Goal: Task Accomplishment & Management: Complete application form

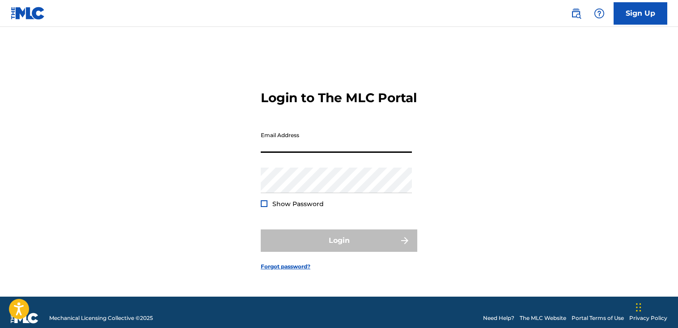
click at [342, 153] on input "Email Address" at bounding box center [336, 140] width 151 height 26
type input "[EMAIL_ADDRESS][DOMAIN_NAME]"
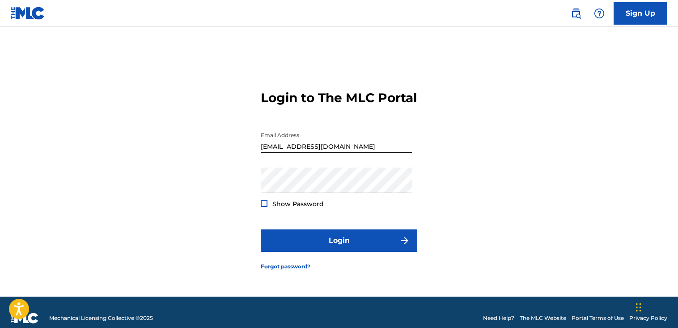
click at [267, 207] on div at bounding box center [264, 203] width 7 height 7
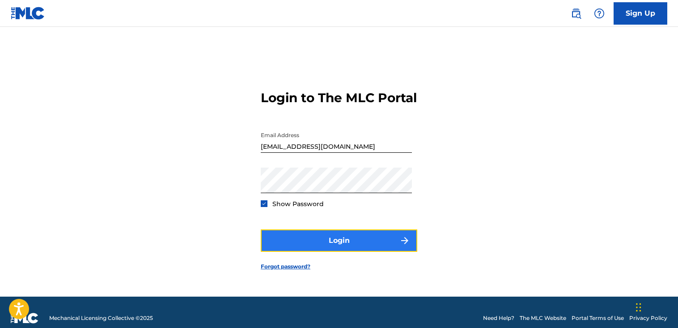
click at [347, 249] on button "Login" at bounding box center [339, 240] width 157 height 22
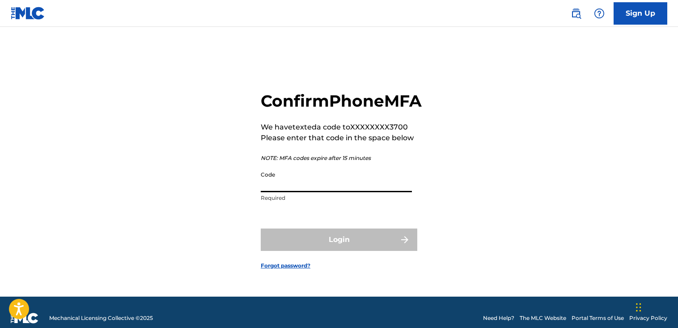
click at [337, 192] on input "Code" at bounding box center [336, 179] width 151 height 26
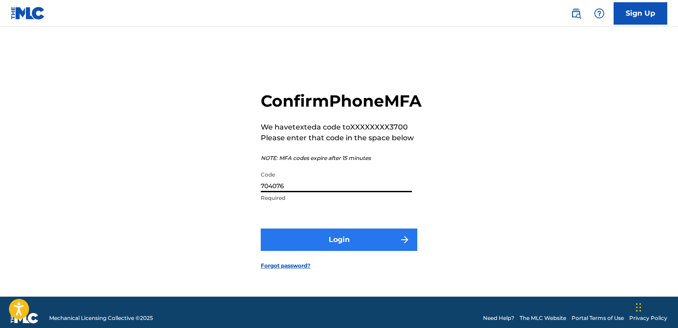
type input "704076"
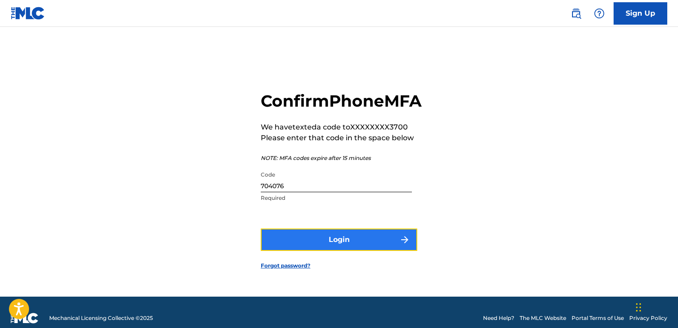
click at [332, 251] on button "Login" at bounding box center [339, 239] width 157 height 22
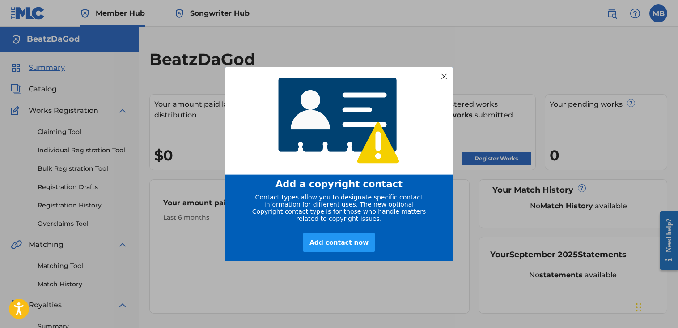
click at [445, 75] on div at bounding box center [444, 76] width 12 height 12
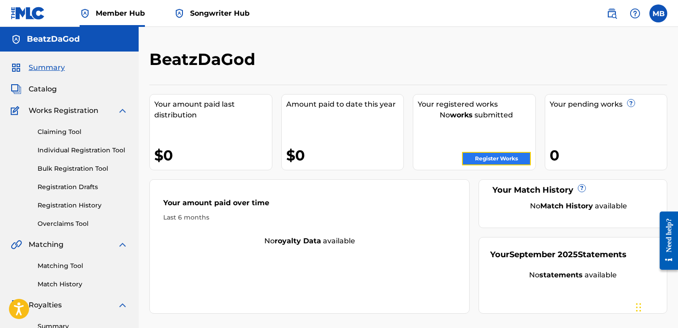
click at [487, 162] on link "Register Works" at bounding box center [496, 158] width 69 height 13
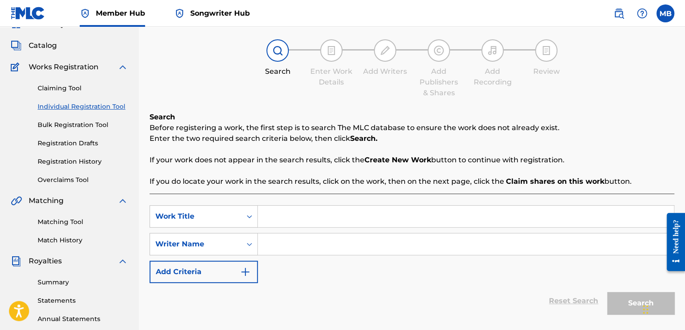
scroll to position [45, 0]
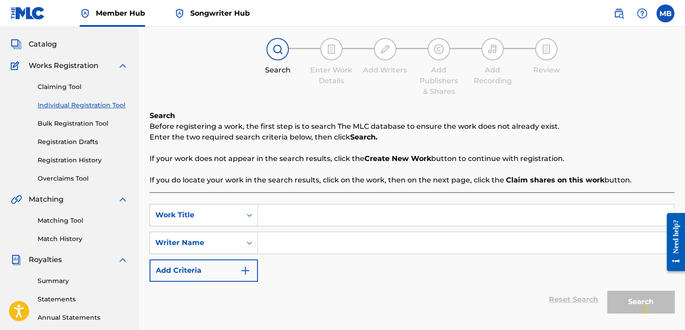
click at [69, 106] on link "Individual Registration Tool" at bounding box center [83, 105] width 90 height 9
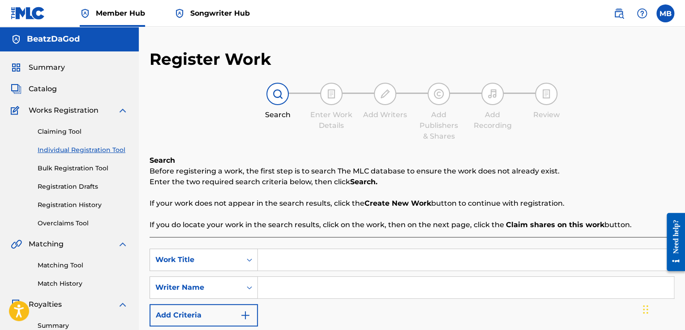
click at [285, 265] on input "Search Form" at bounding box center [466, 259] width 416 height 21
type input "Rich Bitch Party"
click at [307, 291] on input "Search Form" at bounding box center [466, 287] width 416 height 21
click at [255, 292] on div "Search Form" at bounding box center [249, 288] width 16 height 16
click at [276, 289] on input "Search Form" at bounding box center [466, 287] width 416 height 21
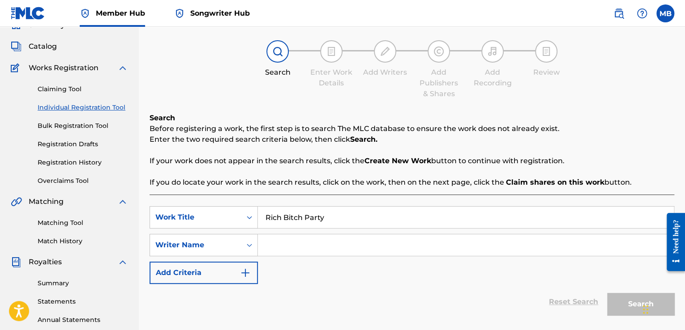
scroll to position [45, 0]
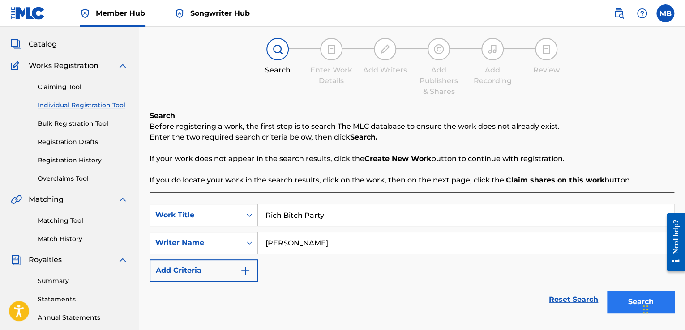
type input "[PERSON_NAME]"
click at [628, 304] on button "Search" at bounding box center [640, 302] width 67 height 22
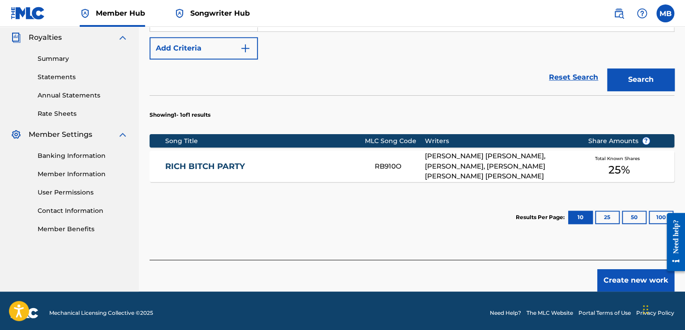
scroll to position [268, 0]
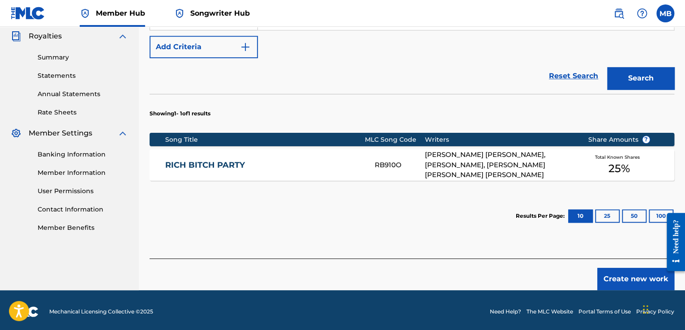
click at [629, 161] on span "25 %" at bounding box center [618, 169] width 21 height 16
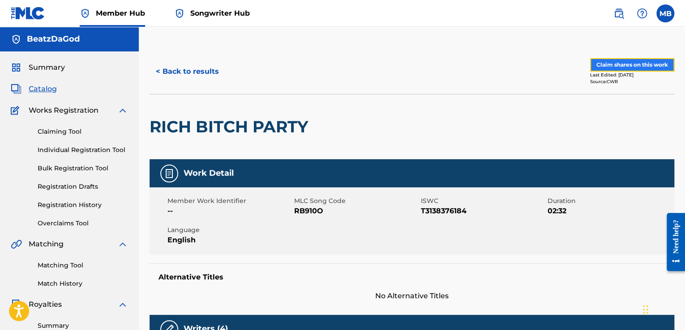
click at [614, 66] on button "Claim shares on this work" at bounding box center [632, 64] width 84 height 13
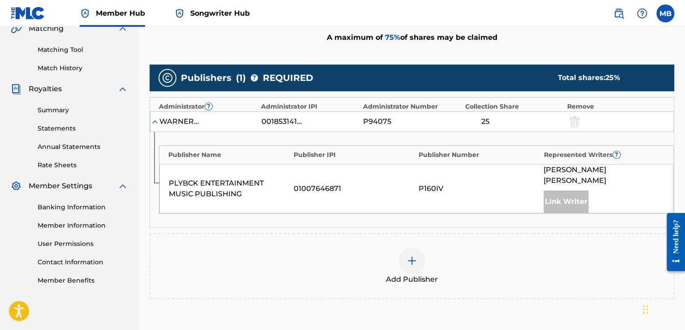
scroll to position [224, 0]
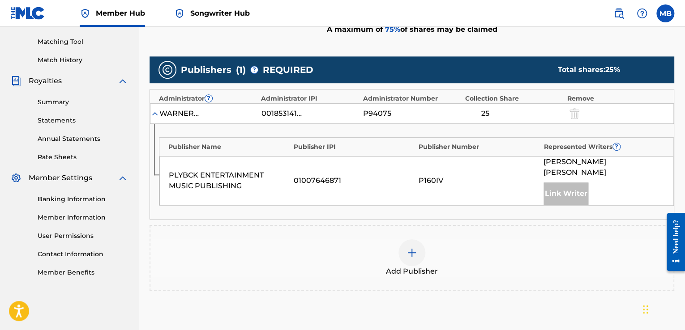
click at [562, 183] on div "Link Writer" at bounding box center [565, 194] width 45 height 22
click at [409, 247] on img at bounding box center [411, 252] width 11 height 11
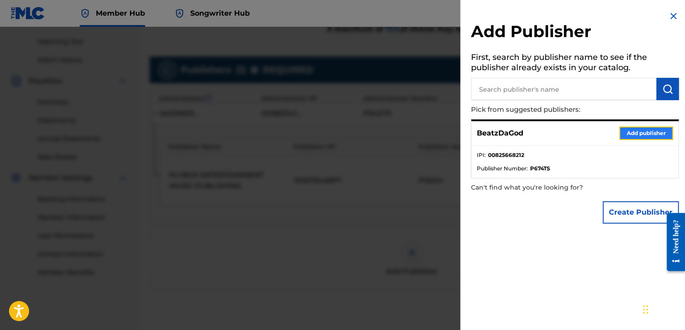
click at [659, 136] on button "Add publisher" at bounding box center [646, 133] width 54 height 13
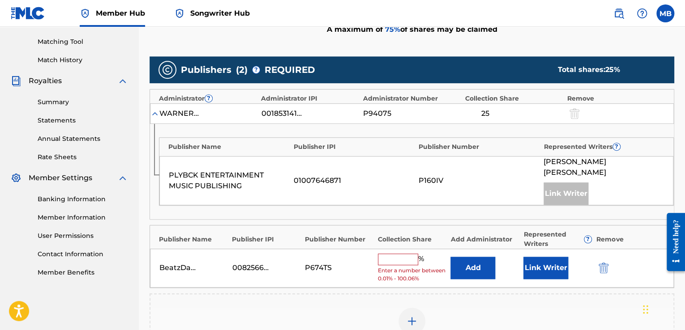
click at [404, 254] on input "text" at bounding box center [398, 260] width 40 height 12
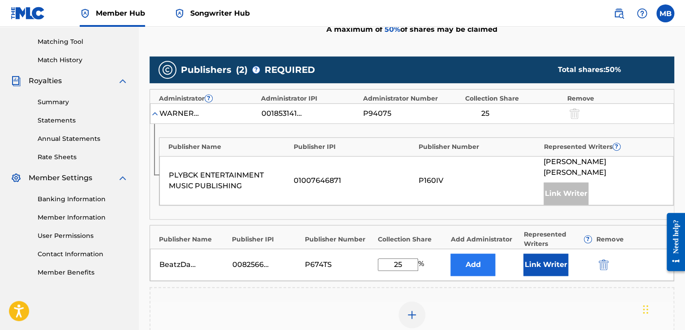
type input "25"
click at [483, 254] on button "Add" at bounding box center [472, 265] width 45 height 22
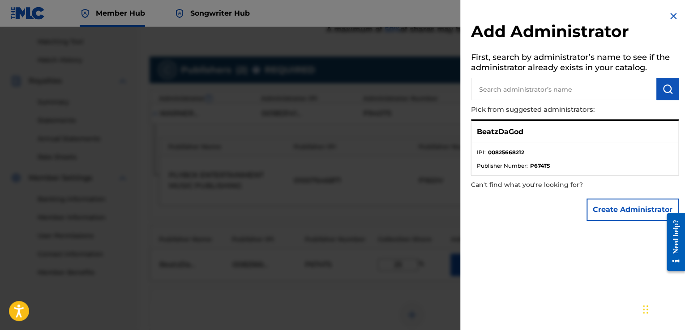
click at [517, 151] on strong "00825668212" at bounding box center [506, 153] width 36 height 8
click at [494, 136] on p "BeatzDaGod" at bounding box center [500, 132] width 47 height 11
click at [548, 183] on p "Can't find what you're looking for?" at bounding box center [549, 185] width 157 height 18
click at [507, 140] on div "BeatzDaGod" at bounding box center [574, 132] width 207 height 22
click at [524, 128] on div "BeatzDaGod" at bounding box center [574, 132] width 207 height 22
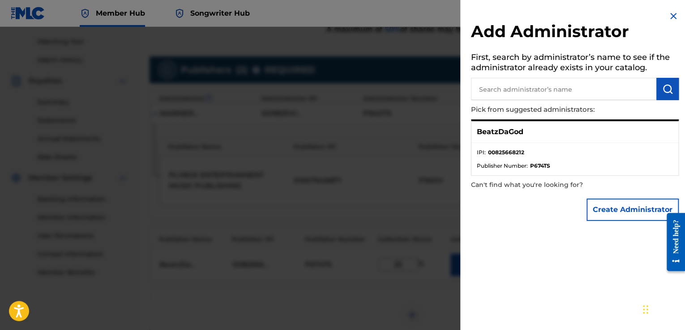
click at [508, 149] on strong "00825668212" at bounding box center [506, 153] width 36 height 8
click at [508, 162] on span "Publisher Number :" at bounding box center [502, 166] width 51 height 8
click at [507, 172] on ul "IPI : 00825668212 Publisher Number : P674TS" at bounding box center [574, 159] width 207 height 32
click at [507, 179] on p "Can't find what you're looking for?" at bounding box center [549, 185] width 157 height 18
click at [507, 131] on p "BeatzDaGod" at bounding box center [500, 132] width 47 height 11
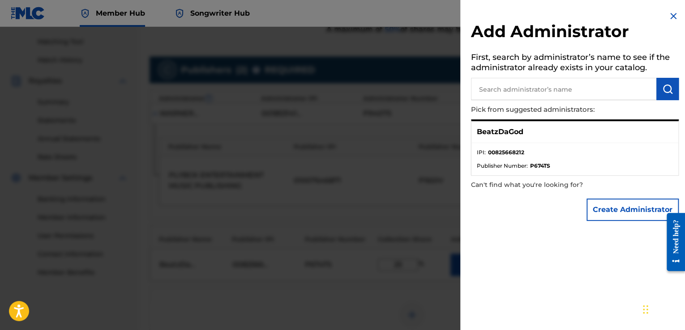
click at [668, 19] on img at bounding box center [673, 16] width 11 height 11
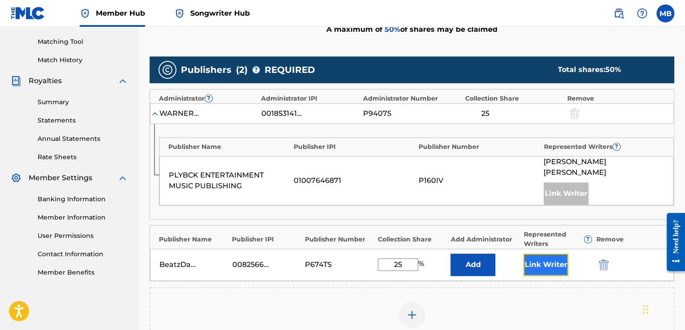
click at [530, 256] on button "Link Writer" at bounding box center [545, 265] width 45 height 22
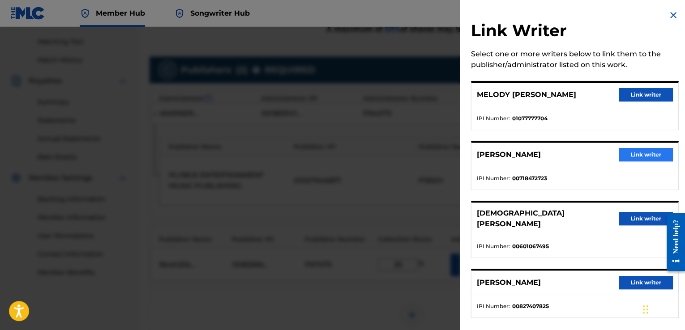
scroll to position [2, 0]
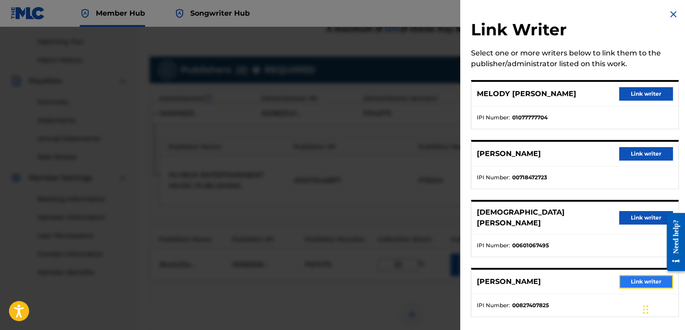
click at [626, 275] on button "Link writer" at bounding box center [646, 281] width 54 height 13
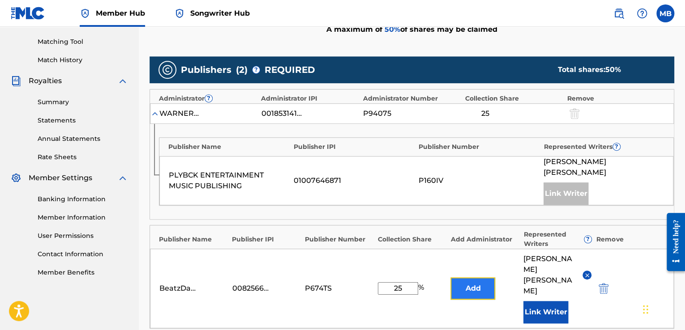
click at [466, 279] on button "Add" at bounding box center [472, 288] width 45 height 22
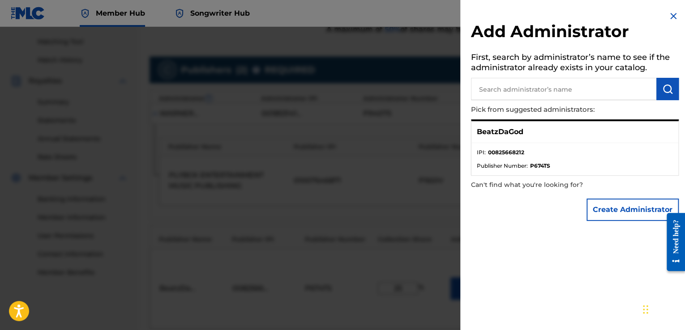
click at [551, 158] on li "IPI : 00825668212" at bounding box center [575, 155] width 196 height 13
click at [530, 162] on strong "P674TS" at bounding box center [540, 166] width 20 height 8
click at [544, 166] on strong "P674TS" at bounding box center [540, 166] width 20 height 8
click at [610, 217] on button "Create Administrator" at bounding box center [632, 210] width 92 height 22
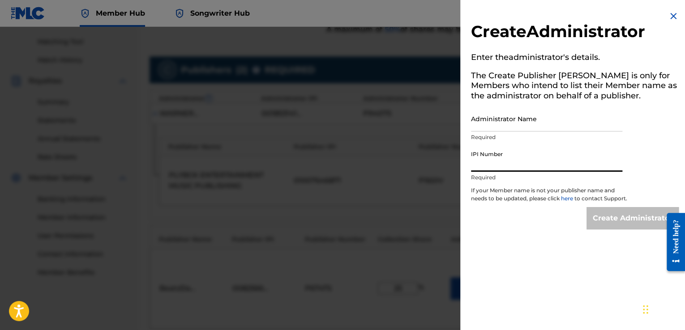
click at [513, 166] on input "IPI Number" at bounding box center [546, 159] width 151 height 26
type input "825668212"
click at [512, 117] on input "Administrator Name" at bounding box center [546, 119] width 151 height 26
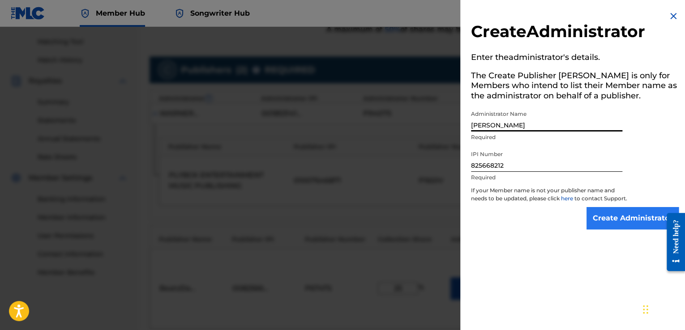
type input "[PERSON_NAME]"
click at [614, 221] on input "Create Administrator" at bounding box center [632, 218] width 92 height 22
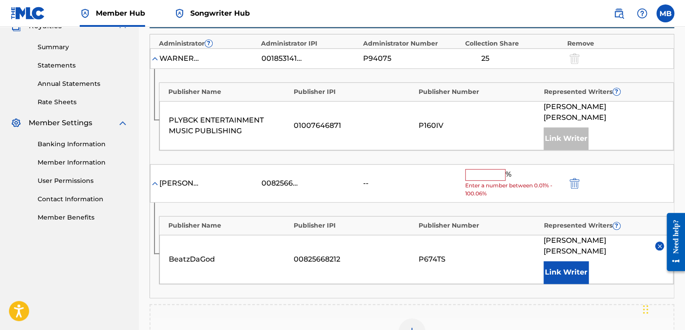
scroll to position [313, 0]
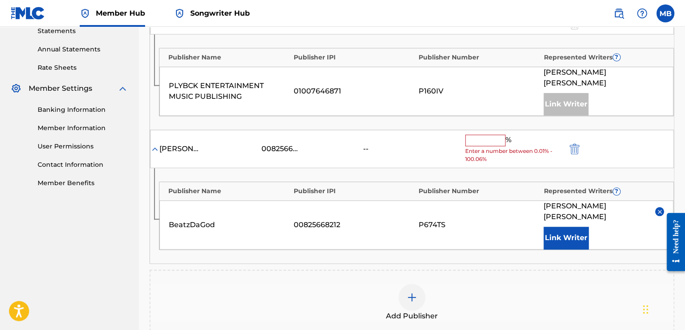
click at [497, 135] on input "text" at bounding box center [485, 141] width 40 height 12
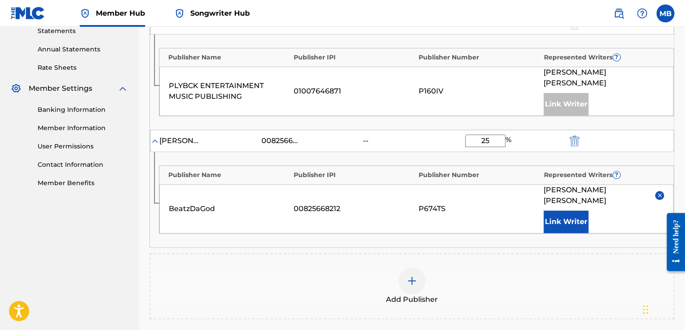
type input "25"
click at [507, 184] on div "BeatzDaGod 00825668212 P674TS [PERSON_NAME] Link Writer" at bounding box center [416, 208] width 514 height 49
click at [568, 93] on div "Link Writer" at bounding box center [565, 104] width 45 height 22
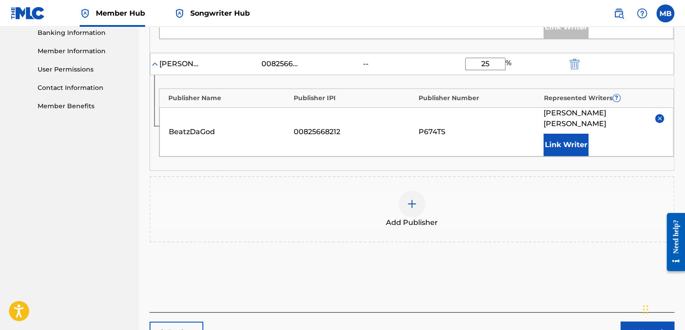
scroll to position [389, 0]
click at [639, 323] on button "Next" at bounding box center [647, 334] width 54 height 22
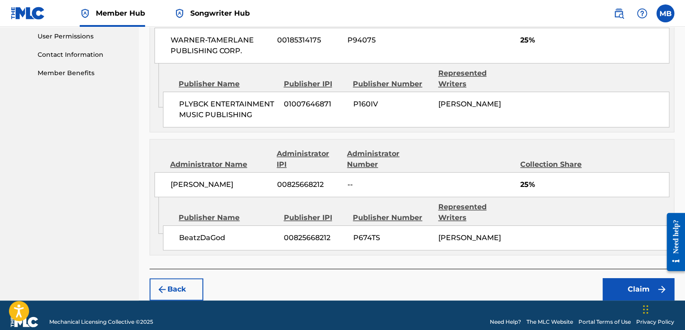
scroll to position [424, 0]
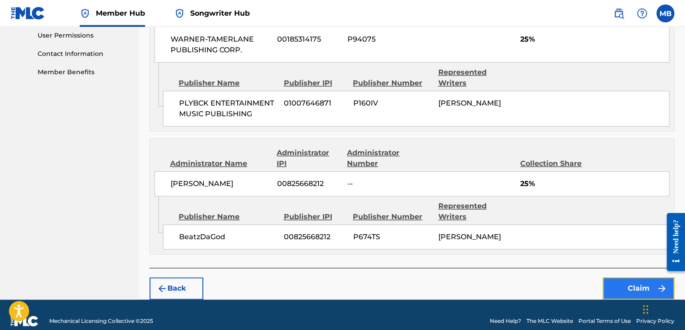
click at [615, 277] on button "Claim" at bounding box center [638, 288] width 72 height 22
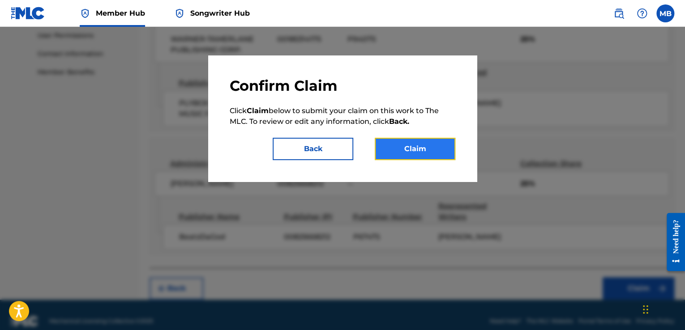
click at [416, 153] on button "Claim" at bounding box center [415, 149] width 81 height 22
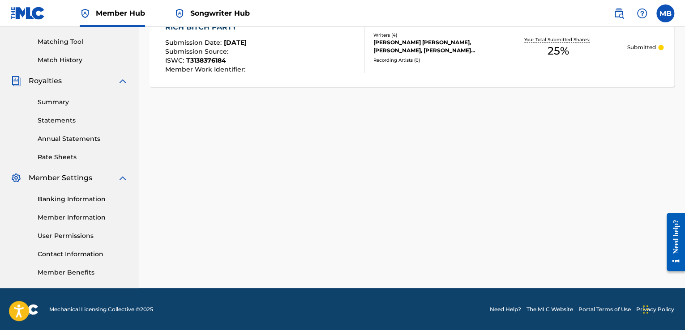
scroll to position [225, 0]
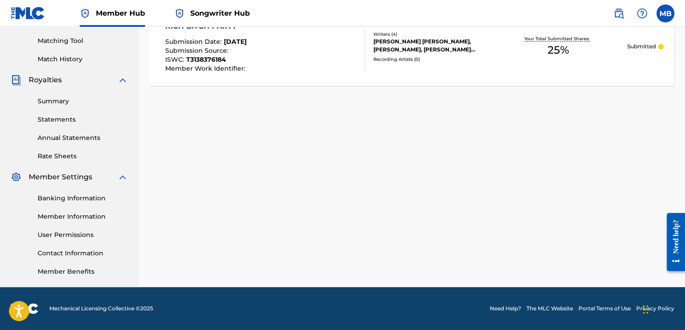
click at [60, 124] on div "Summary Statements Annual Statements Rate Sheets" at bounding box center [69, 123] width 117 height 76
click at [79, 200] on link "Banking Information" at bounding box center [83, 198] width 90 height 9
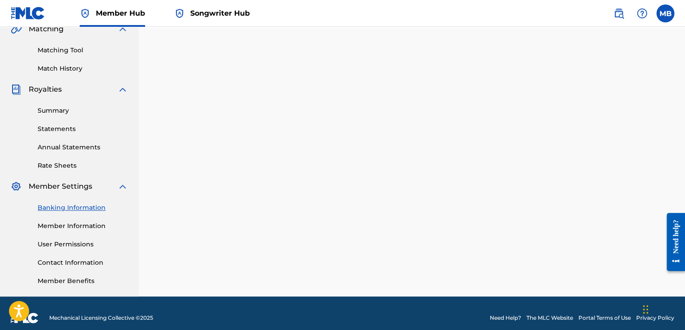
scroll to position [225, 0]
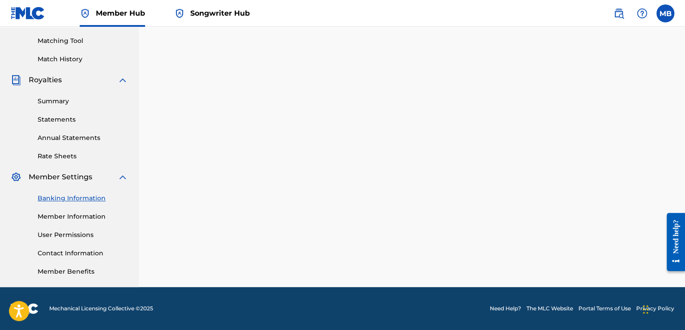
click at [92, 197] on link "Banking Information" at bounding box center [83, 198] width 90 height 9
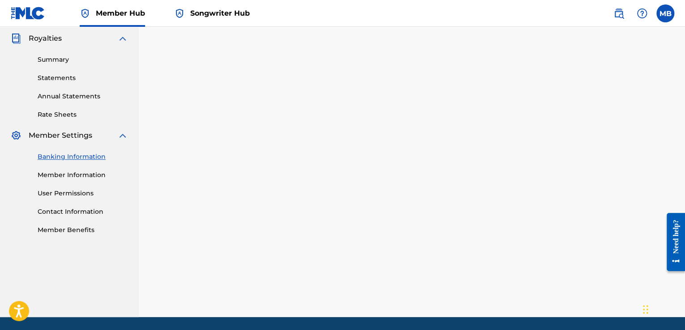
scroll to position [268, 0]
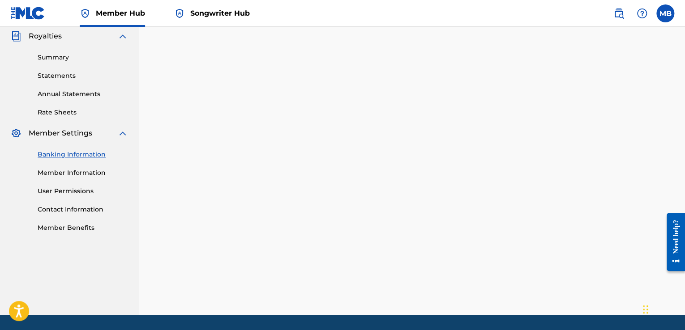
click at [226, 17] on span "Songwriter Hub" at bounding box center [220, 13] width 60 height 10
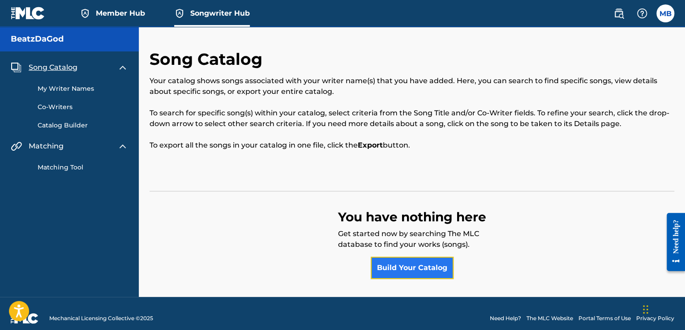
click at [417, 269] on link "Build Your Catalog" at bounding box center [411, 268] width 83 height 22
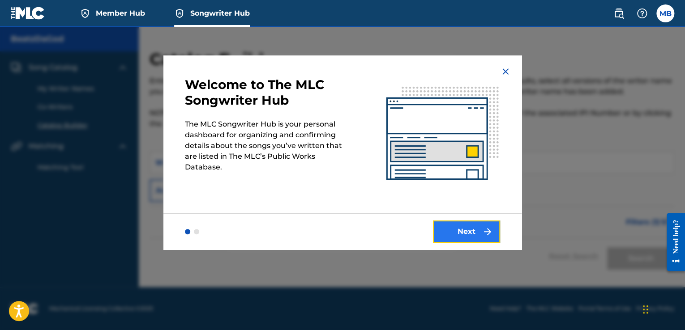
click at [455, 240] on button "Next" at bounding box center [466, 232] width 67 height 22
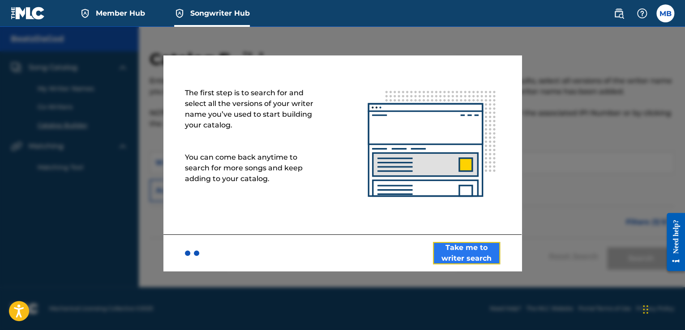
click at [456, 255] on button "Take me to writer search" at bounding box center [466, 253] width 67 height 22
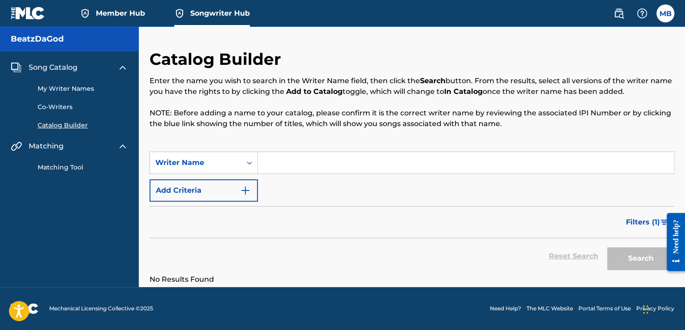
click at [356, 171] on input "Search Form" at bounding box center [466, 162] width 416 height 21
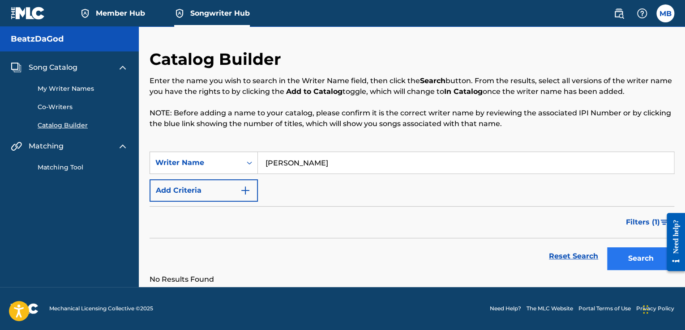
type input "[PERSON_NAME]"
click at [637, 266] on button "Search" at bounding box center [640, 258] width 67 height 22
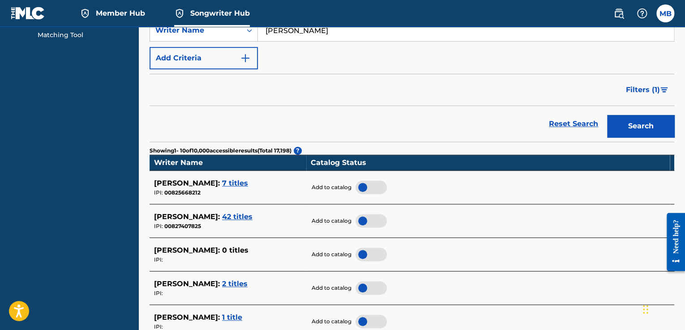
scroll to position [134, 0]
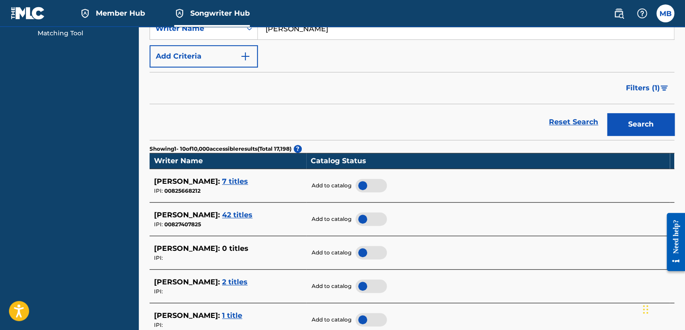
click at [364, 220] on div at bounding box center [370, 219] width 31 height 13
click at [364, 187] on div at bounding box center [370, 185] width 31 height 13
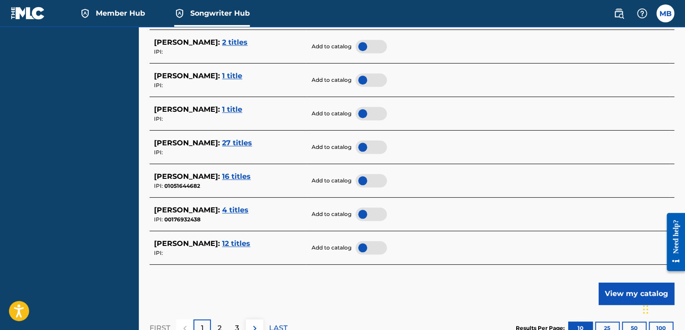
scroll to position [403, 0]
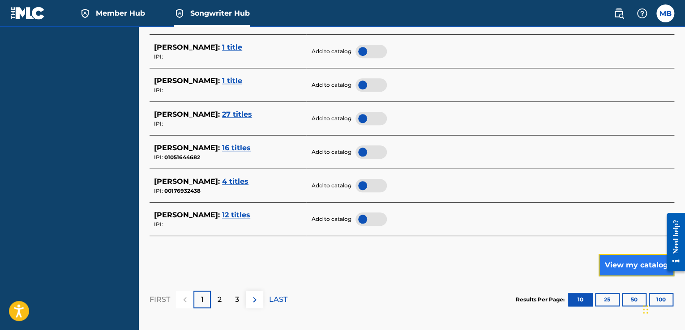
click at [630, 270] on button "View my catalog" at bounding box center [636, 265] width 76 height 22
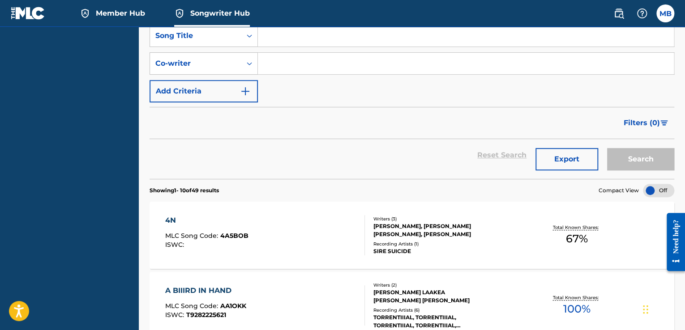
scroll to position [137, 0]
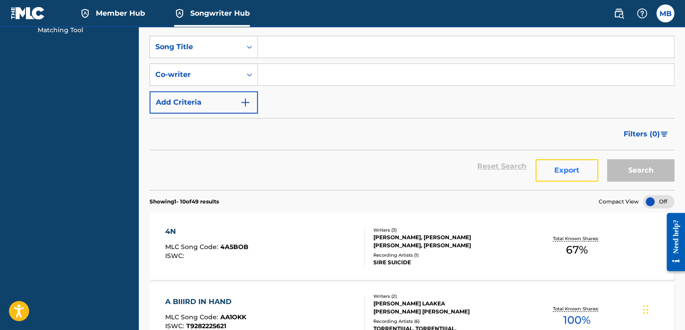
click at [591, 170] on button "Export" at bounding box center [566, 170] width 63 height 22
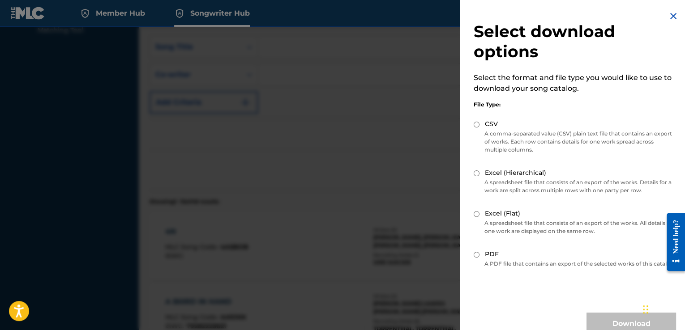
click at [478, 124] on input "CSV" at bounding box center [476, 125] width 6 height 6
radio input "true"
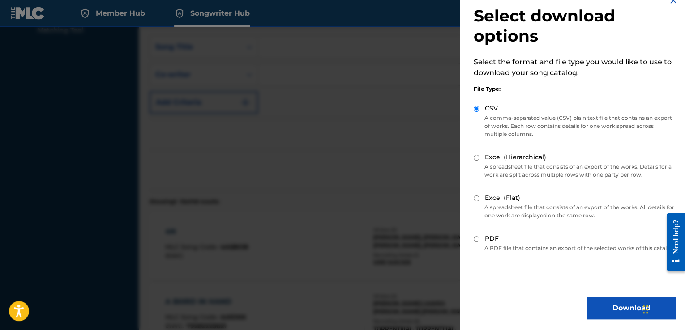
scroll to position [24, 0]
click at [613, 307] on button "Download" at bounding box center [630, 308] width 89 height 22
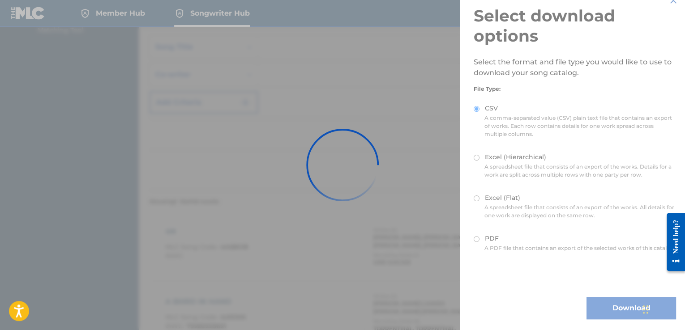
scroll to position [0, 0]
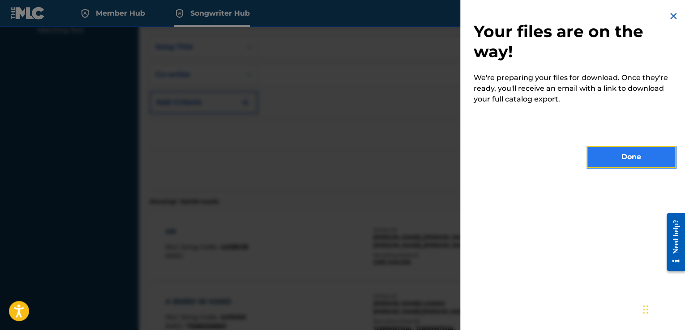
click at [619, 163] on button "Done" at bounding box center [630, 157] width 89 height 22
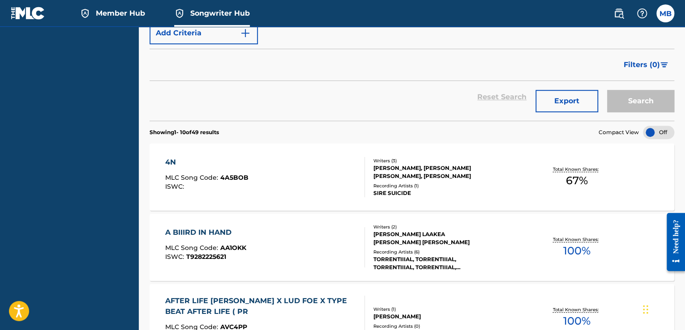
scroll to position [182, 0]
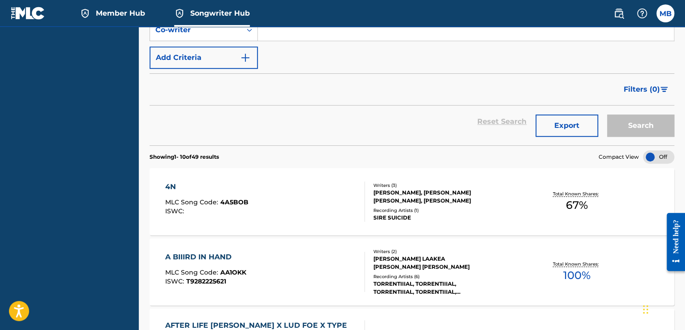
click at [583, 204] on span "67 %" at bounding box center [576, 205] width 22 height 16
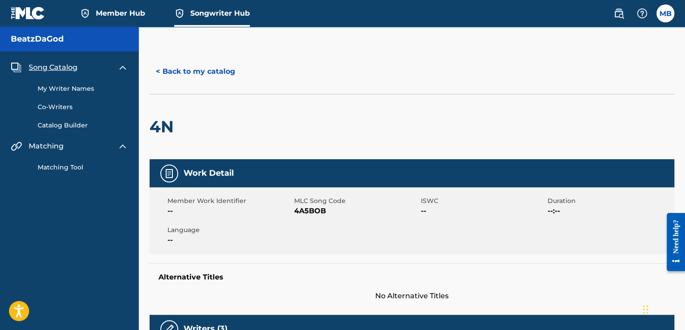
click at [56, 65] on span "Song Catalog" at bounding box center [53, 67] width 49 height 11
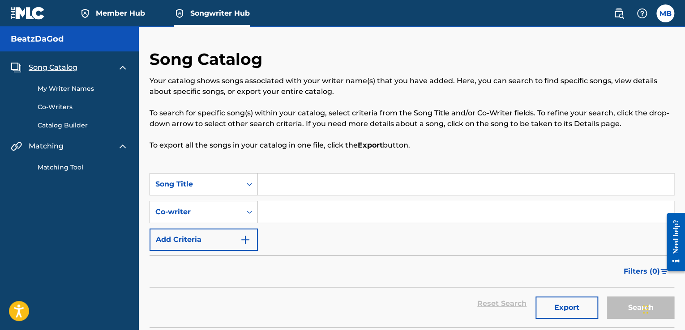
click at [90, 91] on link "My Writer Names" at bounding box center [83, 88] width 90 height 9
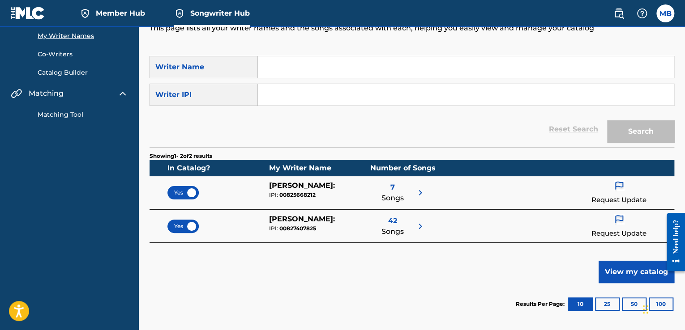
scroll to position [89, 0]
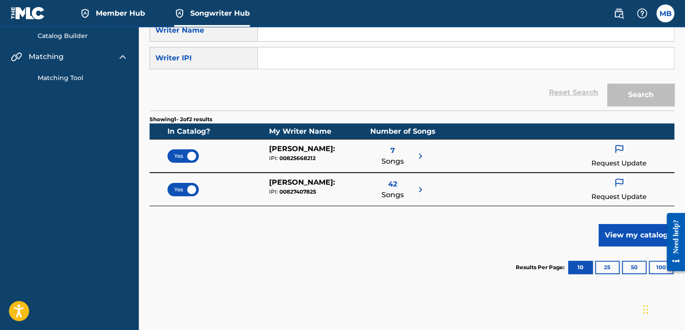
click at [416, 158] on img at bounding box center [420, 156] width 11 height 11
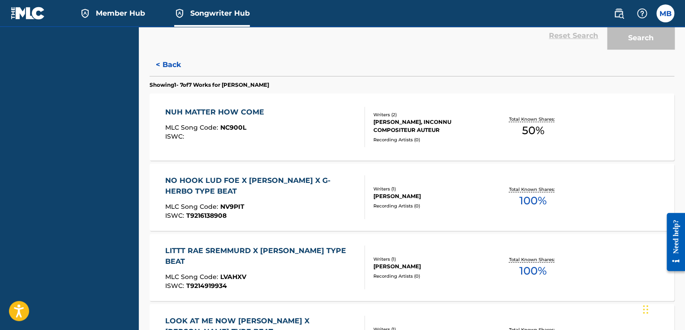
scroll to position [125, 0]
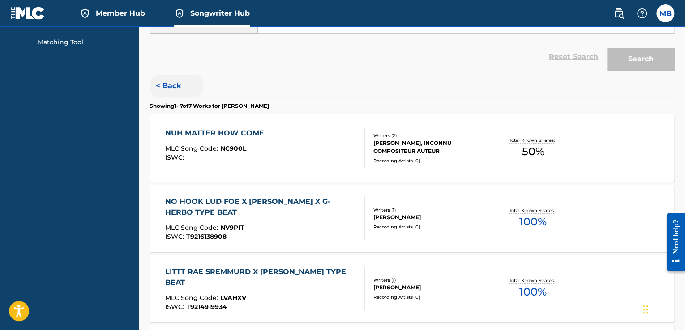
click at [180, 86] on button "< Back" at bounding box center [176, 86] width 54 height 22
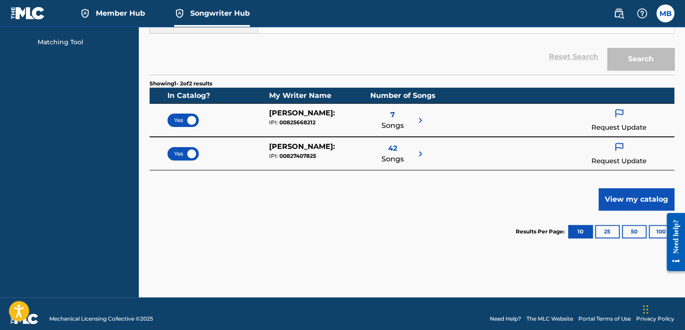
click at [397, 149] on div "42 Songs" at bounding box center [392, 153] width 22 height 25
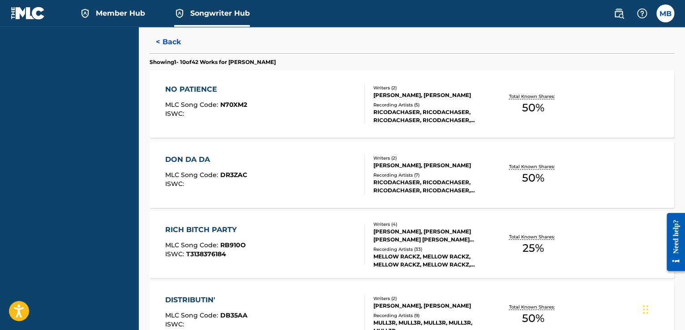
scroll to position [170, 0]
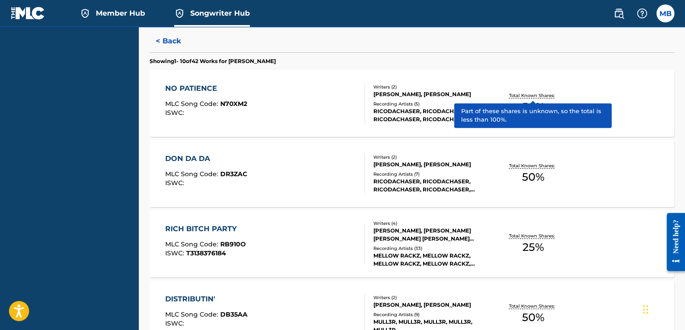
click at [525, 96] on p "Total Known Shares:" at bounding box center [533, 95] width 48 height 7
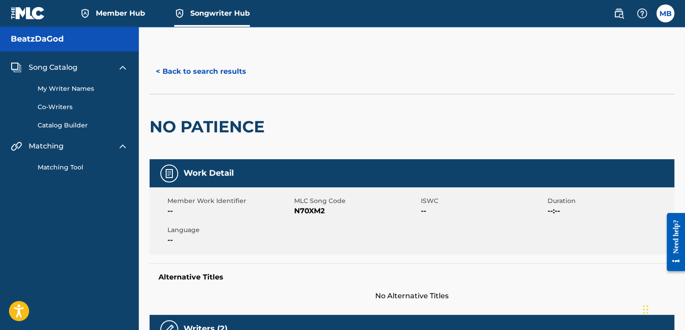
click at [60, 149] on span "Matching" at bounding box center [46, 146] width 35 height 11
click at [31, 37] on h5 "BeatzDaGod" at bounding box center [37, 39] width 53 height 10
click at [33, 9] on img at bounding box center [28, 13] width 34 height 13
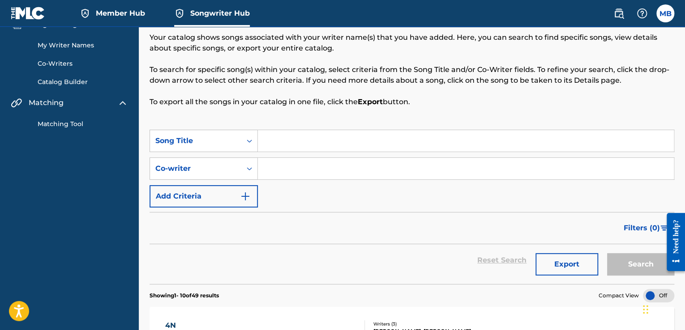
scroll to position [45, 0]
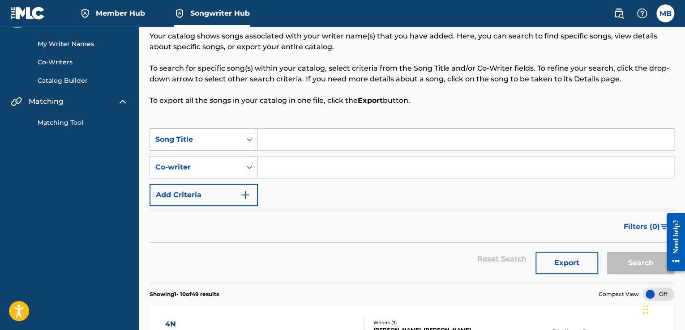
click at [78, 83] on link "Catalog Builder" at bounding box center [83, 80] width 90 height 9
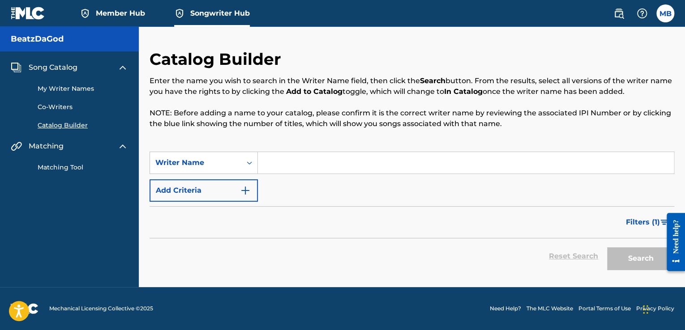
click at [56, 167] on link "Matching Tool" at bounding box center [83, 167] width 90 height 9
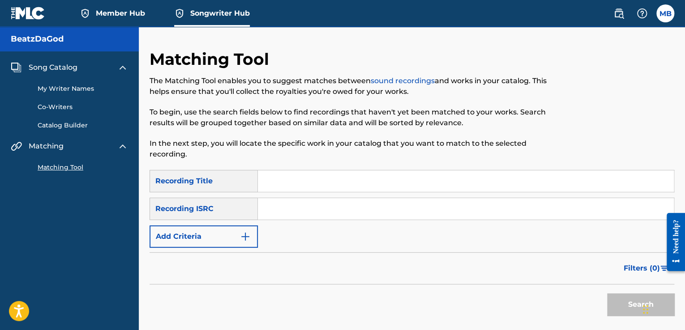
click at [53, 68] on span "Song Catalog" at bounding box center [53, 67] width 49 height 11
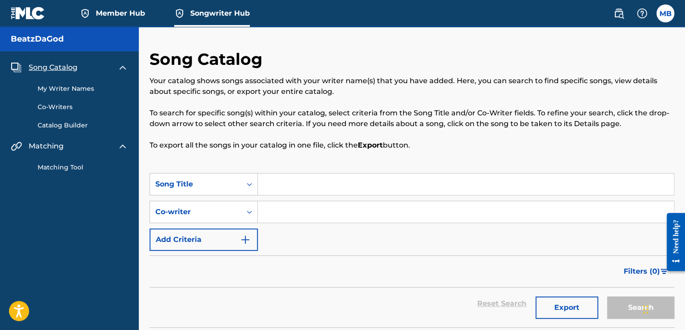
click at [59, 34] on h5 "BeatzDaGod" at bounding box center [37, 39] width 53 height 10
click at [113, 16] on span "Member Hub" at bounding box center [120, 13] width 49 height 10
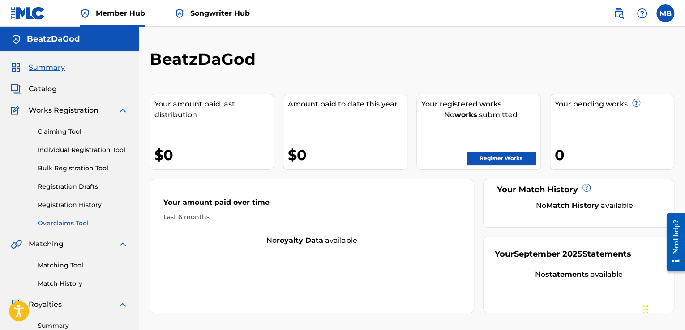
click at [96, 226] on link "Overclaims Tool" at bounding box center [83, 223] width 90 height 9
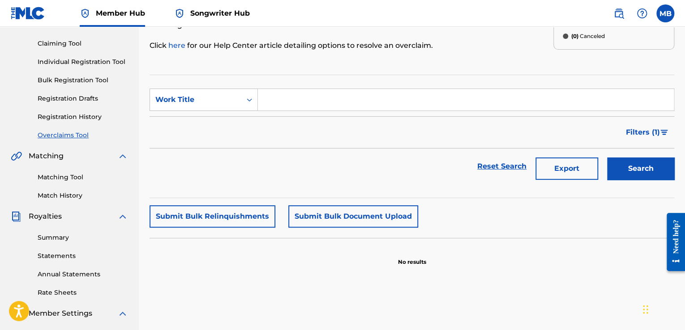
scroll to position [89, 0]
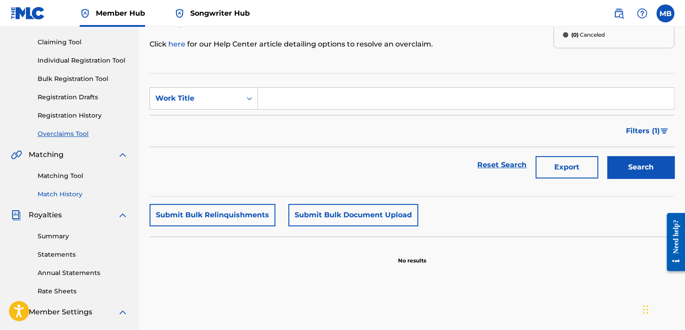
click at [68, 195] on link "Match History" at bounding box center [83, 194] width 90 height 9
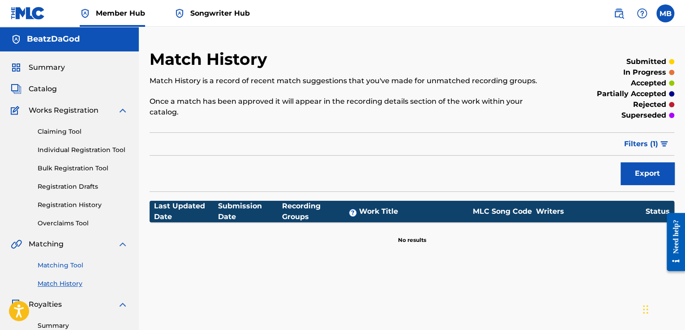
click at [67, 264] on link "Matching Tool" at bounding box center [83, 265] width 90 height 9
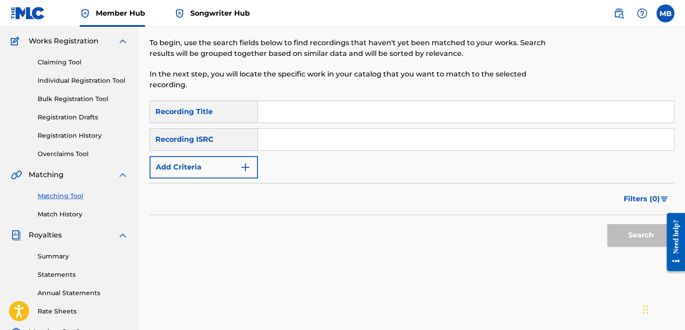
scroll to position [89, 0]
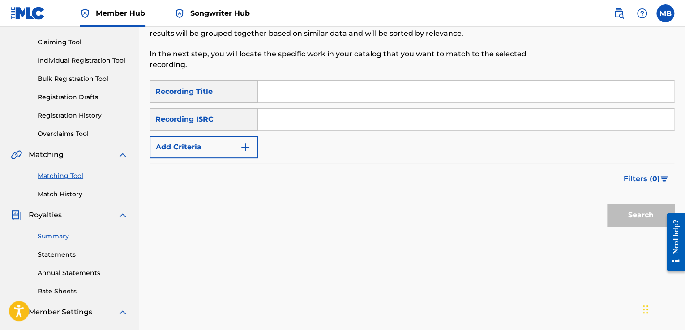
click at [66, 241] on link "Summary" at bounding box center [83, 236] width 90 height 9
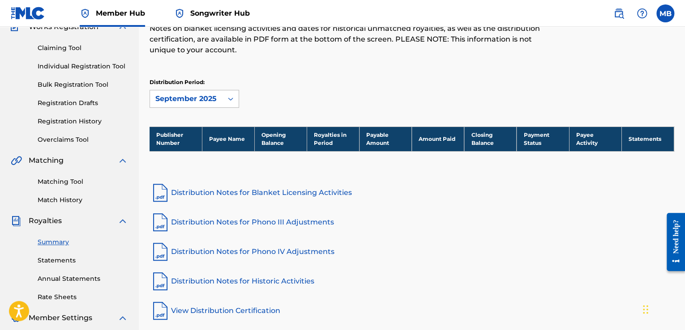
scroll to position [89, 0]
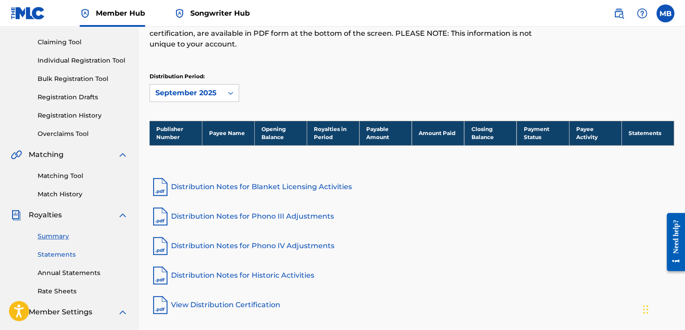
click at [66, 252] on link "Statements" at bounding box center [83, 254] width 90 height 9
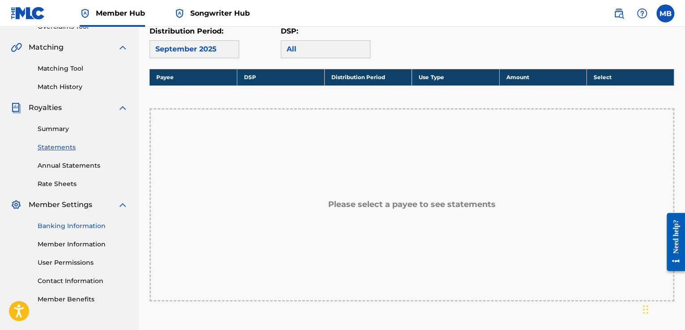
scroll to position [268, 0]
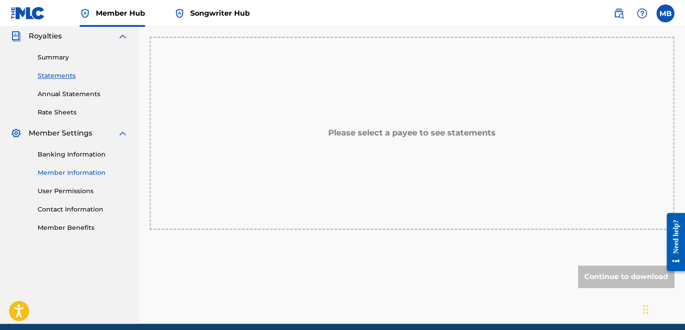
click at [95, 175] on link "Member Information" at bounding box center [83, 172] width 90 height 9
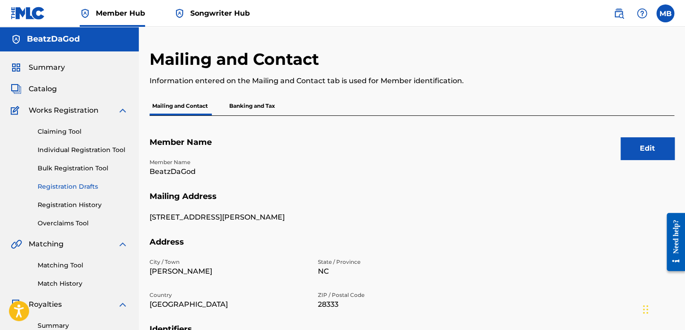
click at [79, 187] on link "Registration Drafts" at bounding box center [83, 186] width 90 height 9
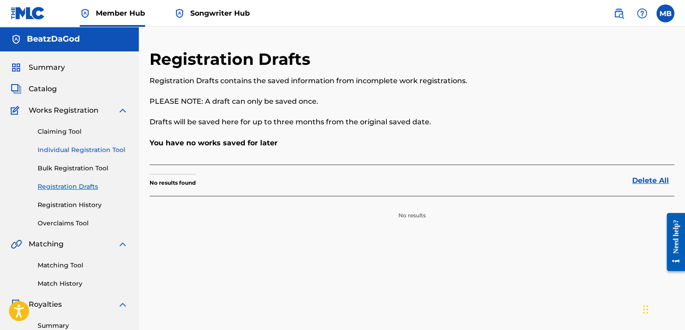
click at [82, 153] on link "Individual Registration Tool" at bounding box center [83, 149] width 90 height 9
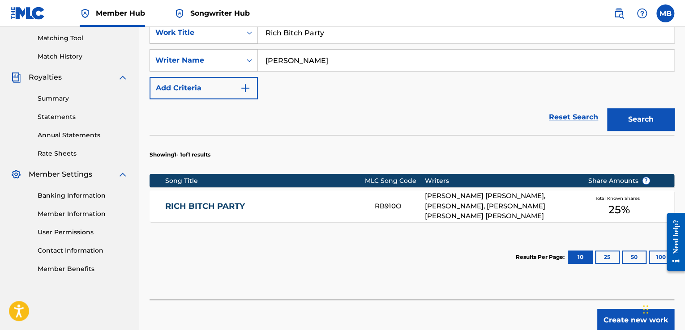
scroll to position [268, 0]
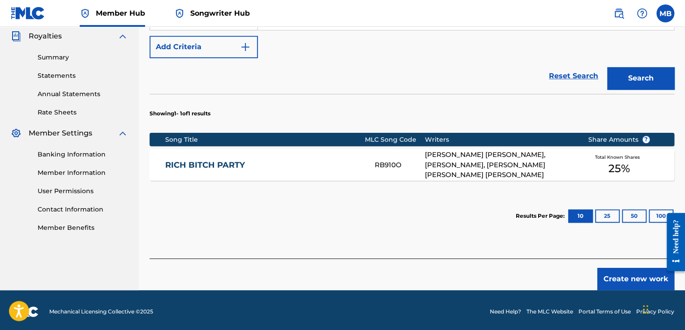
click at [498, 166] on div "[PERSON_NAME] [PERSON_NAME], [PERSON_NAME], [PERSON_NAME] [PERSON_NAME] [PERSON…" at bounding box center [499, 165] width 149 height 30
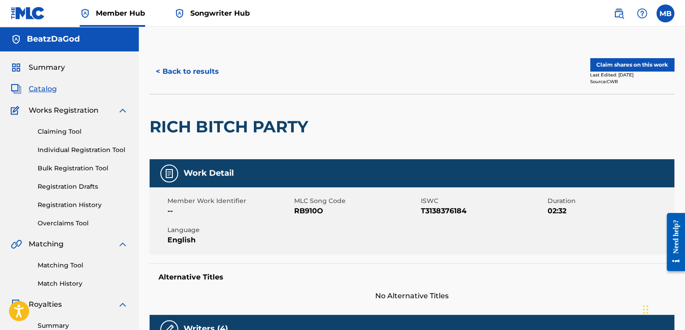
click at [48, 93] on span "Catalog" at bounding box center [43, 89] width 28 height 11
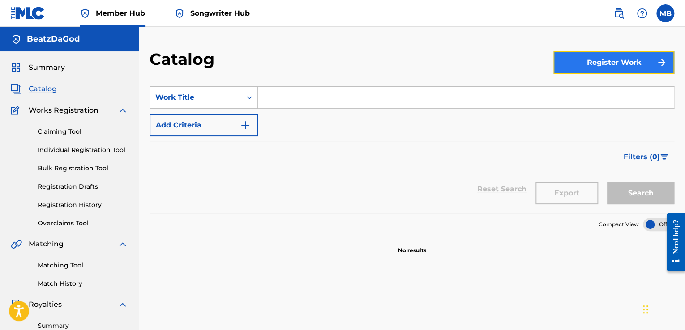
click at [602, 66] on button "Register Work" at bounding box center [613, 62] width 121 height 22
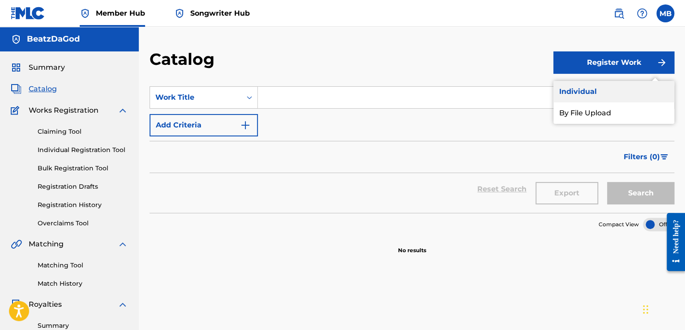
click at [584, 92] on link "Individual" at bounding box center [613, 91] width 121 height 21
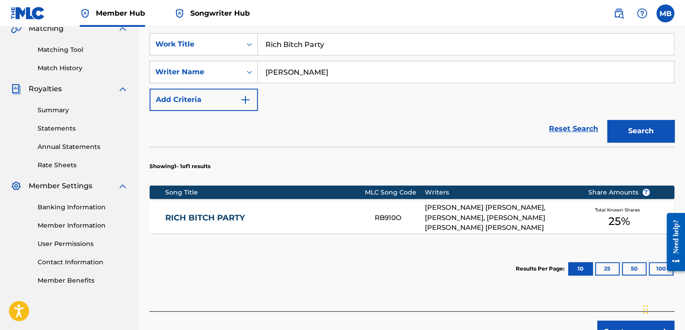
scroll to position [224, 0]
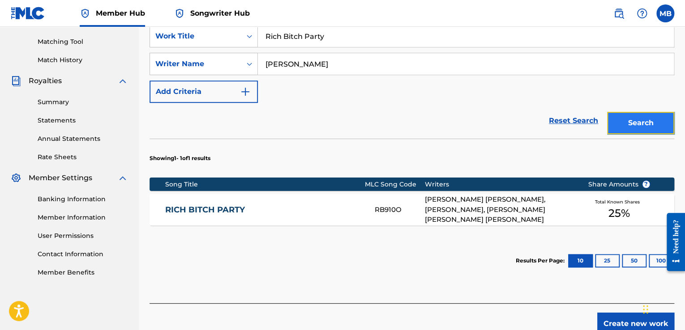
click at [638, 123] on button "Search" at bounding box center [640, 123] width 67 height 22
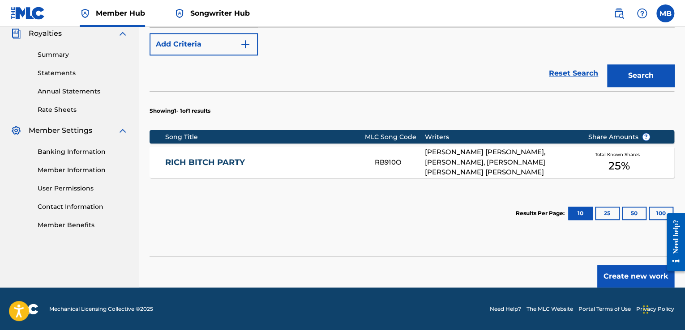
scroll to position [272, 0]
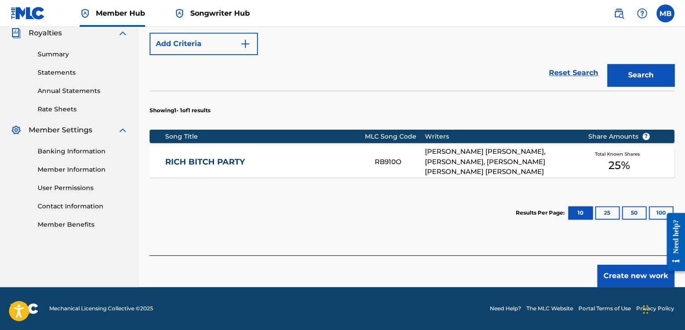
click at [620, 167] on span "25 %" at bounding box center [618, 166] width 21 height 16
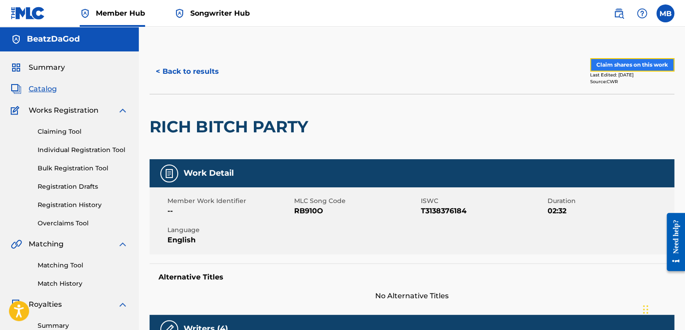
click at [630, 66] on button "Claim shares on this work" at bounding box center [632, 64] width 84 height 13
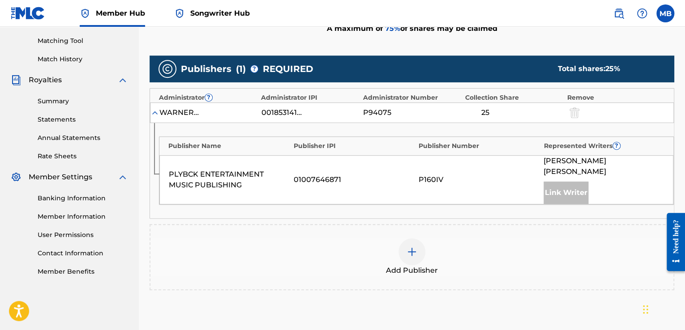
scroll to position [224, 0]
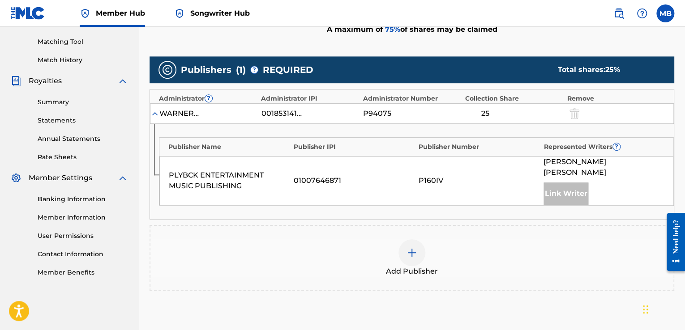
click at [410, 247] on img at bounding box center [411, 252] width 11 height 11
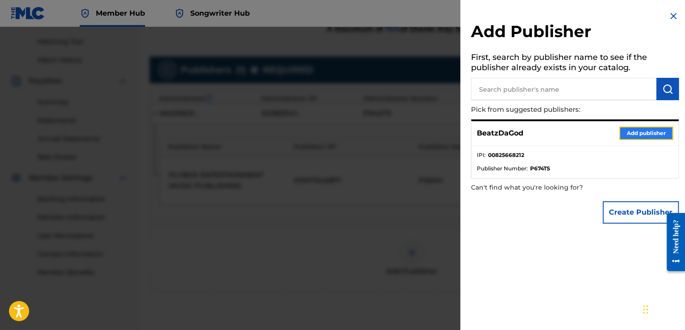
click at [652, 134] on button "Add publisher" at bounding box center [646, 133] width 54 height 13
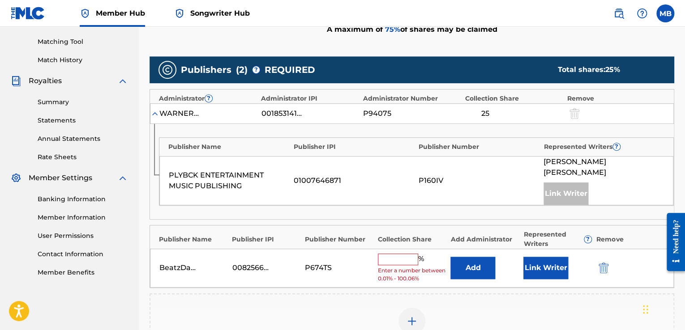
click at [405, 254] on input "text" at bounding box center [398, 260] width 40 height 12
type input "25"
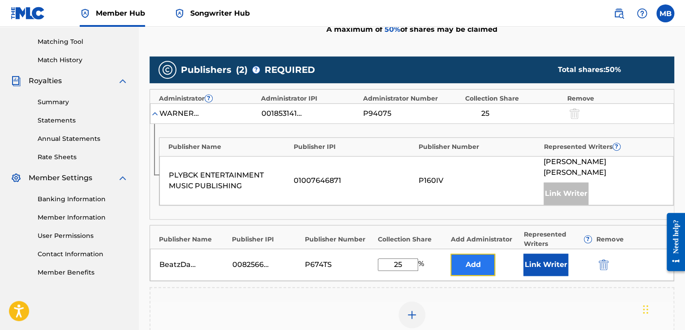
click at [462, 254] on button "Add" at bounding box center [472, 265] width 45 height 22
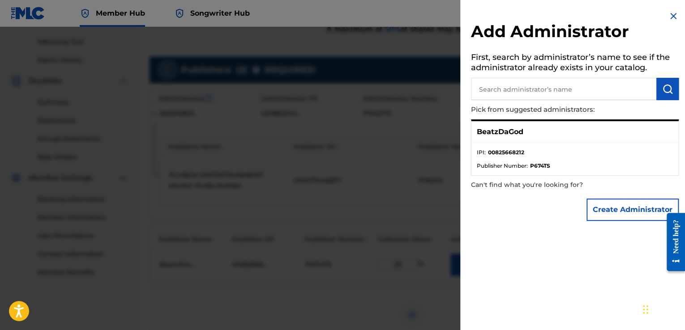
click at [516, 162] on span "Publisher Number :" at bounding box center [502, 166] width 51 height 8
click at [541, 170] on ul "IPI : 00825668212 Publisher Number : P674TS" at bounding box center [574, 159] width 207 height 32
click at [522, 155] on strong "00825668212" at bounding box center [506, 153] width 36 height 8
click at [505, 152] on strong "00825668212" at bounding box center [506, 153] width 36 height 8
click at [503, 152] on strong "00825668212" at bounding box center [506, 153] width 36 height 8
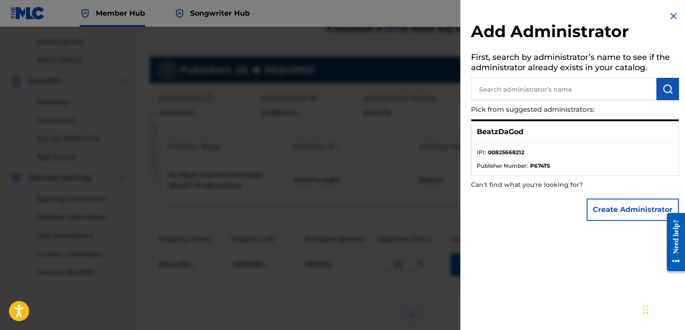
click at [558, 150] on li "IPI : 00825668212" at bounding box center [575, 155] width 196 height 13
click at [613, 214] on button "Create Administrator" at bounding box center [632, 210] width 92 height 22
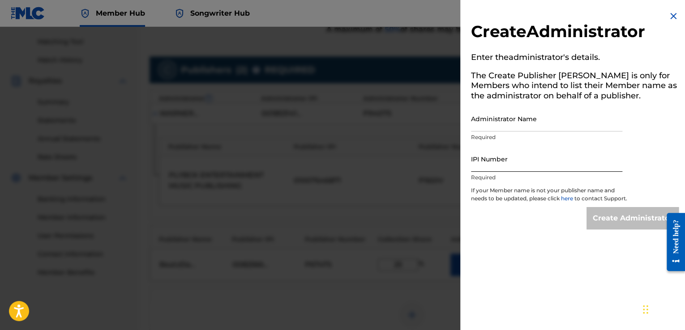
click at [494, 162] on input "IPI Number" at bounding box center [546, 159] width 151 height 26
click at [496, 162] on input "IPI Number" at bounding box center [546, 159] width 151 height 26
type input "825668212"
click at [502, 126] on input "Administrator Name" at bounding box center [546, 119] width 151 height 26
type input "[PERSON_NAME]"
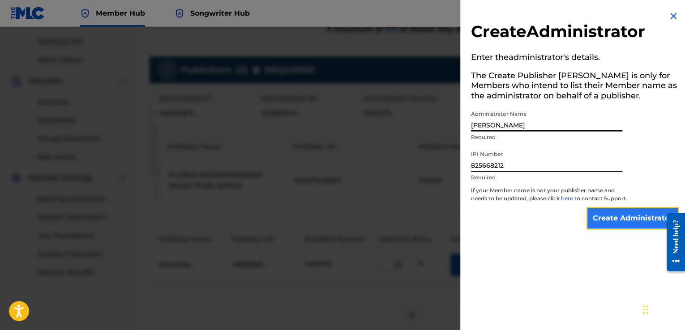
click at [614, 229] on input "Create Administrator" at bounding box center [632, 218] width 92 height 22
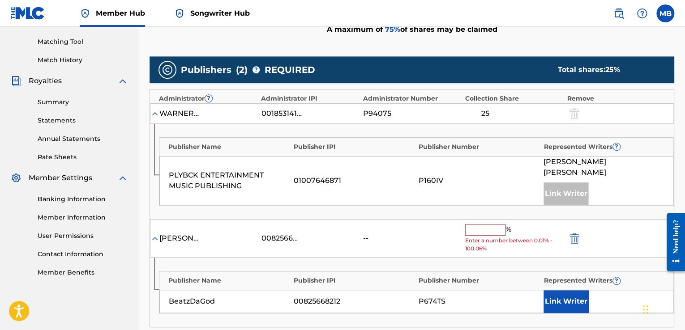
click at [488, 224] on input "text" at bounding box center [485, 230] width 40 height 12
type input "25"
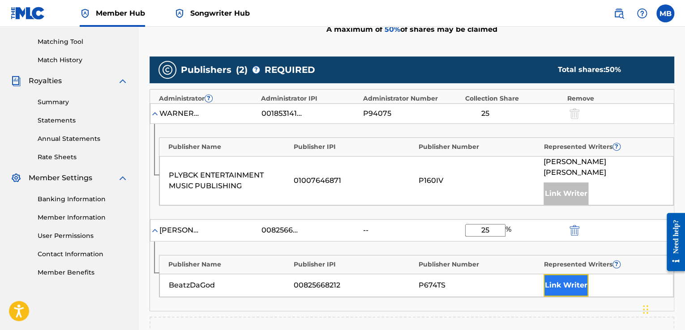
click at [575, 274] on button "Link Writer" at bounding box center [565, 285] width 45 height 22
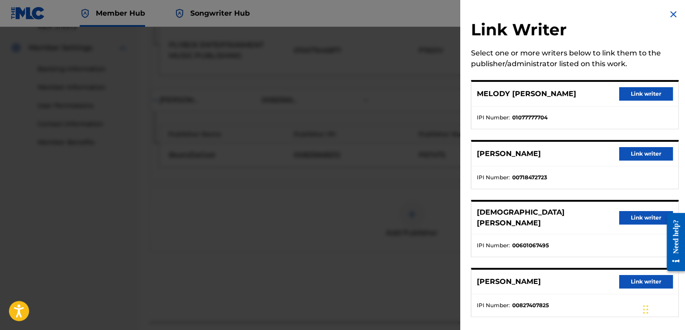
scroll to position [319, 0]
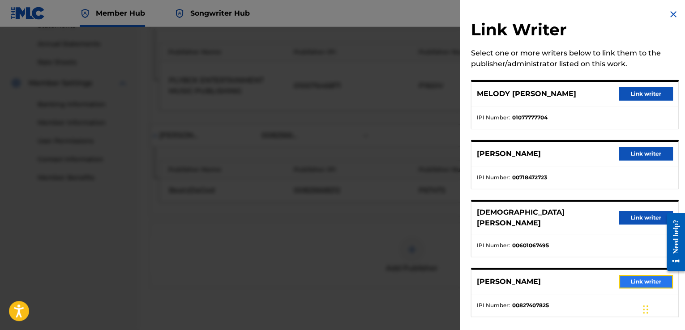
click at [641, 275] on button "Link writer" at bounding box center [646, 281] width 54 height 13
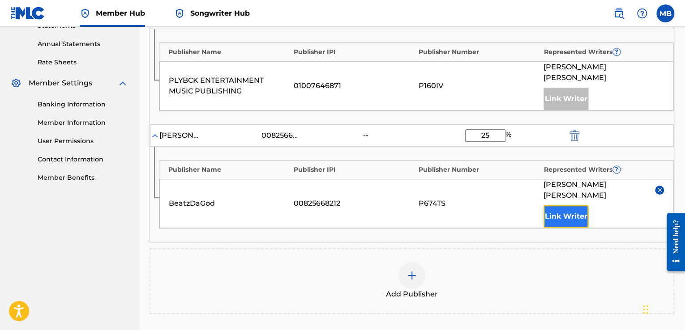
click at [581, 211] on button "Link Writer" at bounding box center [565, 216] width 45 height 22
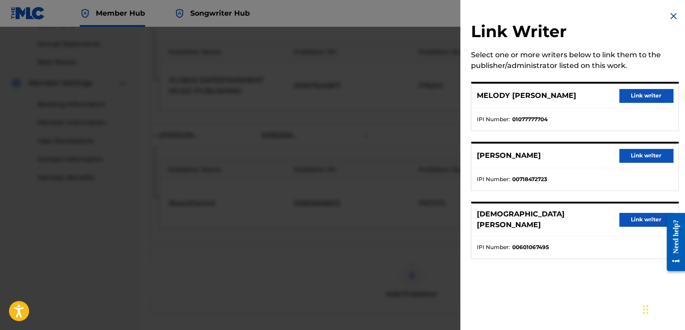
click at [671, 15] on img at bounding box center [673, 16] width 11 height 11
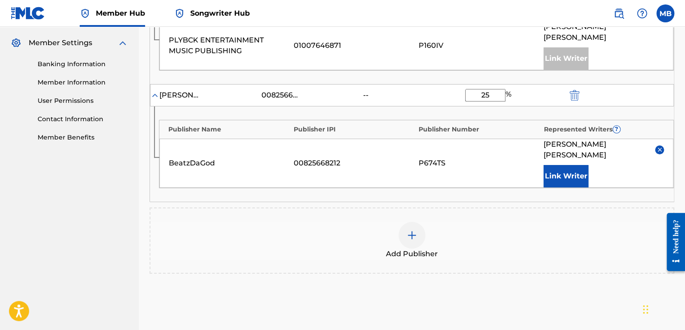
scroll to position [345, 0]
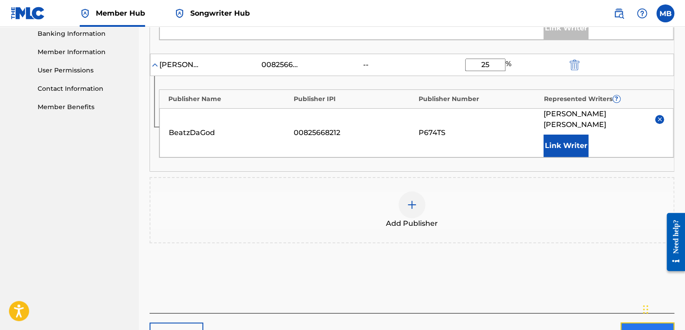
click at [635, 324] on button "Next" at bounding box center [647, 334] width 54 height 22
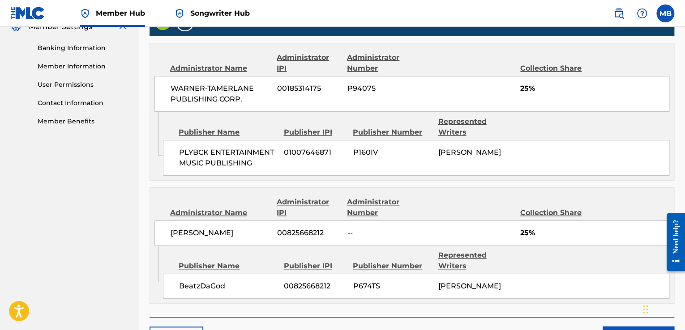
scroll to position [424, 0]
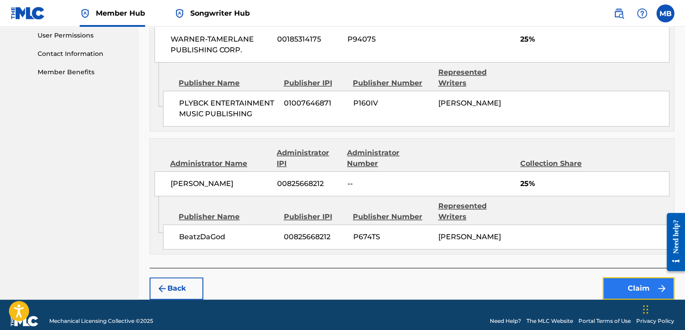
click at [637, 277] on button "Claim" at bounding box center [638, 288] width 72 height 22
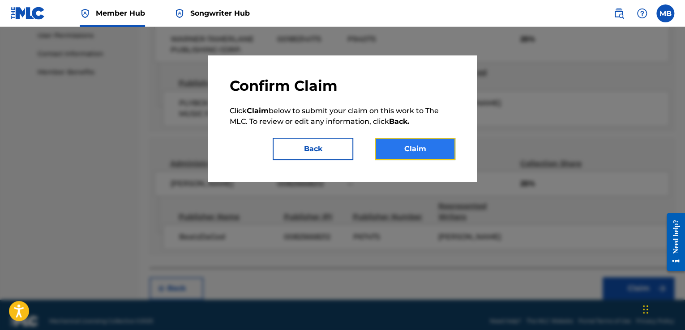
click at [400, 143] on button "Claim" at bounding box center [415, 149] width 81 height 22
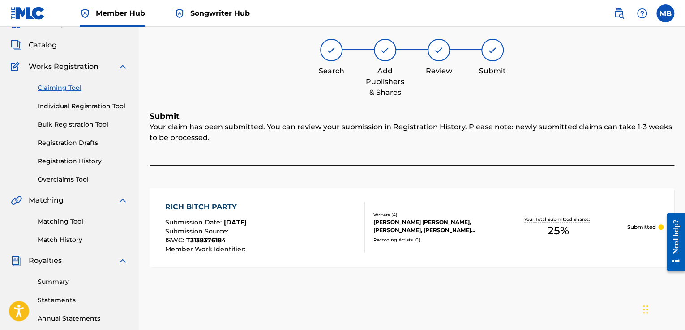
scroll to position [45, 0]
click at [67, 85] on link "Claiming Tool" at bounding box center [83, 86] width 90 height 9
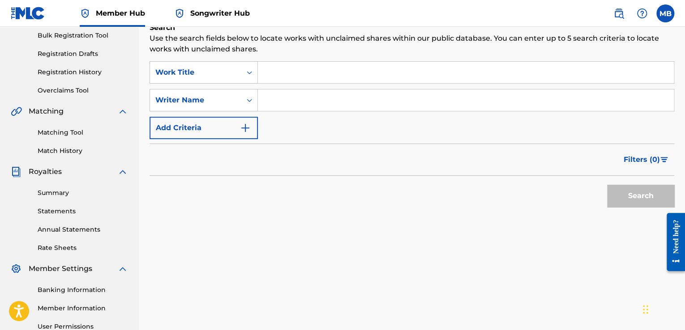
scroll to position [134, 0]
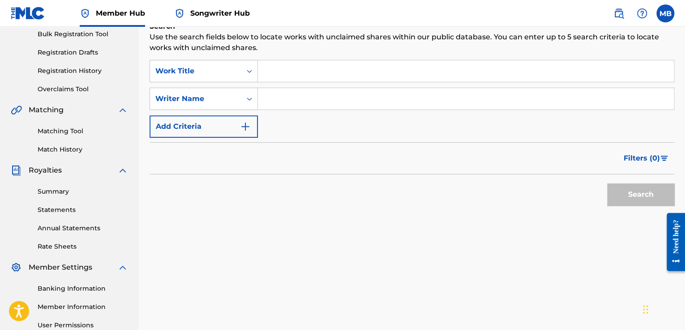
click at [353, 76] on input "Search Form" at bounding box center [466, 70] width 416 height 21
type input "m"
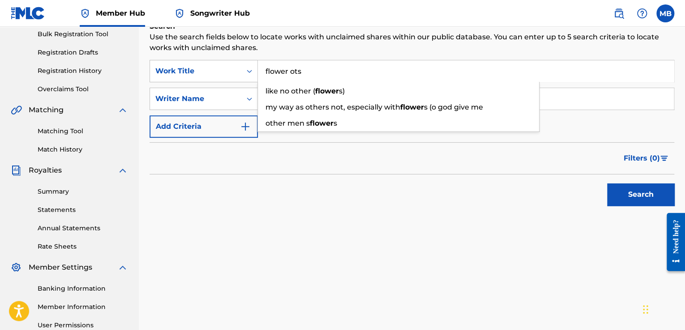
click at [607, 183] on button "Search" at bounding box center [640, 194] width 67 height 22
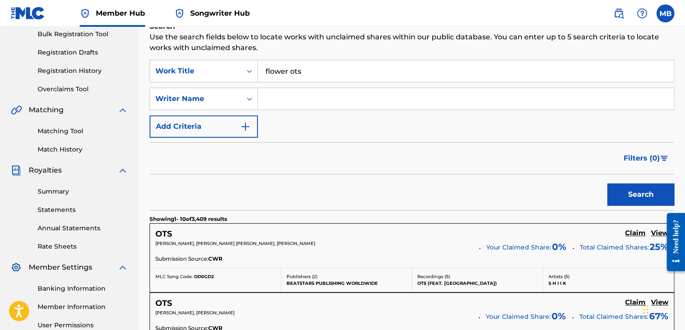
click at [292, 71] on input "flower ots" at bounding box center [466, 70] width 416 height 21
type input "flower pots"
click at [607, 183] on button "Search" at bounding box center [640, 194] width 67 height 22
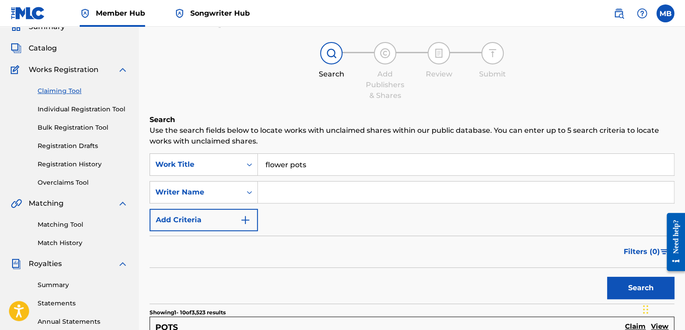
scroll to position [38, 0]
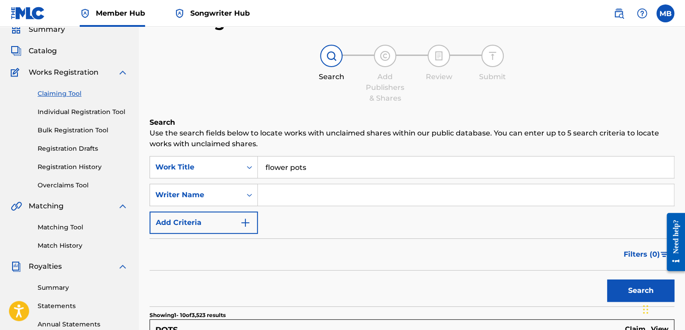
click at [308, 182] on div "SearchWithCriteria4adbfc24-89fa-49a7-b5b9-91e949aa5d0b Work Title flower pots S…" at bounding box center [411, 195] width 524 height 78
click at [274, 192] on input "Search Form" at bounding box center [466, 194] width 416 height 21
click at [243, 200] on div "Writer Name" at bounding box center [203, 195] width 108 height 22
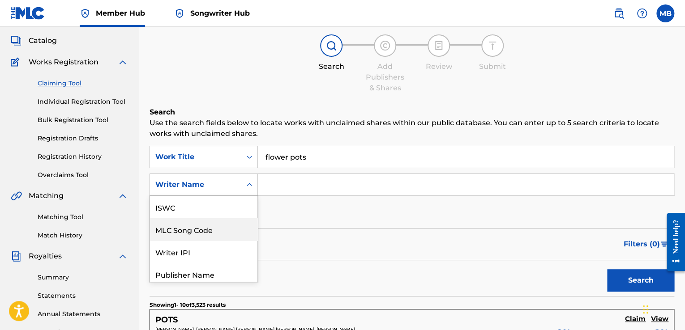
scroll to position [22, 0]
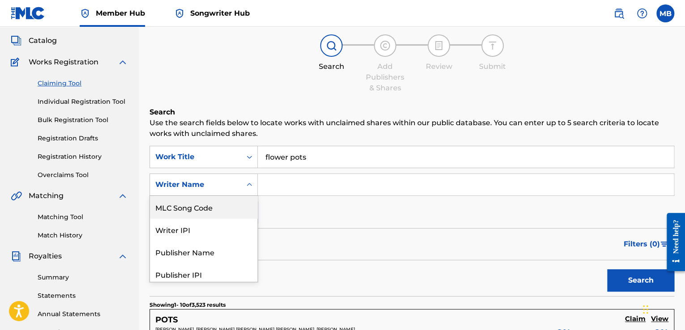
click at [282, 185] on input "Search Form" at bounding box center [466, 184] width 416 height 21
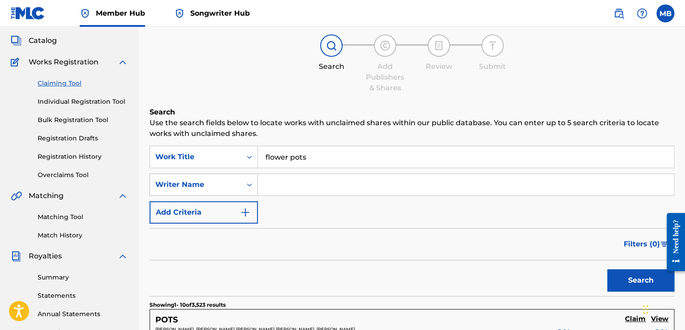
click at [255, 187] on div "Search Form" at bounding box center [249, 185] width 16 height 16
click at [294, 187] on input "Search Form" at bounding box center [466, 184] width 416 height 21
type input ","
type input "money man"
click at [607, 269] on button "Search" at bounding box center [640, 280] width 67 height 22
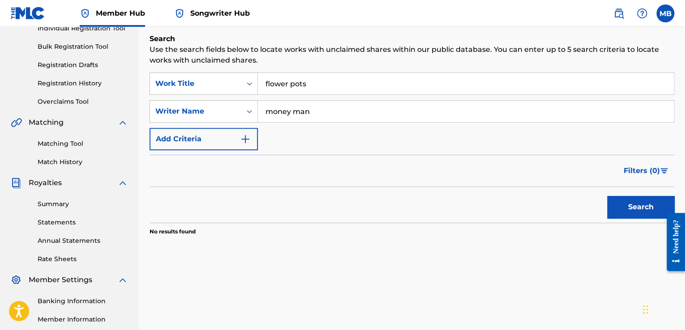
scroll to position [138, 0]
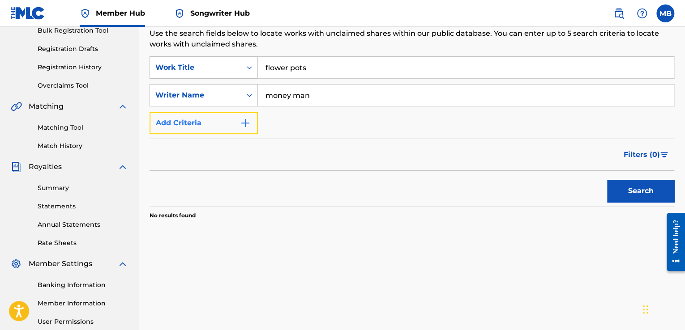
click at [246, 124] on img "Search Form" at bounding box center [245, 123] width 11 height 11
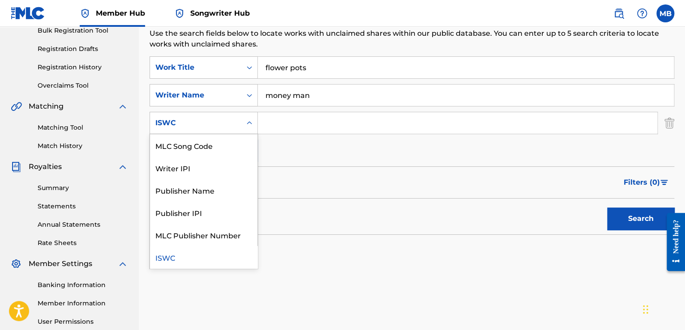
click at [251, 126] on icon "Search Form" at bounding box center [249, 123] width 9 height 9
click at [218, 189] on div "Publisher Name" at bounding box center [203, 190] width 107 height 22
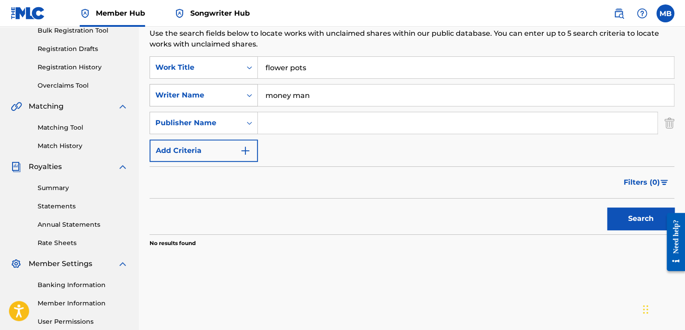
click at [247, 101] on div "Search Form" at bounding box center [249, 95] width 16 height 16
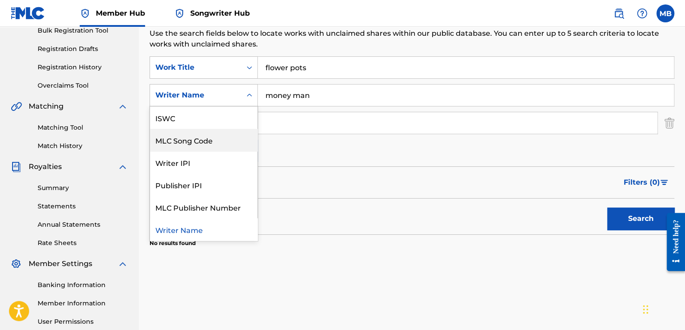
click at [309, 131] on input "Search Form" at bounding box center [457, 122] width 399 height 21
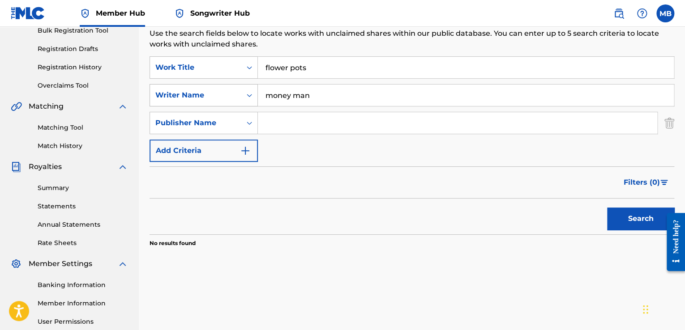
drag, startPoint x: 320, startPoint y: 98, endPoint x: 224, endPoint y: 97, distance: 96.6
click at [224, 97] on div "SearchWithCriteriadb9395d6-f26b-417f-8a9a-cb103484ca84 Writer Name money man" at bounding box center [411, 95] width 524 height 22
click at [283, 128] on input "Search Form" at bounding box center [457, 122] width 399 height 21
paste input "money man"
type input "money man"
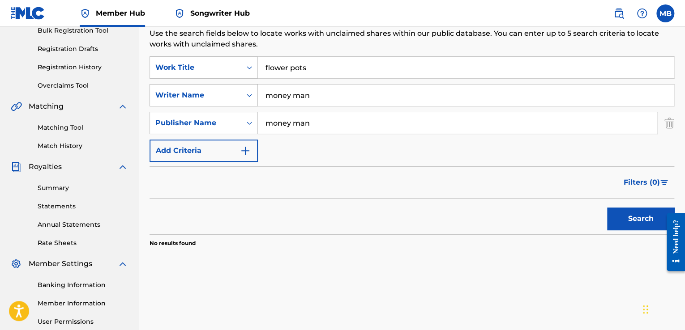
drag, startPoint x: 320, startPoint y: 98, endPoint x: 215, endPoint y: 85, distance: 105.4
click at [215, 85] on div "SearchWithCriteriadb9395d6-f26b-417f-8a9a-cb103484ca84 Writer Name money man" at bounding box center [411, 95] width 524 height 22
click at [607, 208] on button "Search" at bounding box center [640, 219] width 67 height 22
click at [656, 216] on button "Search" at bounding box center [640, 219] width 67 height 22
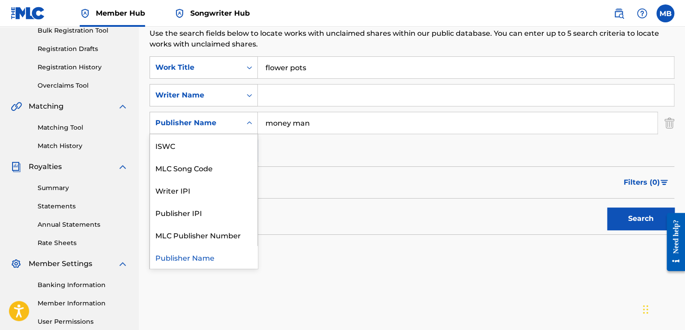
click at [236, 125] on div "Publisher Name" at bounding box center [195, 123] width 91 height 17
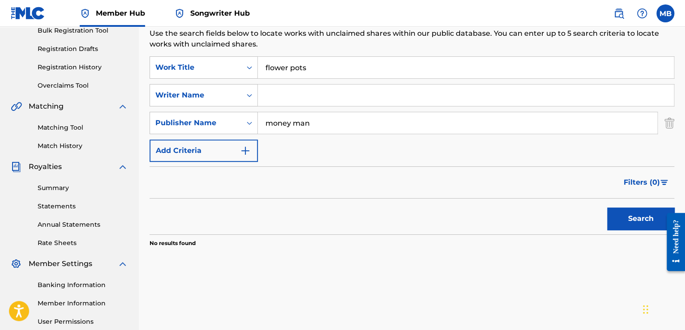
click at [317, 123] on input "money man" at bounding box center [457, 122] width 399 height 21
drag, startPoint x: 330, startPoint y: 121, endPoint x: 243, endPoint y: 116, distance: 87.4
click at [243, 116] on div "SearchWithCriteriacfe83995-6be2-4be6-848e-ee788f5532f2 Publisher Name money man" at bounding box center [411, 123] width 524 height 22
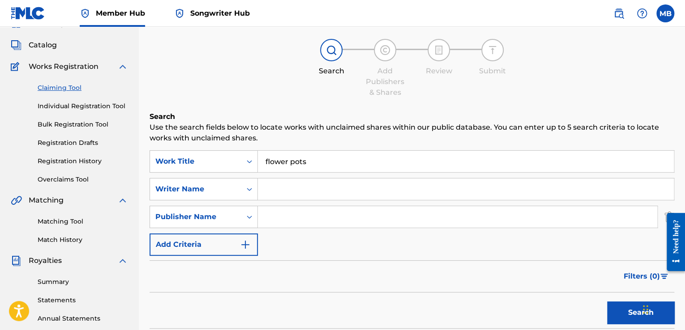
scroll to position [45, 0]
click at [307, 191] on input "Search Form" at bounding box center [466, 188] width 416 height 21
paste input "[PERSON_NAME] [PERSON_NAME]"
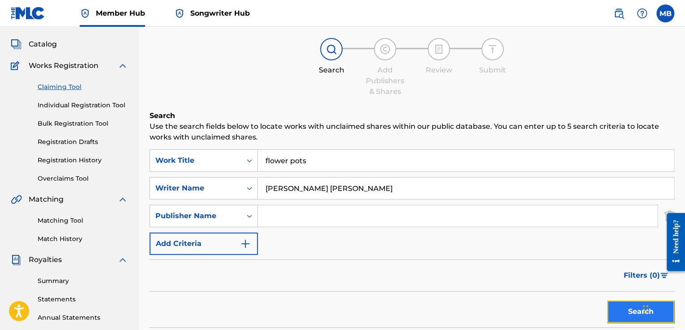
click at [623, 305] on button "Search" at bounding box center [640, 312] width 67 height 22
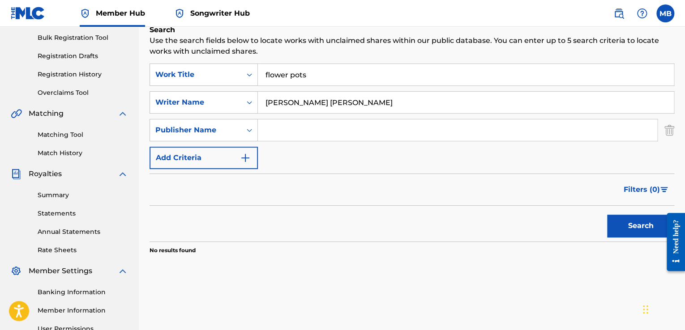
scroll to position [134, 0]
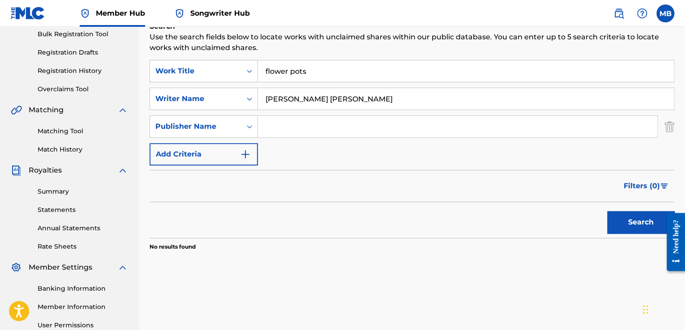
click at [300, 97] on input "[PERSON_NAME] [PERSON_NAME]" at bounding box center [466, 98] width 416 height 21
click at [302, 98] on input "[PERSON_NAME] [PERSON_NAME]" at bounding box center [466, 98] width 416 height 21
type input "[PERSON_NAME]"
click at [651, 224] on button "Search" at bounding box center [640, 222] width 67 height 22
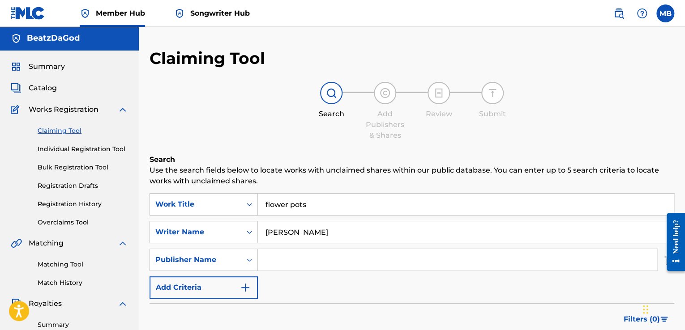
scroll to position [0, 0]
click at [51, 91] on span "Catalog" at bounding box center [43, 89] width 28 height 11
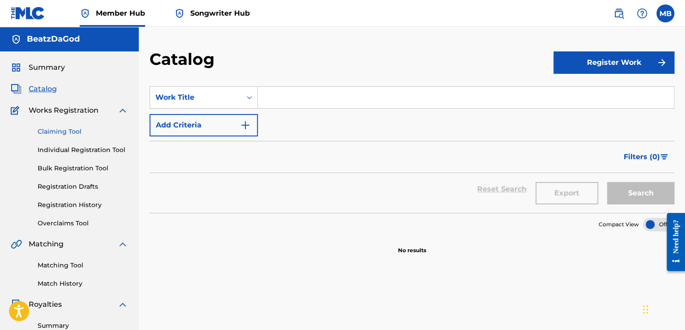
click at [64, 131] on link "Claiming Tool" at bounding box center [83, 131] width 90 height 9
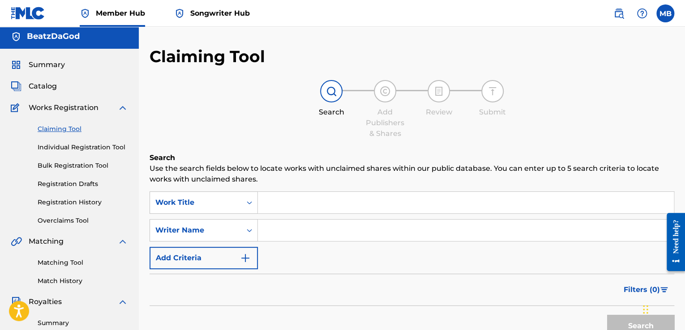
scroll to position [1, 0]
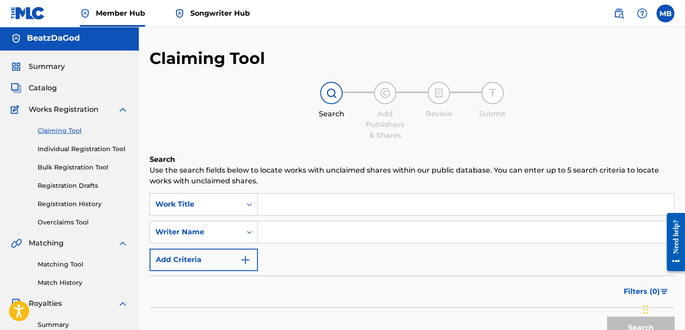
click at [336, 98] on div at bounding box center [331, 93] width 22 height 22
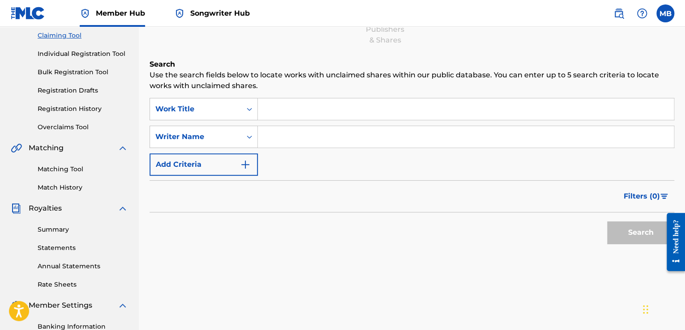
scroll to position [90, 0]
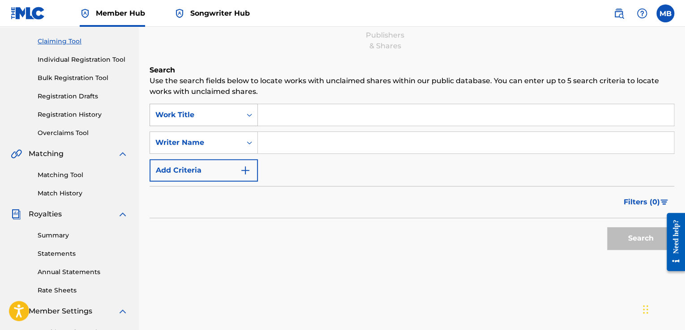
click at [248, 109] on div "Search Form" at bounding box center [249, 115] width 16 height 16
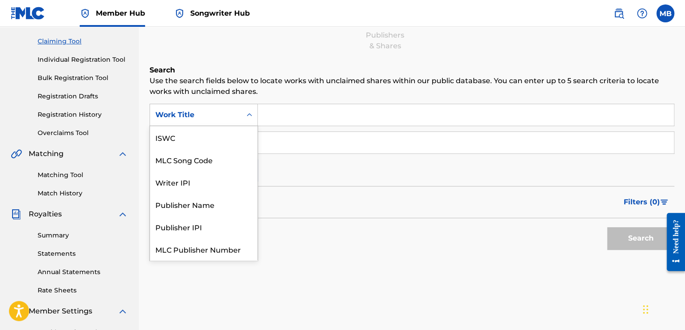
scroll to position [22, 0]
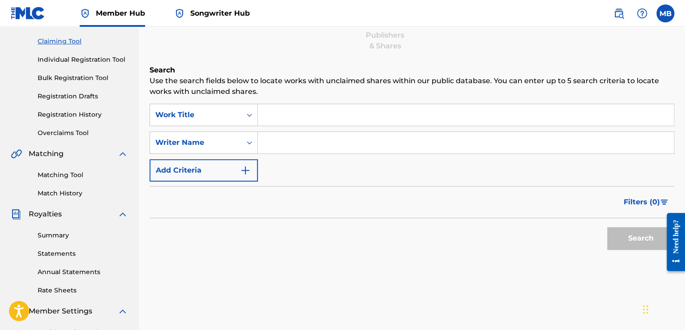
click at [272, 116] on input "Search Form" at bounding box center [466, 114] width 416 height 21
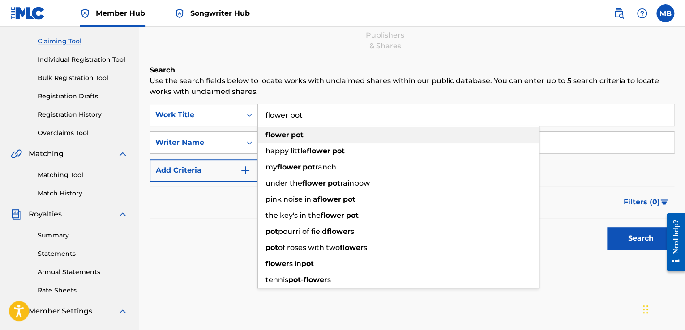
type input "flower pot"
click at [297, 129] on div "flower pot" at bounding box center [398, 135] width 281 height 16
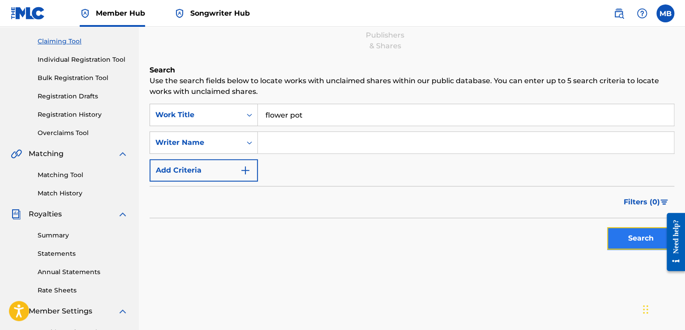
click at [633, 228] on button "Search" at bounding box center [640, 238] width 67 height 22
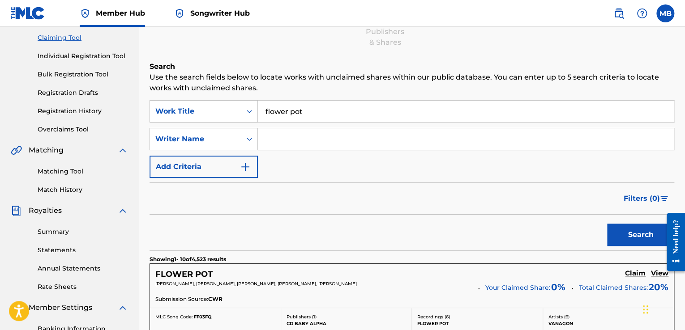
scroll to position [90, 0]
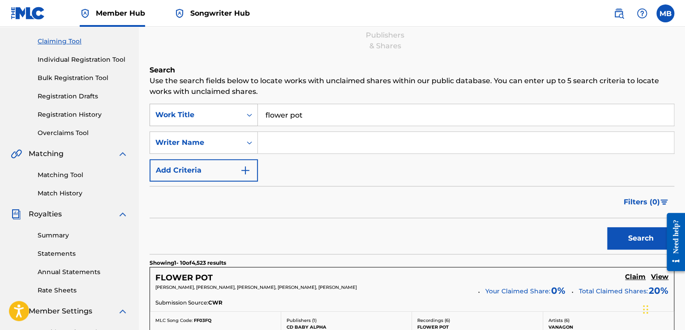
click at [248, 121] on div "Search Form" at bounding box center [249, 115] width 16 height 16
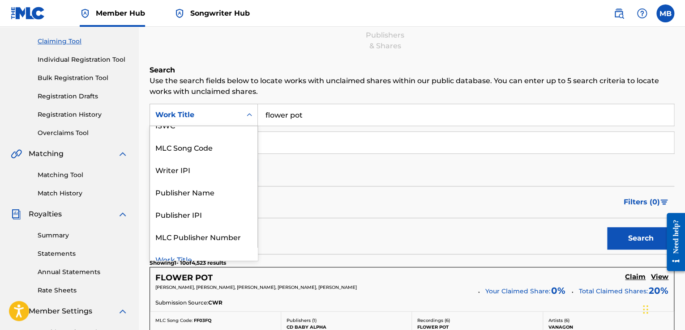
scroll to position [0, 0]
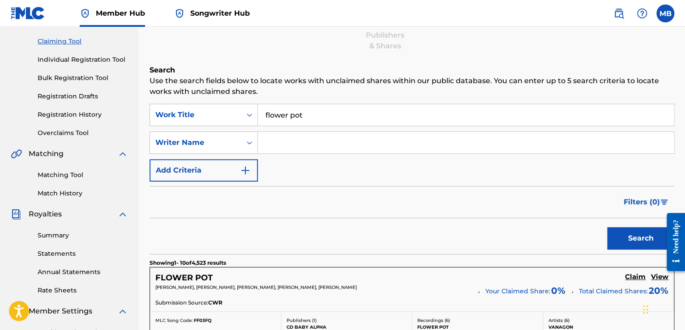
click at [223, 124] on div "Work Title" at bounding box center [203, 115] width 108 height 22
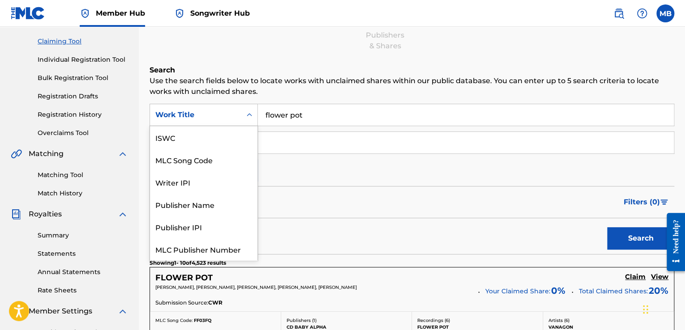
scroll to position [22, 0]
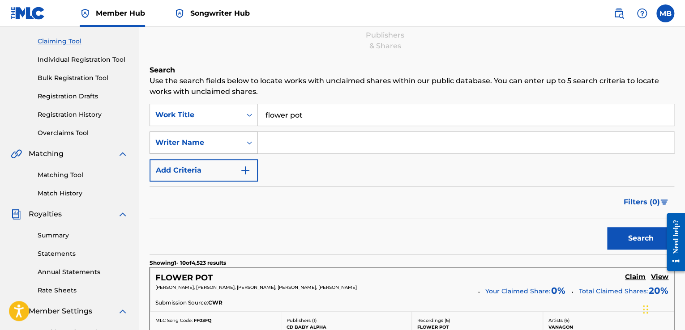
drag, startPoint x: 306, startPoint y: 141, endPoint x: 251, endPoint y: 138, distance: 55.2
click at [251, 138] on div "SearchWithCriteriadb9395d6-f26b-417f-8a9a-cb103484ca84 Writer Name" at bounding box center [411, 143] width 524 height 22
type input "money man"
click at [607, 227] on button "Search" at bounding box center [640, 238] width 67 height 22
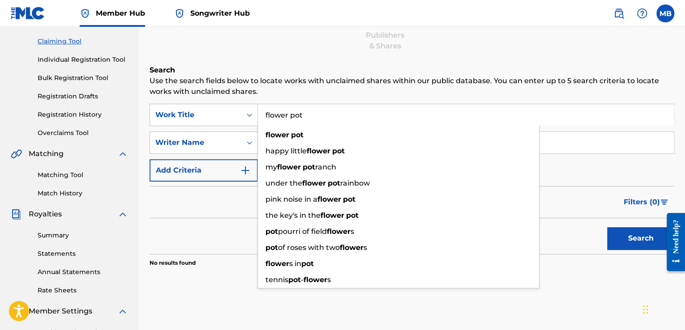
drag, startPoint x: 312, startPoint y: 117, endPoint x: 292, endPoint y: 115, distance: 20.2
click at [292, 115] on input "flower pot" at bounding box center [466, 114] width 416 height 21
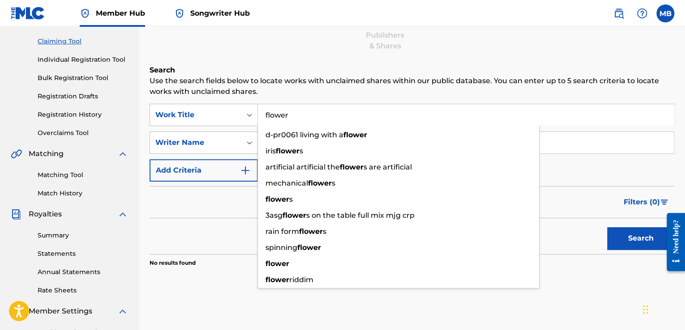
click at [607, 227] on button "Search" at bounding box center [640, 238] width 67 height 22
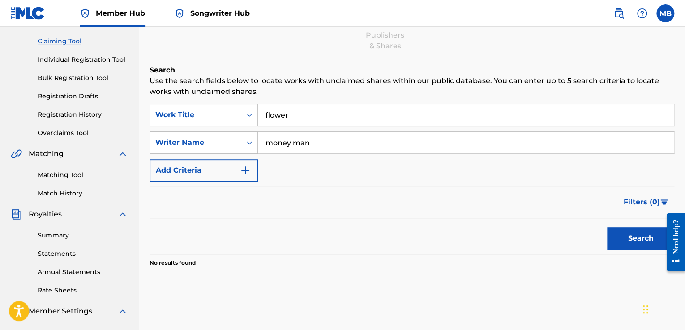
drag, startPoint x: 316, startPoint y: 115, endPoint x: 281, endPoint y: 115, distance: 35.3
click at [281, 115] on input "flower" at bounding box center [466, 114] width 416 height 21
type input "fer low"
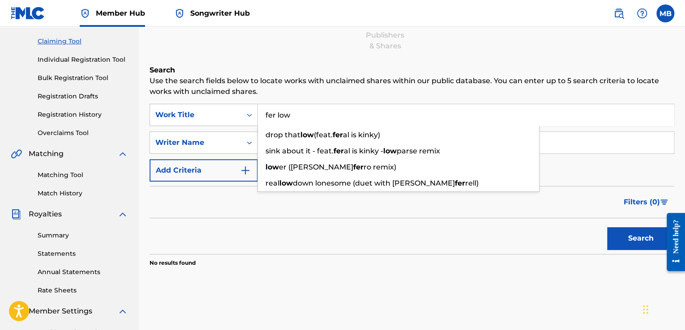
drag, startPoint x: 320, startPoint y: 117, endPoint x: 263, endPoint y: 117, distance: 57.3
click at [263, 117] on input "fer low" at bounding box center [466, 114] width 416 height 21
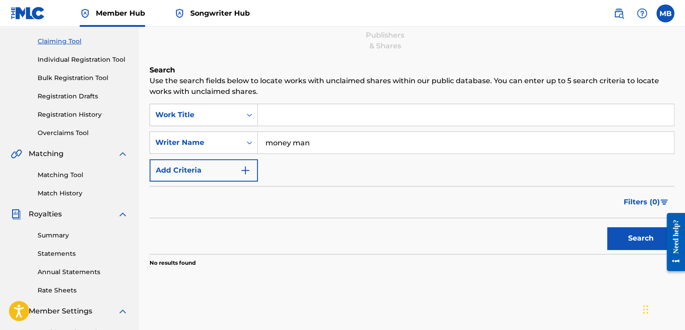
click at [607, 227] on button "Search" at bounding box center [640, 238] width 67 height 22
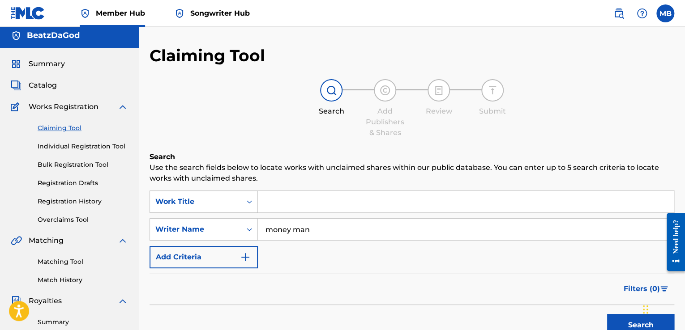
scroll to position [0, 0]
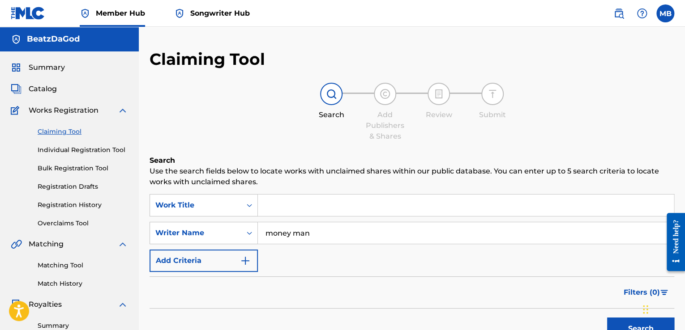
click at [70, 132] on link "Claiming Tool" at bounding box center [83, 131] width 90 height 9
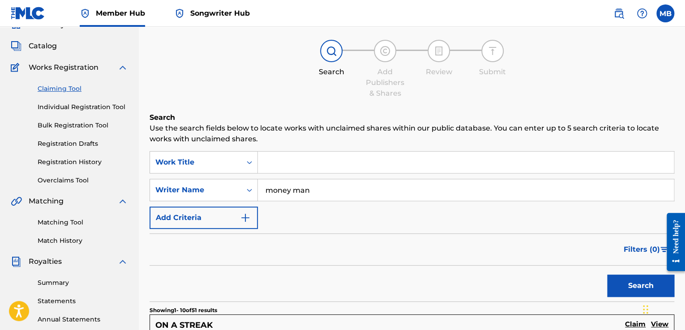
scroll to position [45, 0]
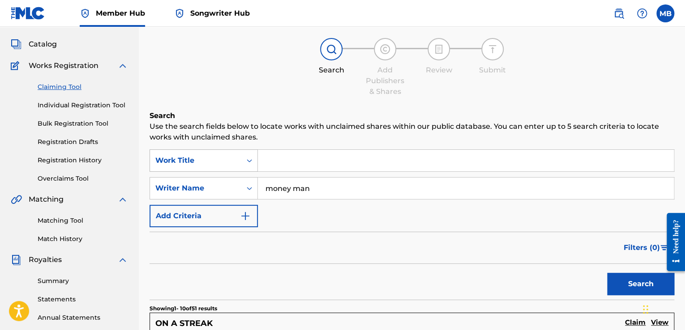
click at [229, 160] on div "Work Title" at bounding box center [195, 160] width 81 height 11
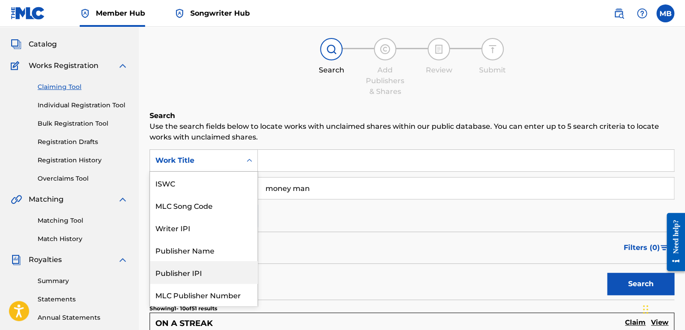
scroll to position [22, 0]
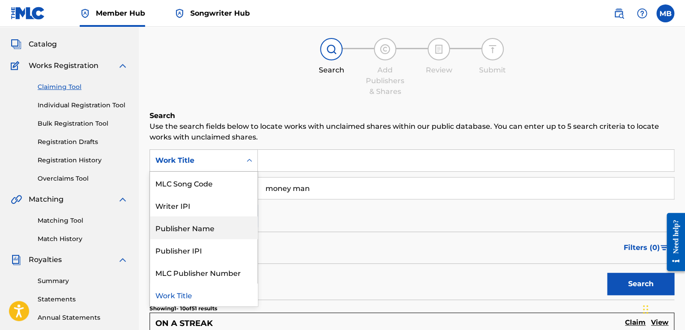
click at [301, 227] on form "SearchWithCriteria4adbfc24-89fa-49a7-b5b9-91e949aa5d0b 7 results available. Use…" at bounding box center [411, 224] width 524 height 150
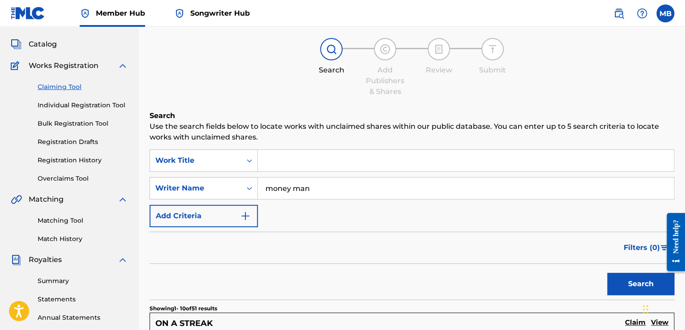
drag, startPoint x: 325, startPoint y: 184, endPoint x: 258, endPoint y: 193, distance: 67.3
click at [258, 193] on input "money man" at bounding box center [466, 188] width 416 height 21
click at [320, 187] on input "money man" at bounding box center [466, 188] width 416 height 21
drag, startPoint x: 320, startPoint y: 187, endPoint x: 265, endPoint y: 187, distance: 55.5
click at [265, 187] on input "money man" at bounding box center [466, 188] width 416 height 21
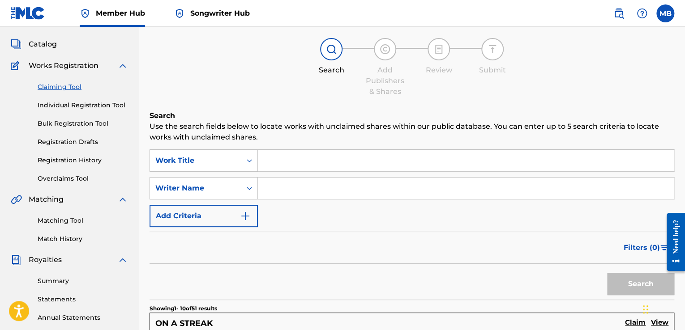
click at [283, 163] on input "Search Form" at bounding box center [466, 160] width 416 height 21
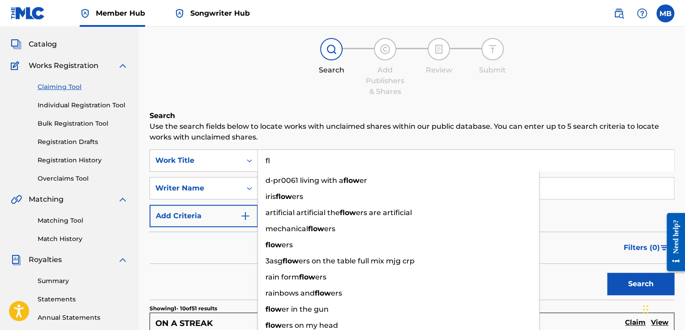
type input "f"
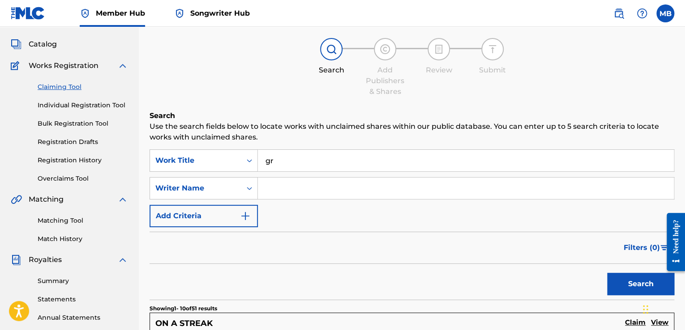
type input "g"
type input "flower pots"
click at [607, 273] on button "Search" at bounding box center [640, 284] width 67 height 22
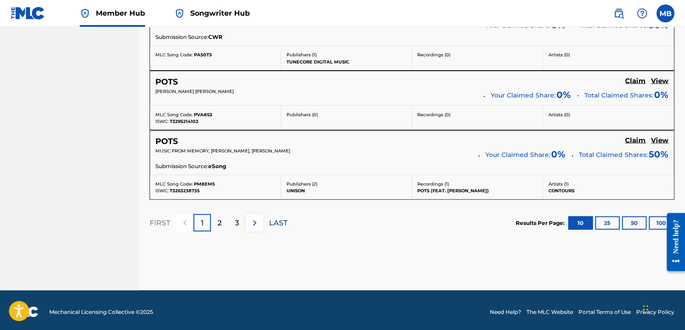
click at [272, 217] on p "LAST" at bounding box center [278, 222] width 18 height 11
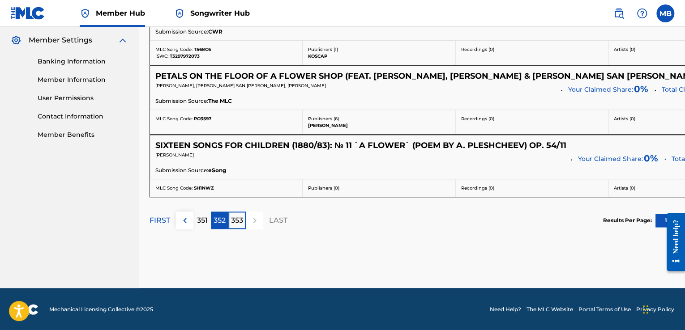
click at [223, 222] on p "352" at bounding box center [219, 220] width 12 height 11
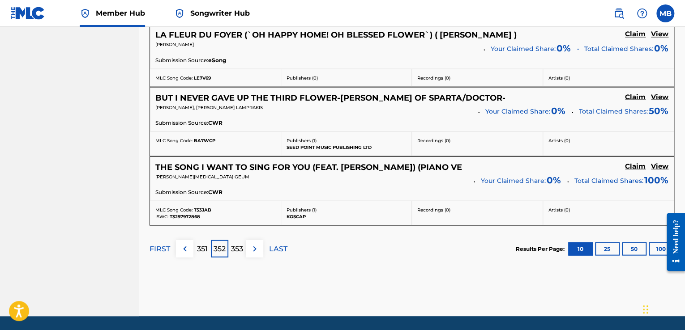
scroll to position [809, 0]
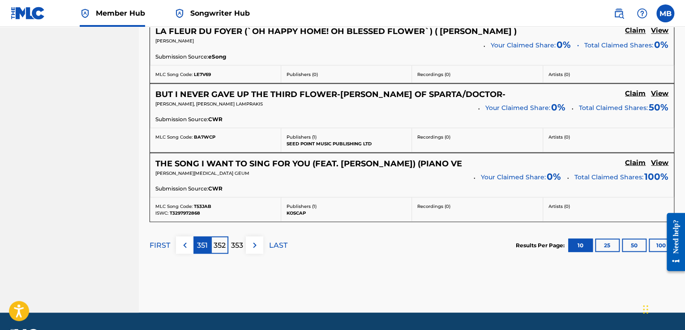
click at [205, 244] on p "351" at bounding box center [202, 245] width 11 height 11
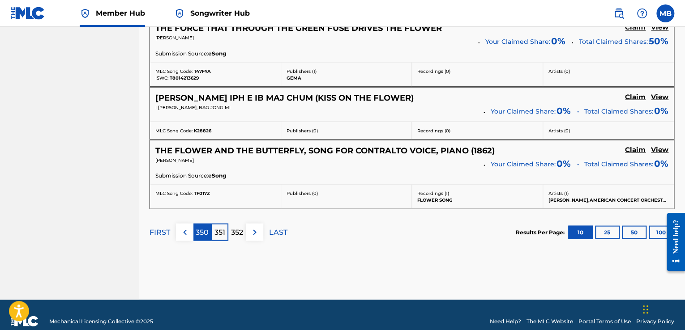
click at [209, 231] on div "350" at bounding box center [201, 231] width 17 height 17
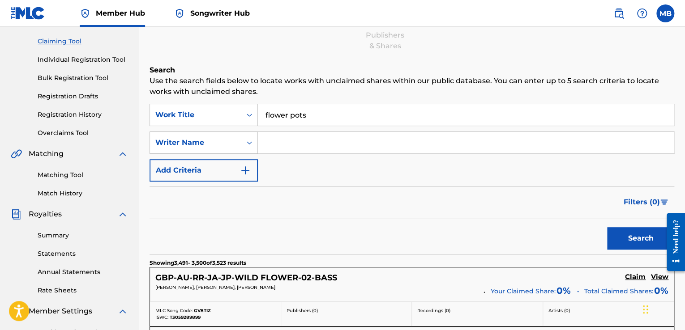
scroll to position [86, 0]
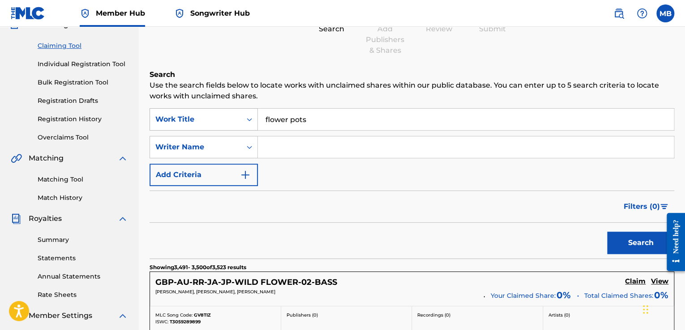
click at [244, 121] on div "Search Form" at bounding box center [249, 119] width 16 height 16
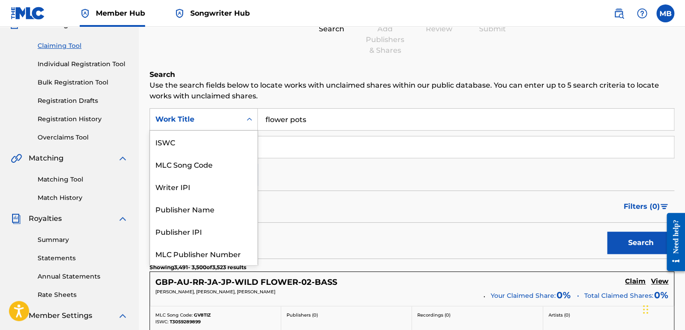
scroll to position [22, 0]
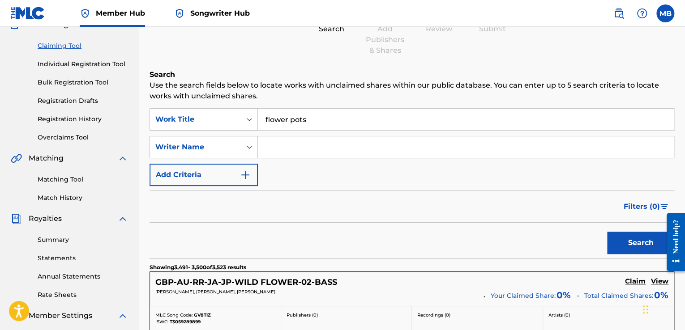
click at [241, 121] on div "Search Form" at bounding box center [249, 119] width 16 height 16
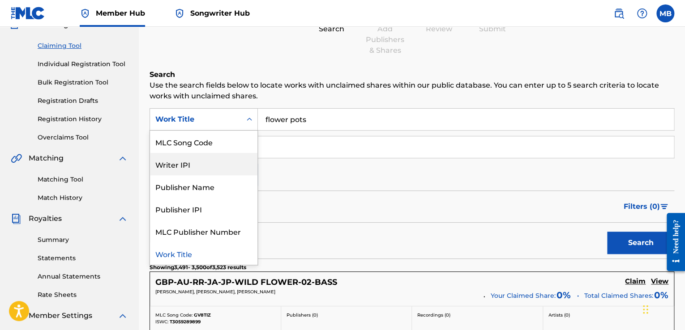
click at [215, 159] on div "Writer IPI" at bounding box center [203, 164] width 107 height 22
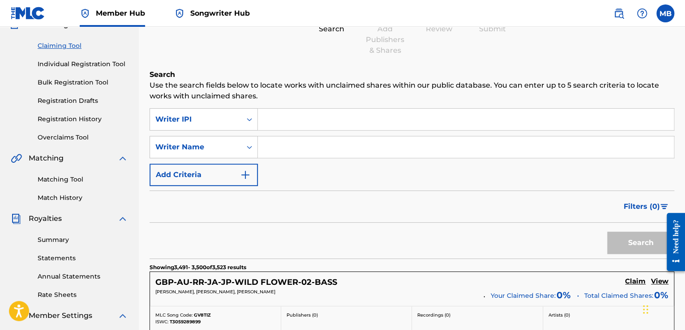
click at [275, 122] on input "Search Form" at bounding box center [466, 119] width 416 height 21
paste input "666486202"
click at [621, 243] on button "Search" at bounding box center [640, 243] width 67 height 22
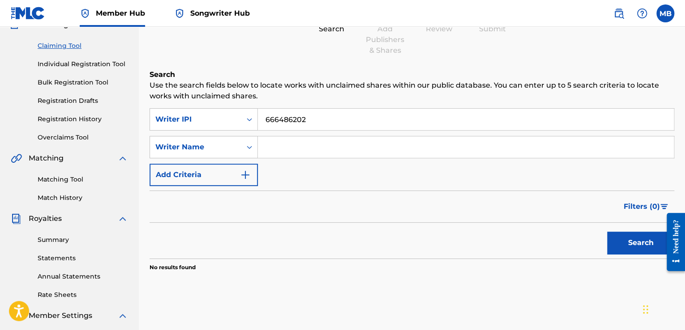
click at [265, 119] on input "666486202" at bounding box center [466, 119] width 416 height 21
click at [330, 123] on input "666486202" at bounding box center [466, 119] width 416 height 21
type input "666486202"
click at [623, 242] on button "Search" at bounding box center [640, 243] width 67 height 22
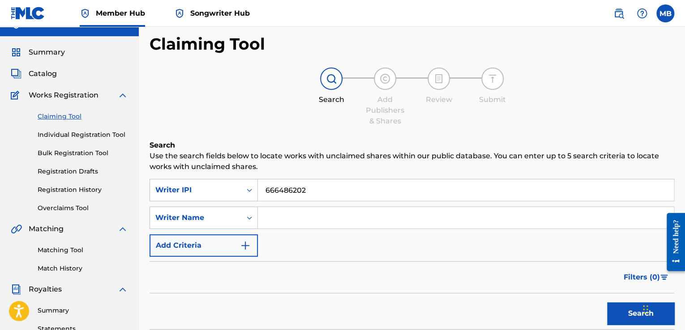
scroll to position [0, 0]
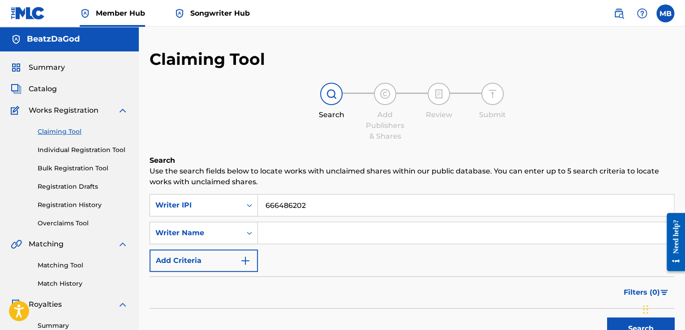
drag, startPoint x: 330, startPoint y: 207, endPoint x: 264, endPoint y: 198, distance: 66.9
click at [264, 198] on input "666486202" at bounding box center [466, 205] width 416 height 21
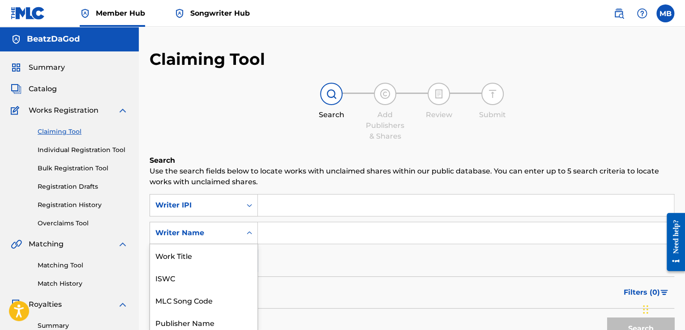
scroll to position [48, 0]
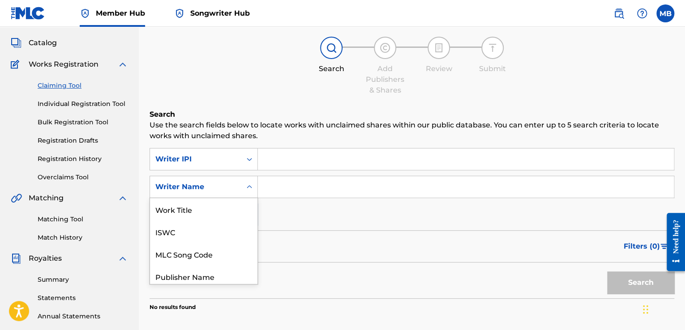
click at [251, 198] on div "7 results available. Use Up and Down to choose options, press Enter to select t…" at bounding box center [203, 187] width 108 height 22
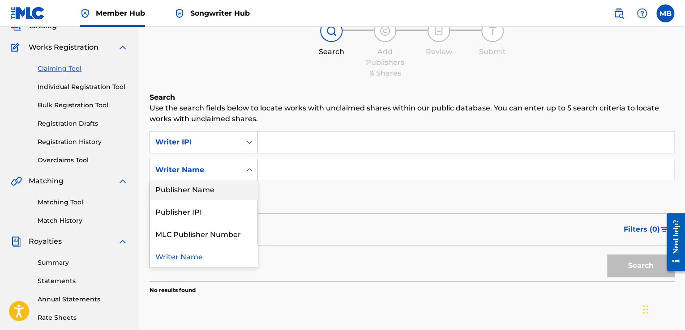
scroll to position [0, 0]
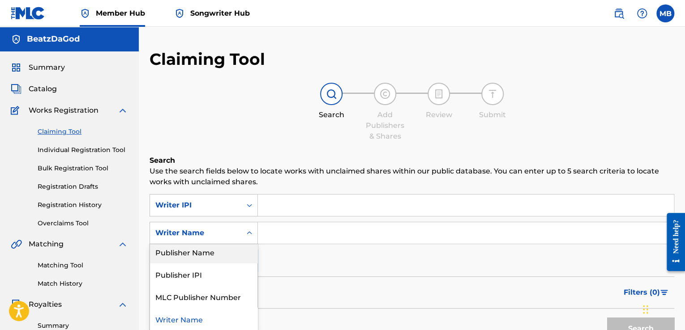
click at [292, 201] on input "Search Form" at bounding box center [466, 205] width 416 height 21
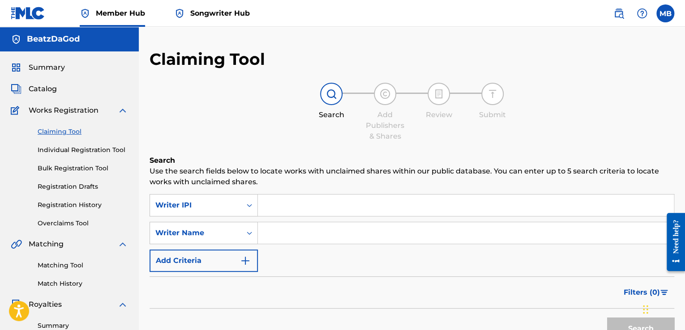
type input "flower pots"
click at [369, 239] on input "Search Form" at bounding box center [466, 232] width 416 height 21
type input "money man"
click at [607, 318] on button "Search" at bounding box center [640, 329] width 67 height 22
click at [49, 113] on span "Works Registration" at bounding box center [64, 110] width 70 height 11
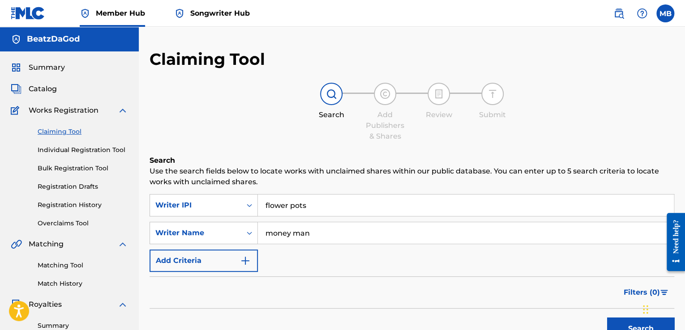
drag, startPoint x: 95, startPoint y: 116, endPoint x: 53, endPoint y: 134, distance: 46.1
click at [90, 119] on div "Claiming Tool Individual Registration Tool Bulk Registration Tool Registration …" at bounding box center [69, 172] width 117 height 112
click at [91, 151] on link "Individual Registration Tool" at bounding box center [83, 149] width 90 height 9
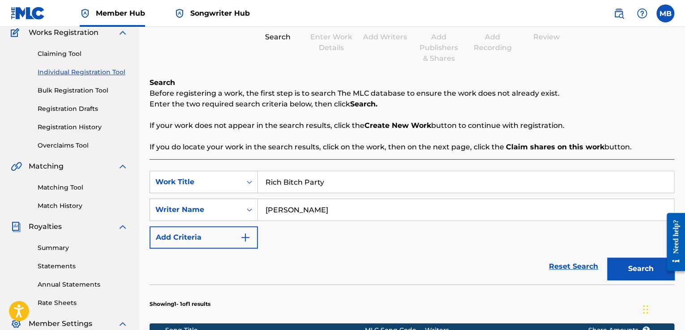
scroll to position [134, 0]
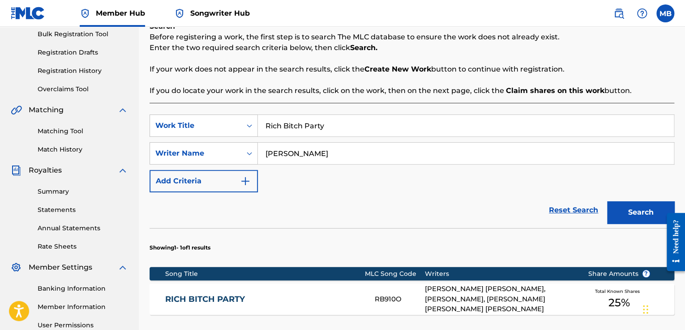
drag, startPoint x: 398, startPoint y: 129, endPoint x: 263, endPoint y: 146, distance: 135.8
click at [263, 146] on div "SearchWithCriteriabc246cdb-0652-496e-9b93-e9625b239eb8 Work Title Rich Bitch Pa…" at bounding box center [411, 154] width 524 height 78
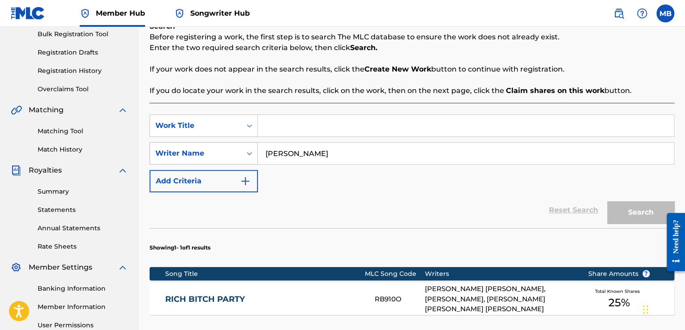
drag, startPoint x: 345, startPoint y: 153, endPoint x: 249, endPoint y: 158, distance: 95.9
click at [249, 158] on div "SearchWithCriteria72f99e9e-6d8c-47b2-92c6-c2f7e43daa3a Writer Name [PERSON_NAME]" at bounding box center [411, 153] width 524 height 22
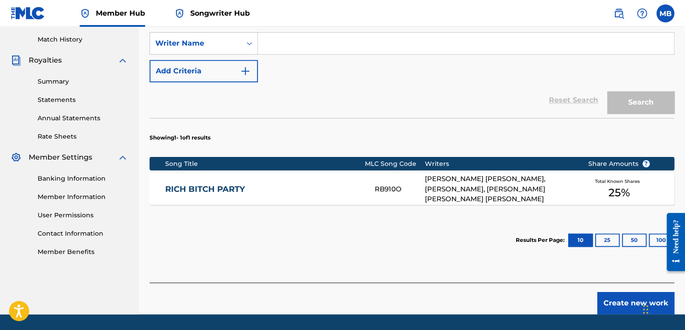
scroll to position [272, 0]
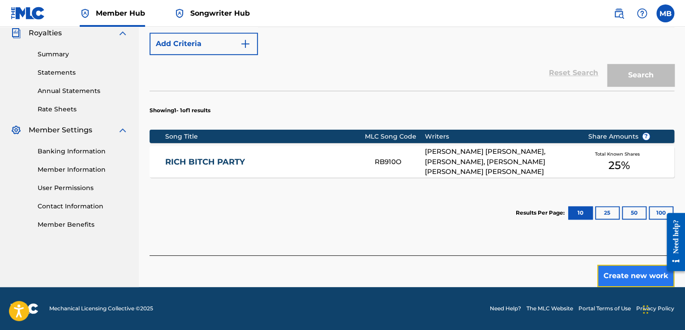
click at [626, 270] on button "Create new work" at bounding box center [635, 276] width 77 height 22
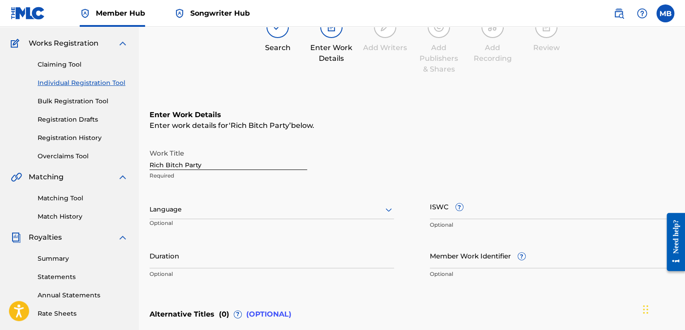
scroll to position [95, 0]
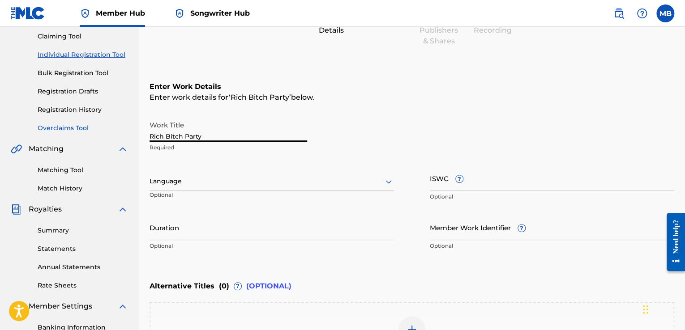
drag, startPoint x: 223, startPoint y: 135, endPoint x: 117, endPoint y: 128, distance: 105.8
click at [117, 128] on main "BeatzDaGod Summary Catalog Works Registration Claiming Tool Individual Registra…" at bounding box center [342, 177] width 685 height 491
type input "f"
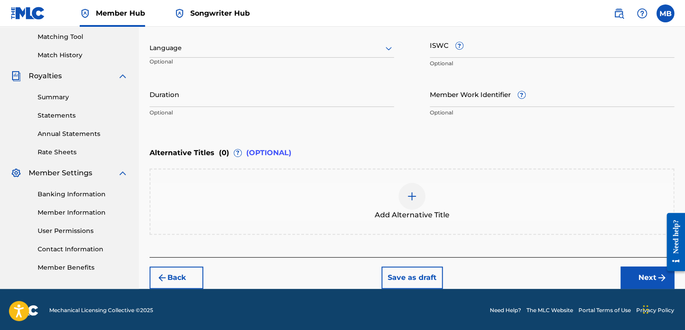
scroll to position [230, 0]
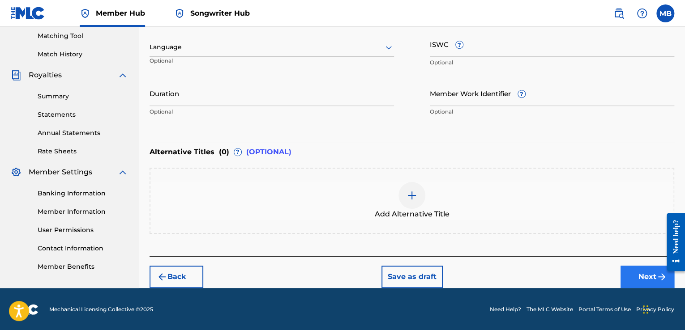
type input "Flower Pots"
click at [648, 275] on button "Next" at bounding box center [647, 277] width 54 height 22
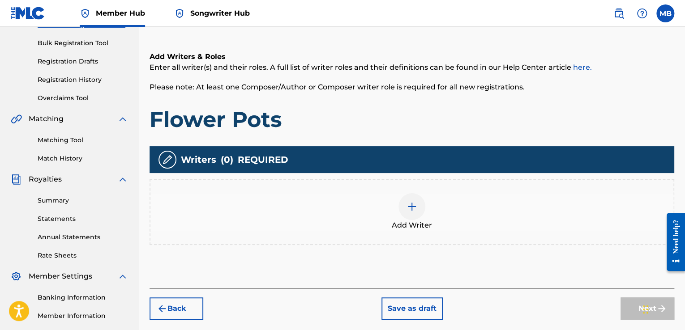
scroll to position [130, 0]
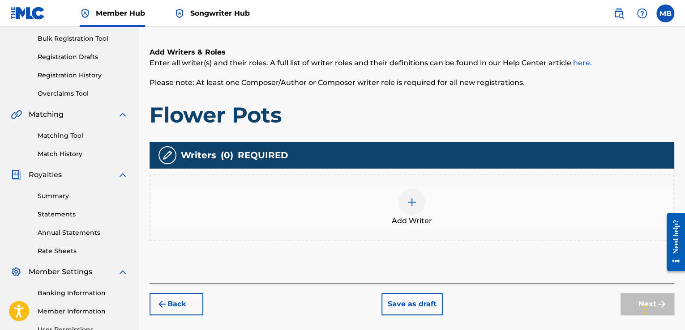
click at [406, 205] on img at bounding box center [411, 202] width 11 height 11
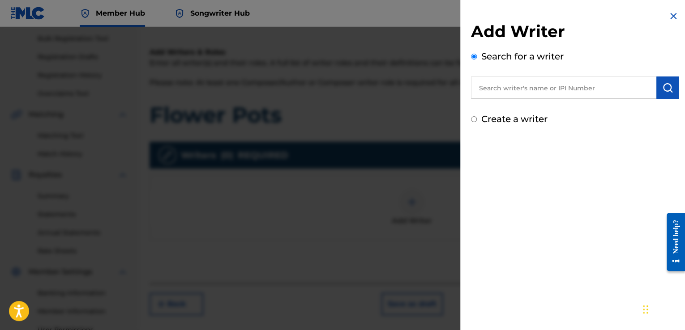
click at [559, 90] on input "text" at bounding box center [563, 88] width 185 height 22
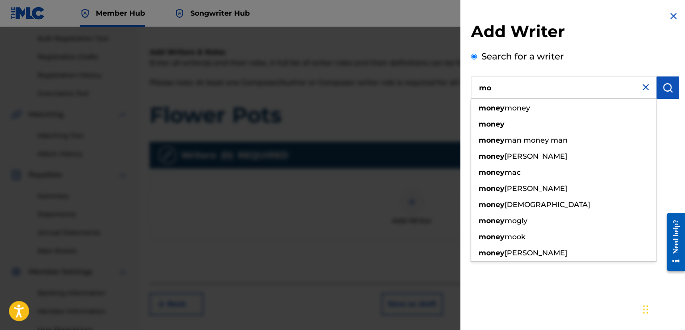
type input "m"
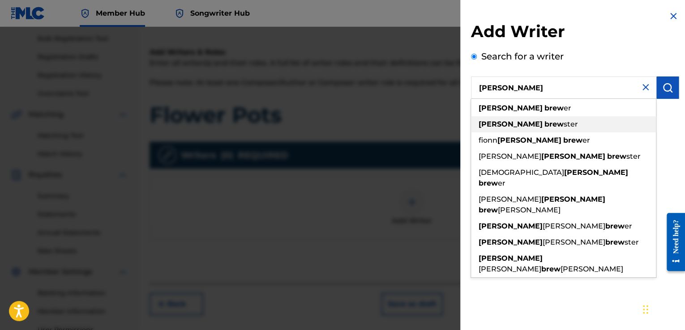
click at [509, 128] on strong "[PERSON_NAME]" at bounding box center [510, 124] width 64 height 9
type input "[PERSON_NAME]"
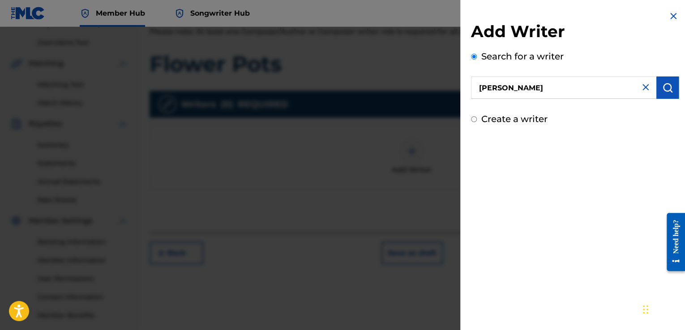
scroll to position [180, 0]
click at [643, 89] on img at bounding box center [645, 87] width 11 height 11
click at [525, 120] on label "Create a writer" at bounding box center [514, 119] width 66 height 11
radio input "true"
click at [477, 120] on input "Create a writer" at bounding box center [474, 119] width 6 height 6
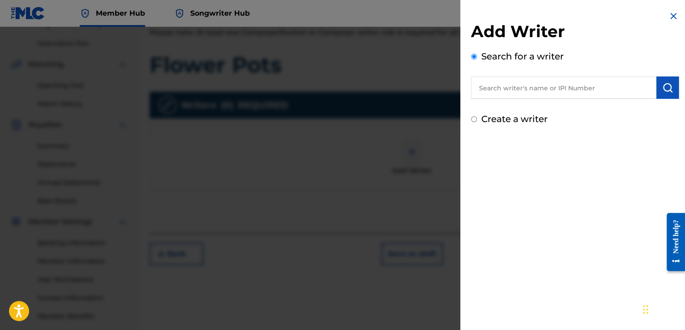
radio input "false"
radio input "true"
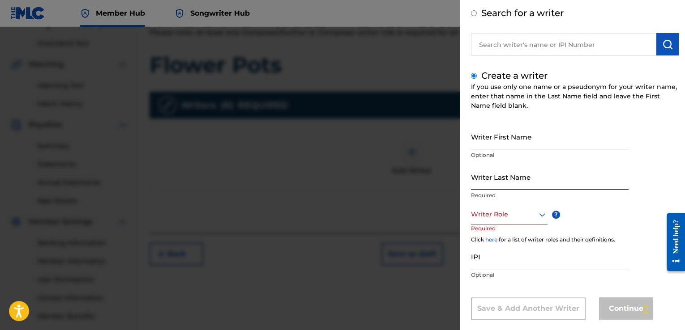
scroll to position [45, 0]
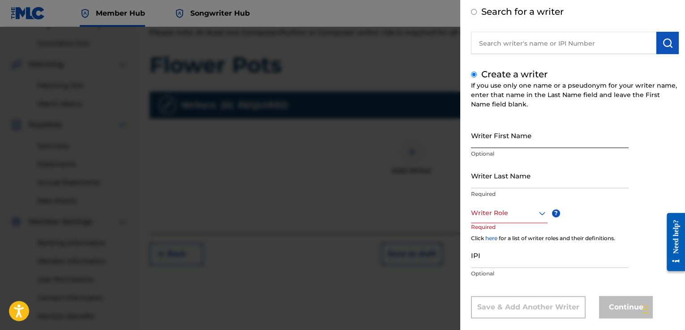
click at [530, 143] on input "Writer First Name" at bounding box center [550, 136] width 158 height 26
type input "[PERSON_NAME]"
click at [517, 180] on input "Writer Last Name" at bounding box center [550, 176] width 158 height 26
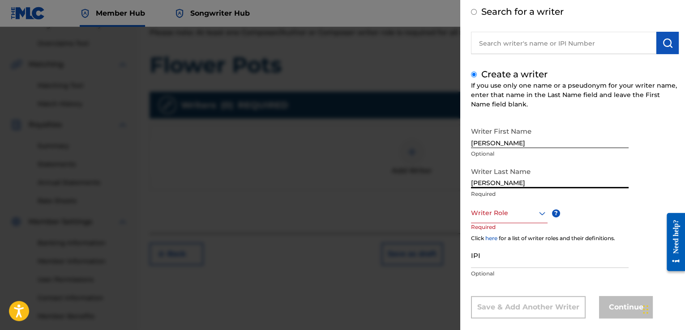
type input "[PERSON_NAME]"
click at [513, 213] on div at bounding box center [509, 213] width 77 height 11
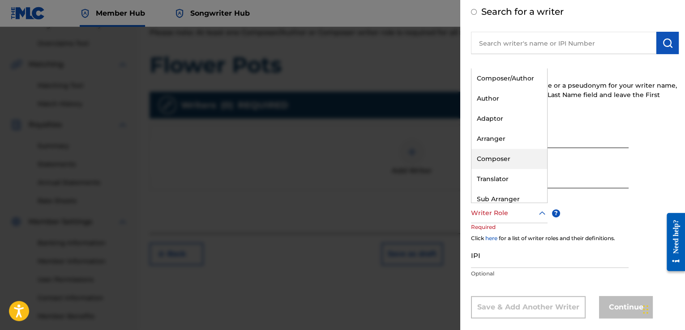
click at [512, 156] on div "Composer" at bounding box center [509, 159] width 76 height 20
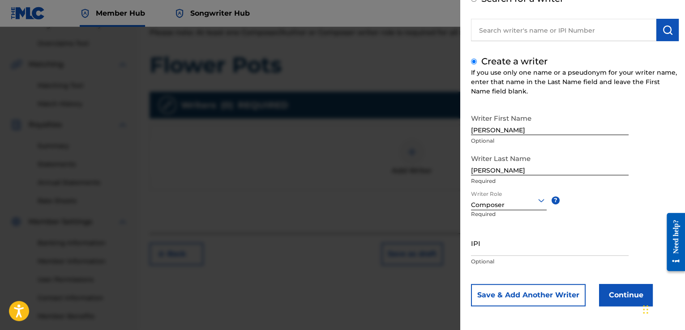
scroll to position [58, 0]
click at [509, 251] on input "IPI" at bounding box center [550, 243] width 158 height 26
type input "825668212"
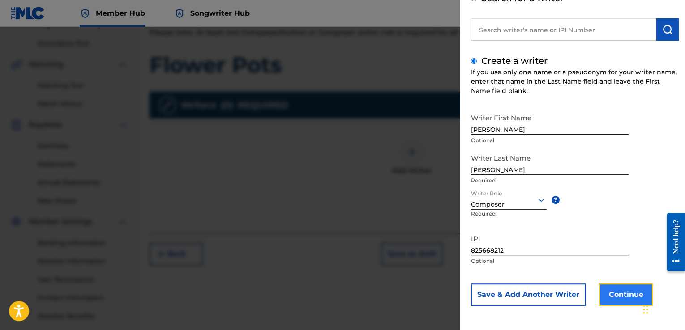
click at [617, 294] on button "Continue" at bounding box center [626, 295] width 54 height 22
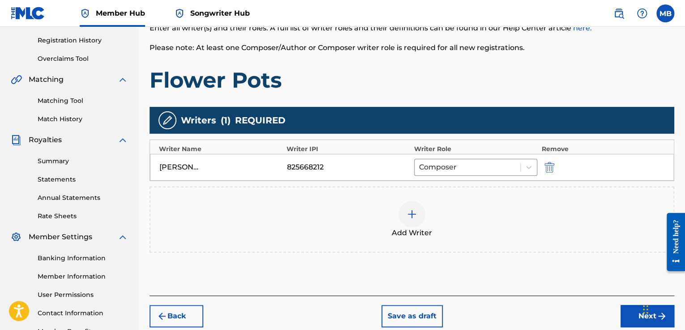
scroll to position [180, 0]
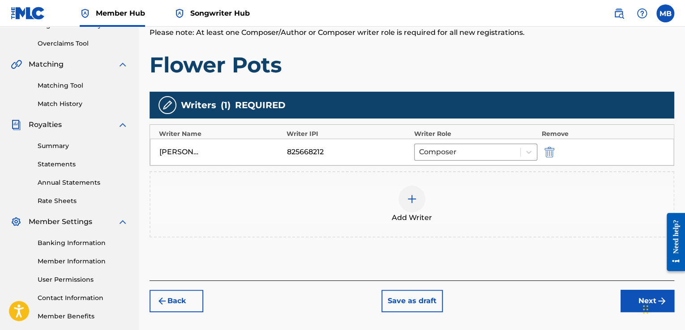
click at [410, 200] on img at bounding box center [411, 199] width 11 height 11
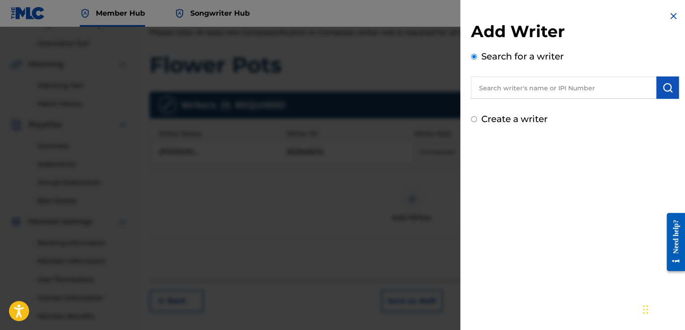
click at [534, 90] on input "text" at bounding box center [563, 88] width 185 height 22
paste input "[PERSON_NAME] [PERSON_NAME]"
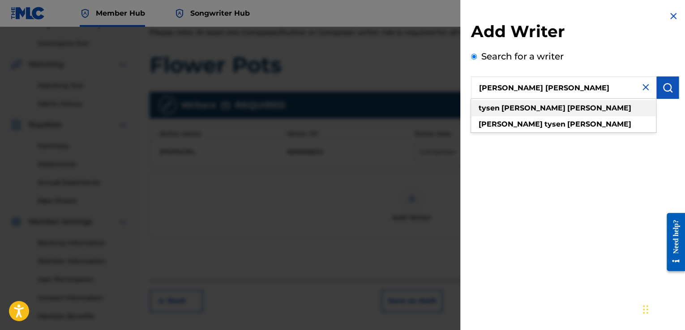
click at [545, 106] on div "tysen [PERSON_NAME]" at bounding box center [563, 108] width 185 height 16
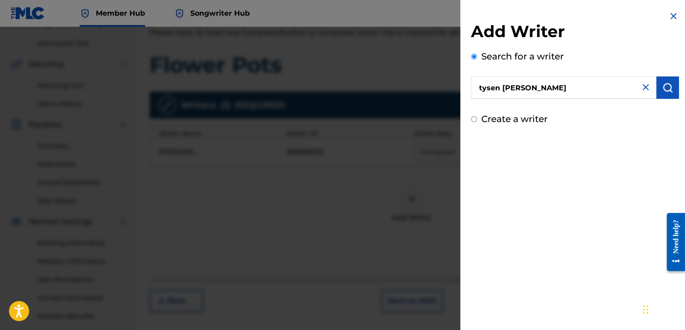
click at [513, 88] on input "tysen [PERSON_NAME]" at bounding box center [563, 88] width 185 height 22
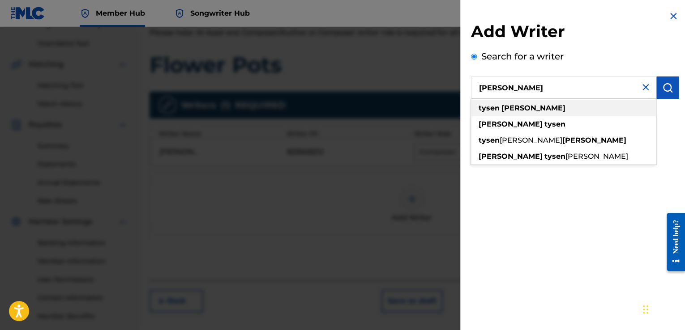
type input "[PERSON_NAME]"
click at [506, 107] on strong "[PERSON_NAME]" at bounding box center [533, 108] width 64 height 9
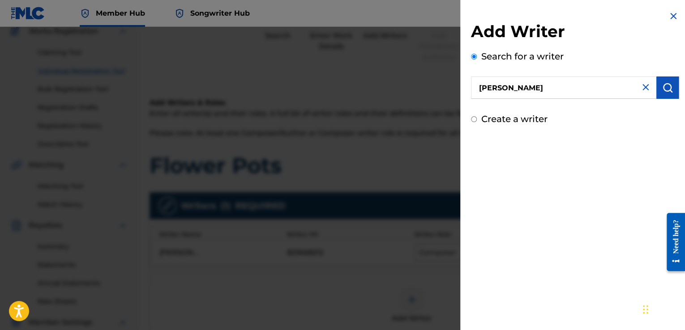
scroll to position [90, 0]
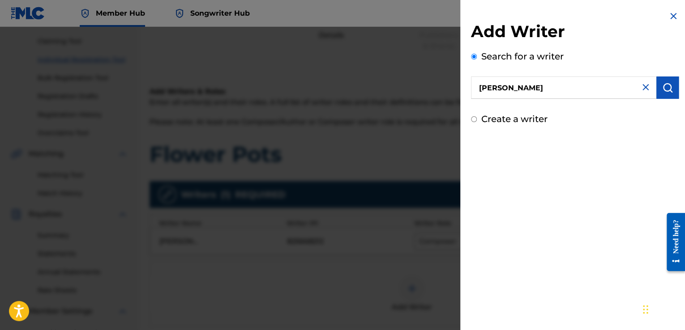
click at [599, 85] on input "[PERSON_NAME]" at bounding box center [563, 88] width 185 height 22
click at [666, 93] on img "submit" at bounding box center [667, 87] width 11 height 11
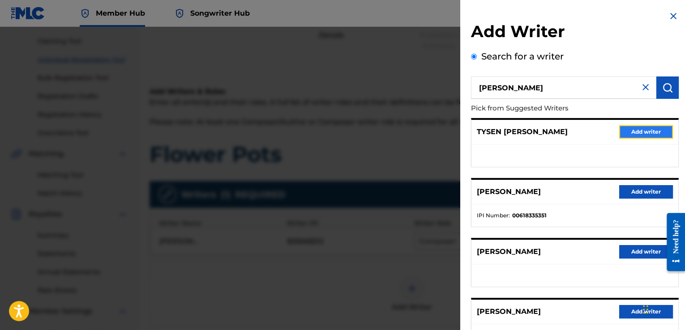
click at [643, 136] on button "Add writer" at bounding box center [646, 131] width 54 height 13
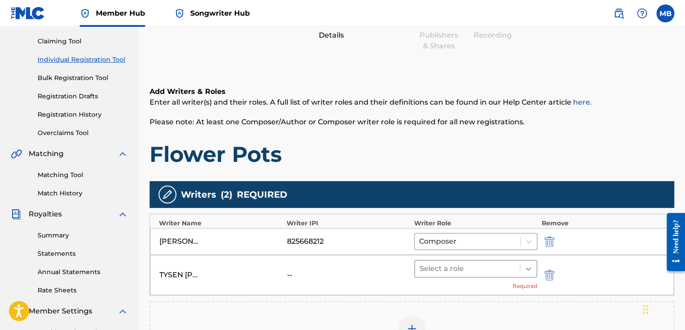
click at [528, 266] on icon at bounding box center [528, 268] width 9 height 9
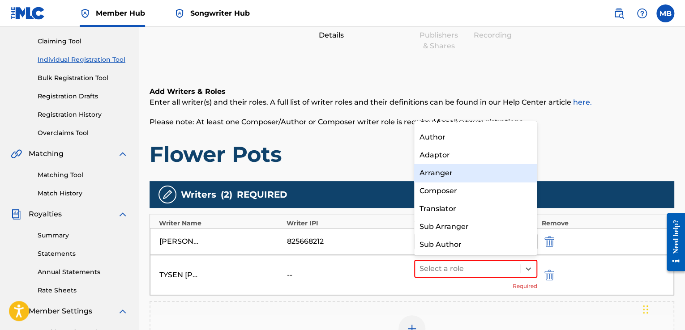
scroll to position [0, 0]
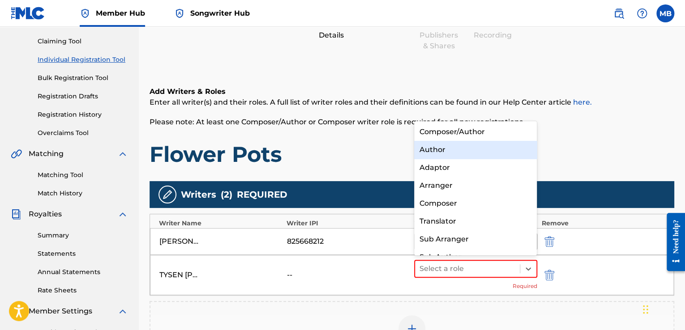
click at [478, 150] on div "Author" at bounding box center [475, 150] width 123 height 18
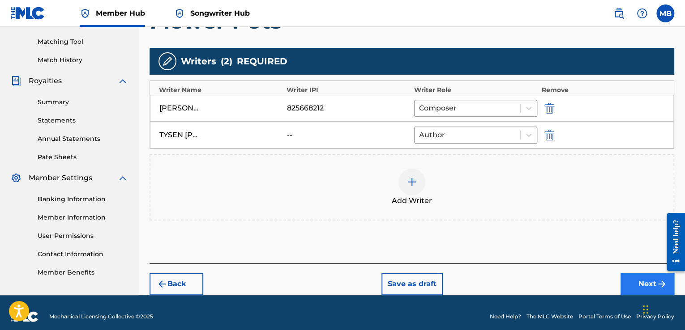
scroll to position [225, 0]
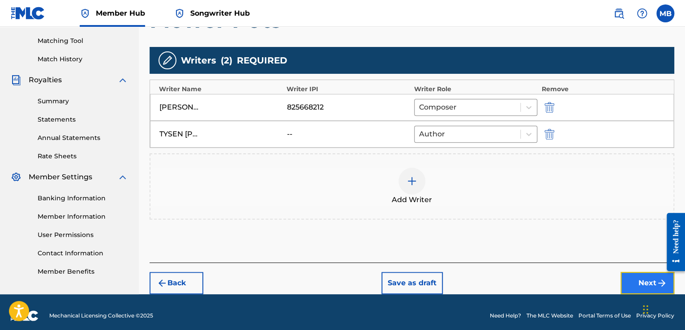
click at [635, 280] on button "Next" at bounding box center [647, 283] width 54 height 22
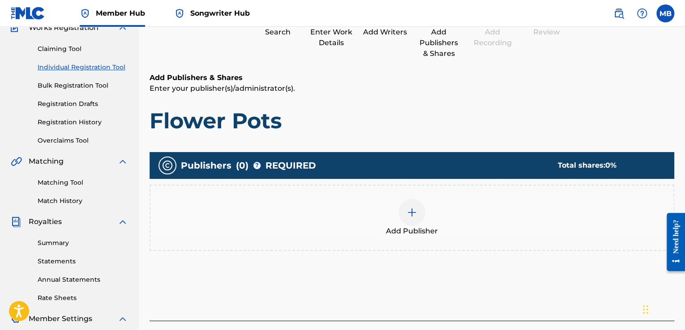
scroll to position [85, 0]
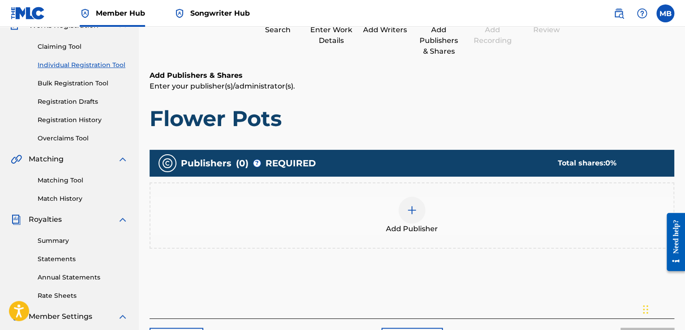
click at [412, 213] on img at bounding box center [411, 210] width 11 height 11
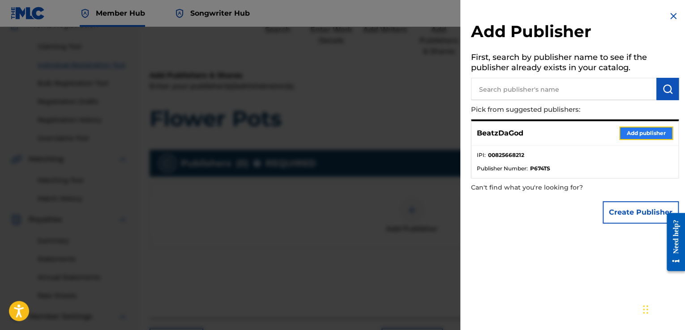
click at [625, 134] on button "Add publisher" at bounding box center [646, 133] width 54 height 13
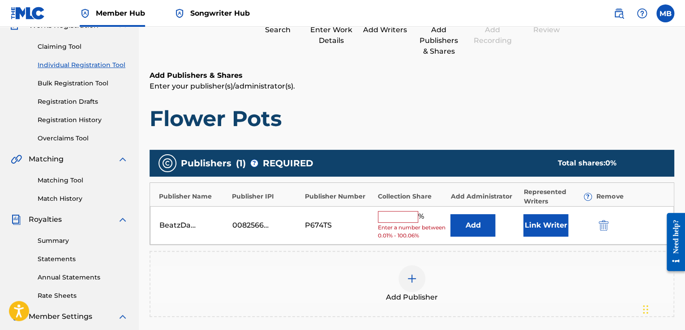
click at [390, 217] on input "text" at bounding box center [398, 217] width 40 height 12
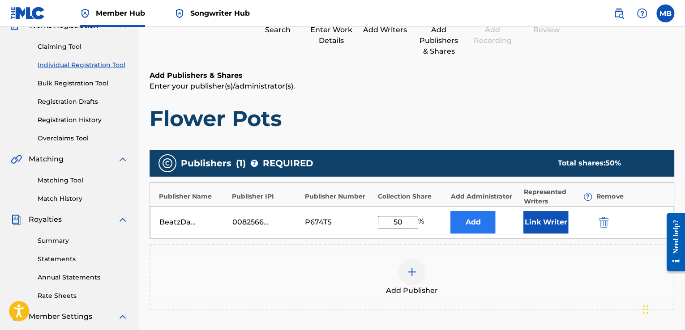
type input "50"
click at [489, 219] on button "Add" at bounding box center [472, 222] width 45 height 22
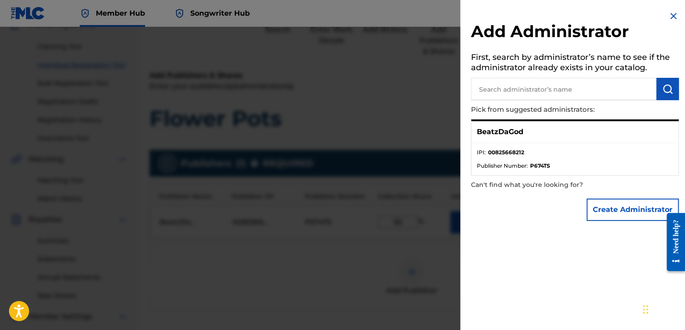
click at [505, 168] on span "Publisher Number :" at bounding box center [502, 166] width 51 height 8
click at [637, 203] on button "Create Administrator" at bounding box center [632, 210] width 92 height 22
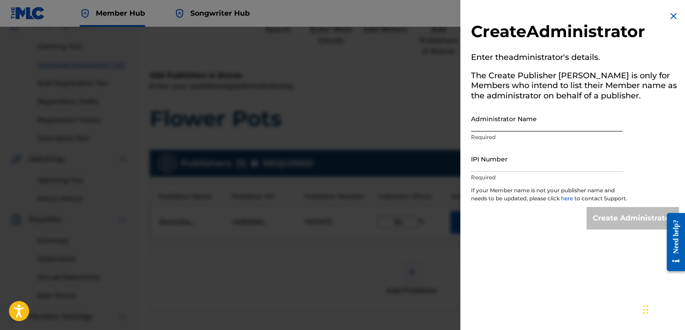
click at [523, 119] on input "Administrator Name" at bounding box center [546, 119] width 151 height 26
type input "[PERSON_NAME]"
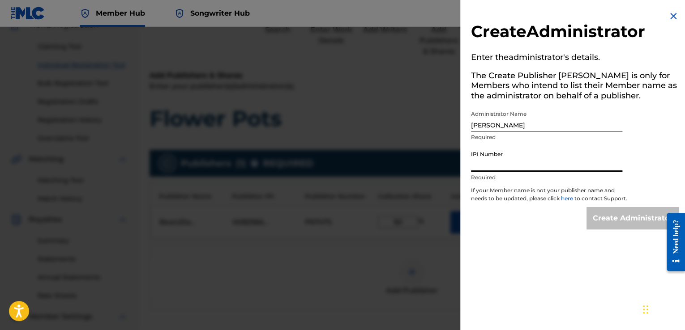
click at [518, 162] on input "IPI Number" at bounding box center [546, 159] width 151 height 26
type input "5"
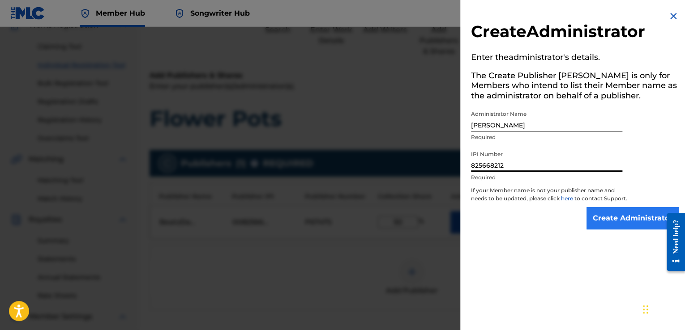
type input "825668212"
click at [623, 225] on input "Create Administrator" at bounding box center [632, 218] width 92 height 22
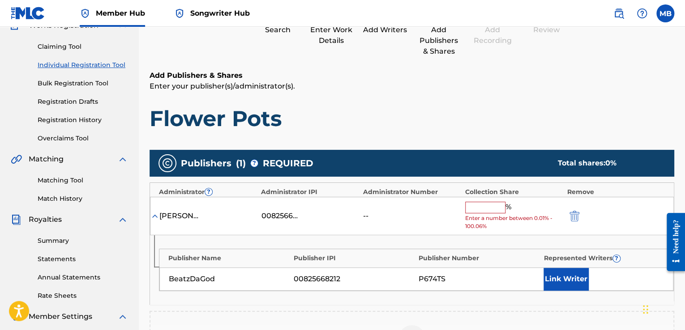
click at [499, 208] on input "text" at bounding box center [485, 208] width 40 height 12
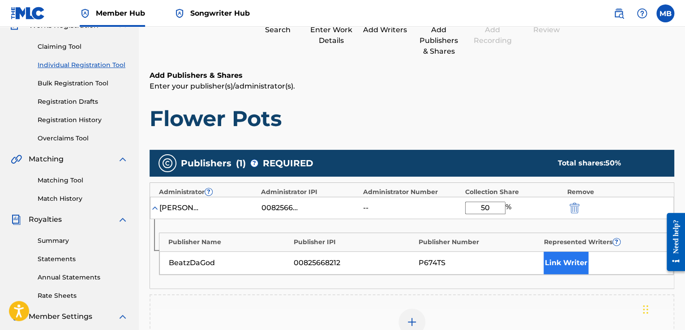
type input "50"
click at [575, 257] on button "Link Writer" at bounding box center [565, 263] width 45 height 22
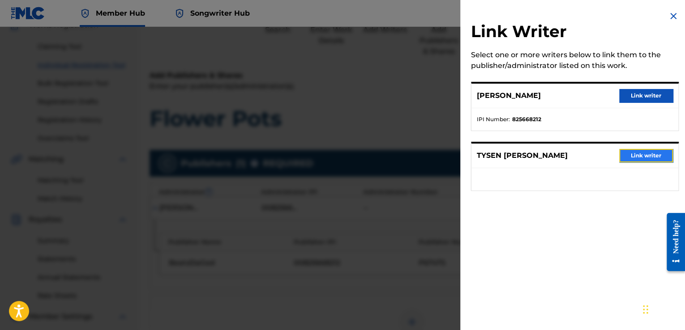
click at [640, 154] on button "Link writer" at bounding box center [646, 155] width 54 height 13
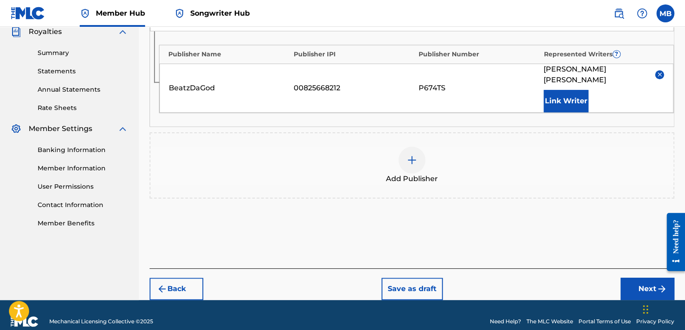
scroll to position [274, 0]
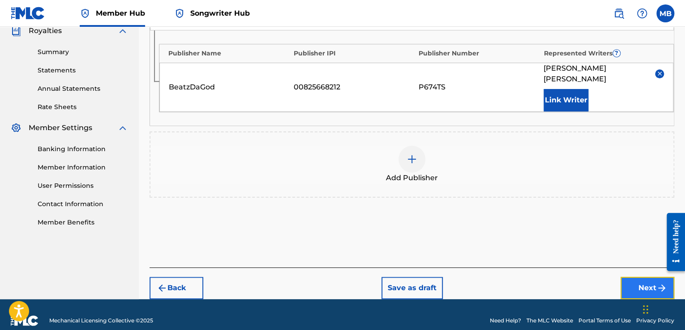
click at [643, 279] on button "Next" at bounding box center [647, 288] width 54 height 22
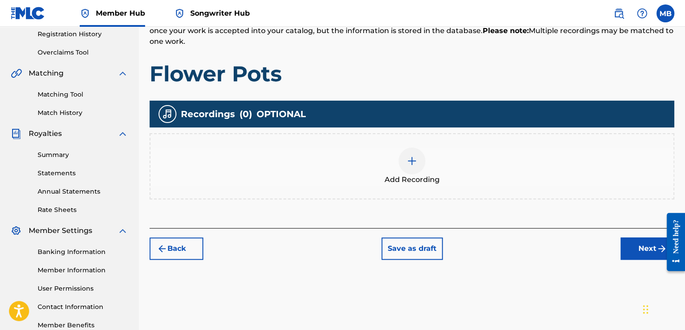
scroll to position [175, 0]
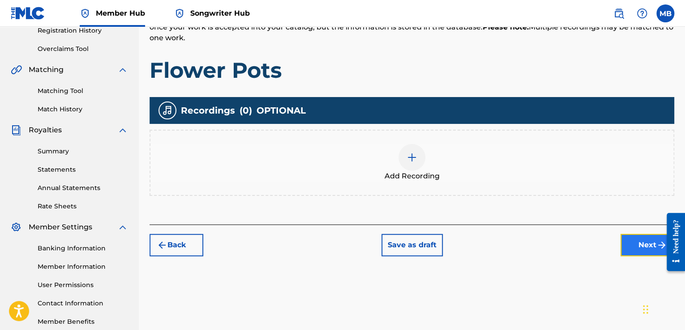
click at [634, 244] on button "Next" at bounding box center [647, 245] width 54 height 22
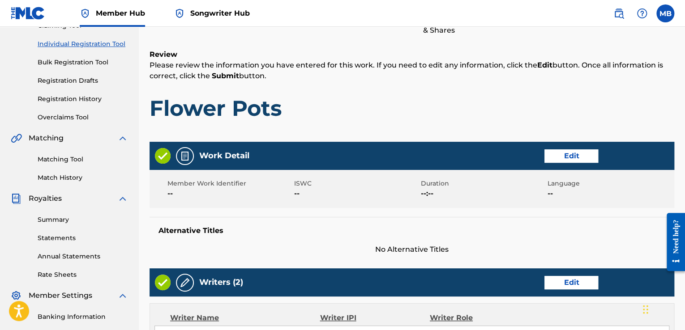
scroll to position [0, 0]
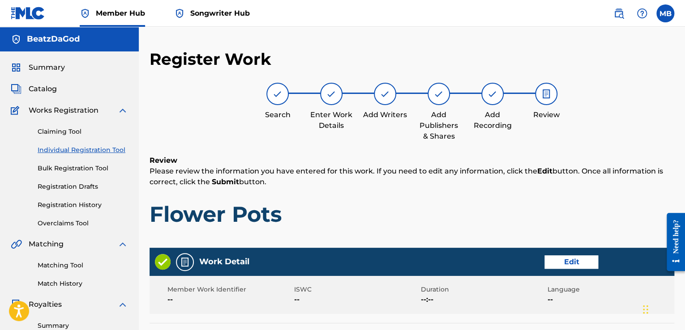
click at [498, 95] on div at bounding box center [492, 94] width 22 height 22
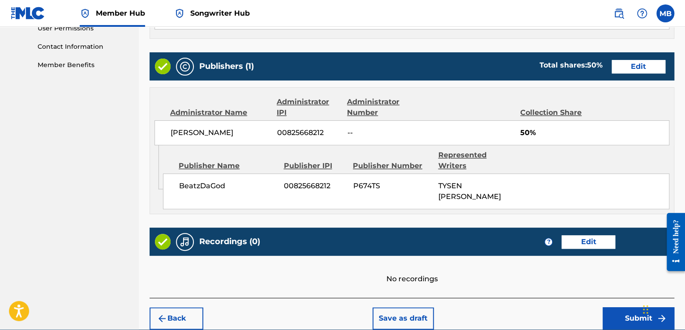
scroll to position [454, 0]
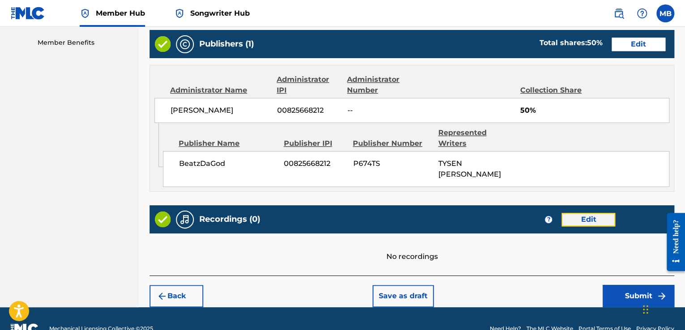
click at [580, 213] on button "Edit" at bounding box center [588, 219] width 54 height 13
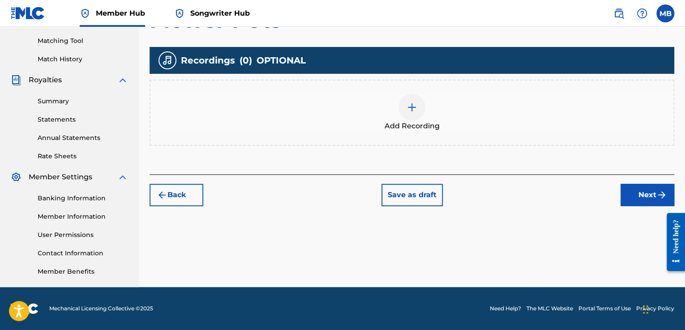
click at [404, 110] on div at bounding box center [411, 107] width 27 height 27
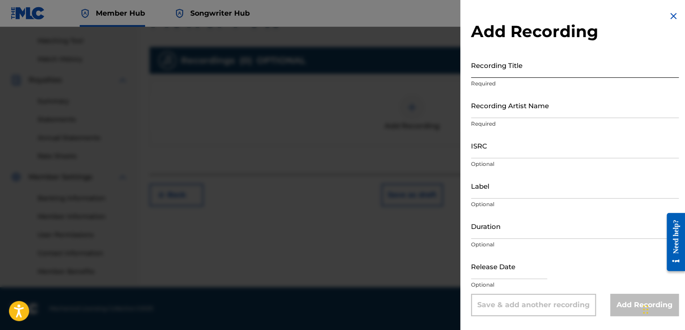
click at [547, 72] on input "Recording Title" at bounding box center [575, 65] width 208 height 26
type input "Flower Pots"
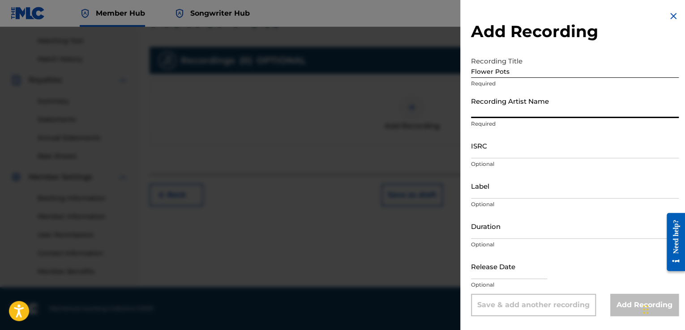
click at [504, 115] on input "Recording Artist Name" at bounding box center [575, 106] width 208 height 26
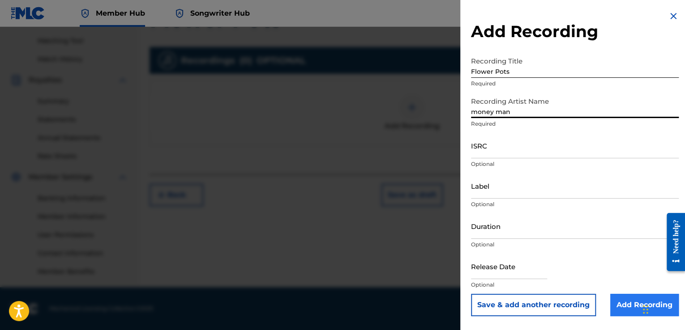
type input "money man"
click at [627, 301] on input "Add Recording" at bounding box center [644, 305] width 68 height 22
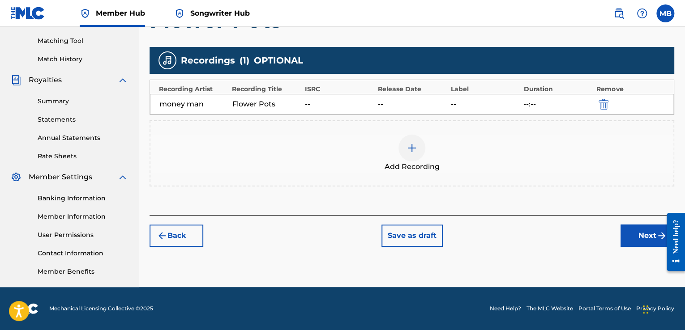
click at [413, 148] on img at bounding box center [411, 148] width 11 height 11
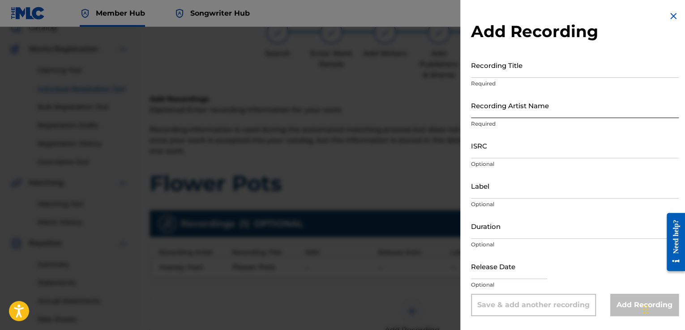
scroll to position [46, 0]
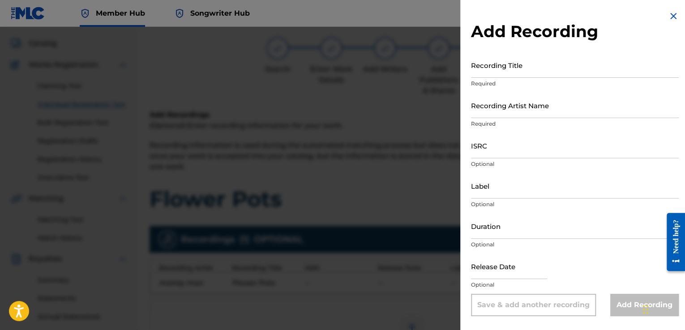
click at [673, 15] on img at bounding box center [673, 16] width 11 height 11
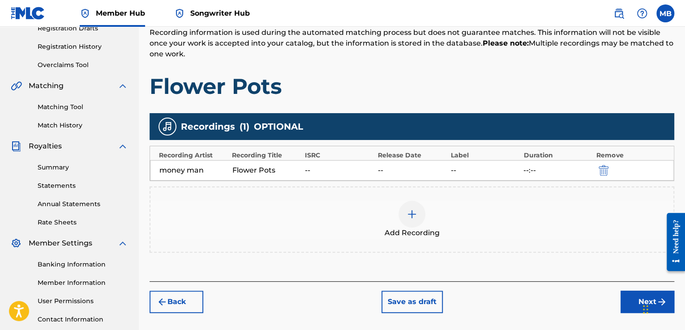
scroll to position [225, 0]
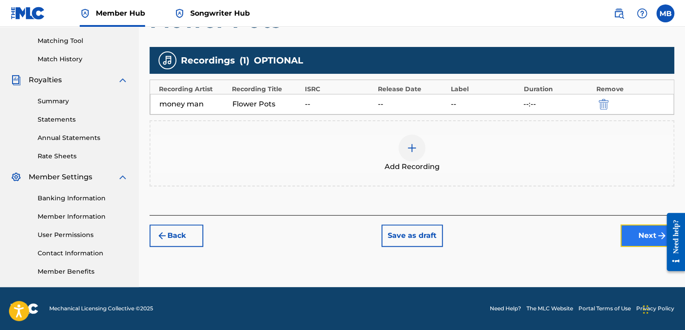
click at [655, 235] on button "Next" at bounding box center [647, 236] width 54 height 22
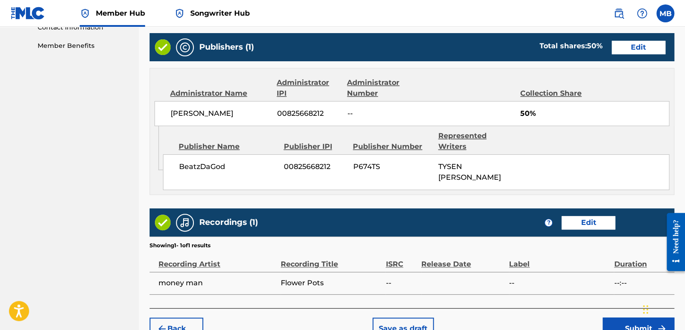
scroll to position [483, 0]
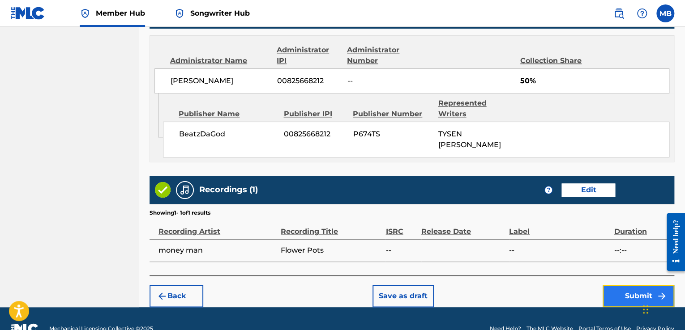
click at [622, 285] on button "Submit" at bounding box center [638, 296] width 72 height 22
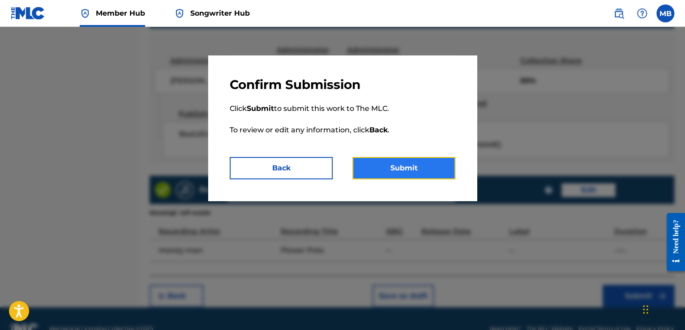
click at [430, 175] on button "Submit" at bounding box center [403, 168] width 103 height 22
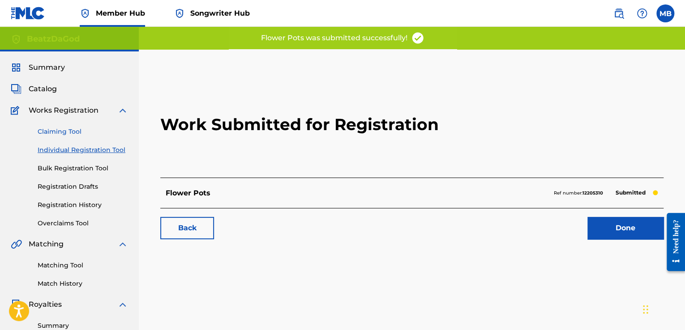
click at [79, 131] on link "Claiming Tool" at bounding box center [83, 131] width 90 height 9
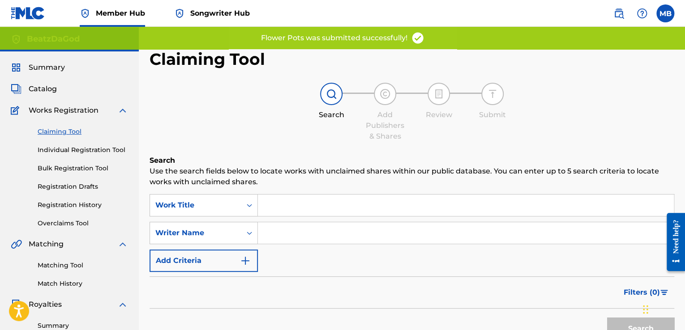
click at [343, 207] on input "Search Form" at bounding box center [466, 205] width 416 height 21
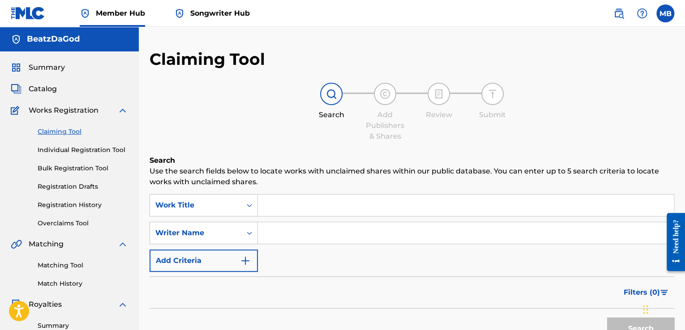
click at [289, 233] on input "Search Form" at bounding box center [466, 232] width 416 height 21
click at [272, 202] on input "Search Form" at bounding box center [466, 205] width 416 height 21
click at [96, 151] on link "Individual Registration Tool" at bounding box center [83, 149] width 90 height 9
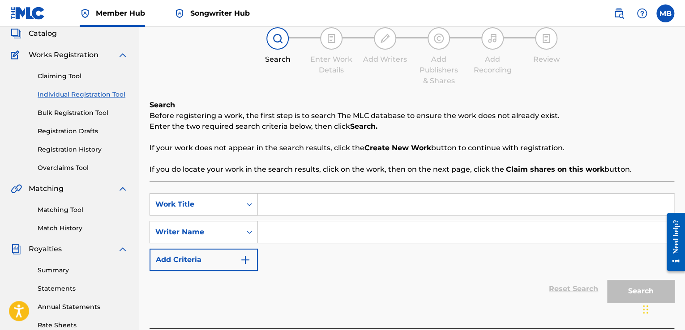
scroll to position [45, 0]
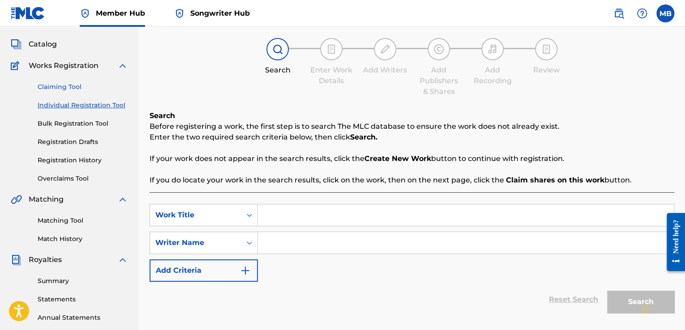
click at [62, 90] on link "Claiming Tool" at bounding box center [83, 86] width 90 height 9
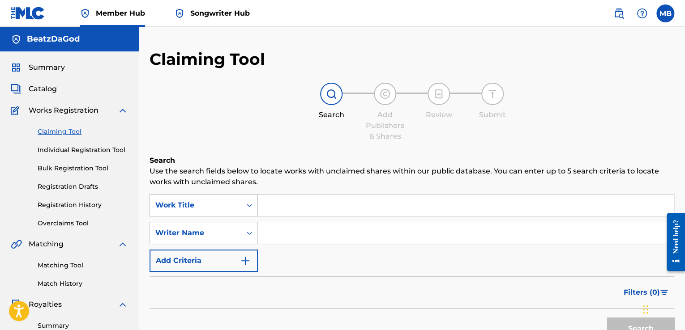
scroll to position [21, 0]
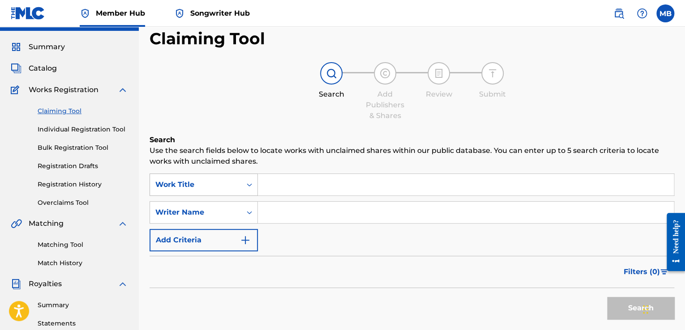
click at [252, 196] on div "Work Title" at bounding box center [203, 185] width 108 height 22
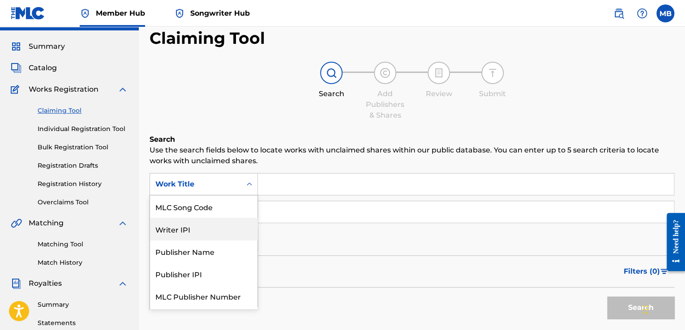
scroll to position [43, 0]
click at [193, 231] on div "Publisher Name" at bounding box center [203, 231] width 107 height 22
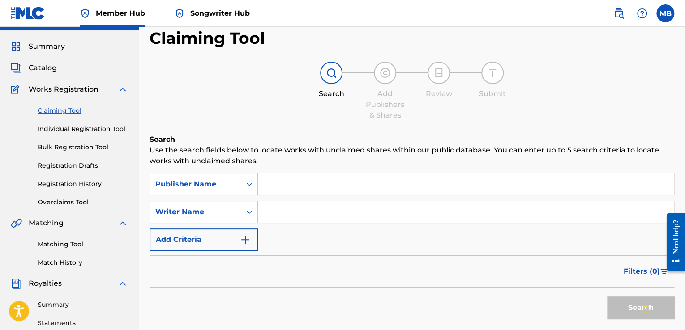
click at [267, 191] on input "Search Form" at bounding box center [466, 184] width 416 height 21
click at [274, 183] on input "Search Form" at bounding box center [466, 184] width 416 height 21
type input "money man"
click at [607, 297] on button "Search" at bounding box center [640, 308] width 67 height 22
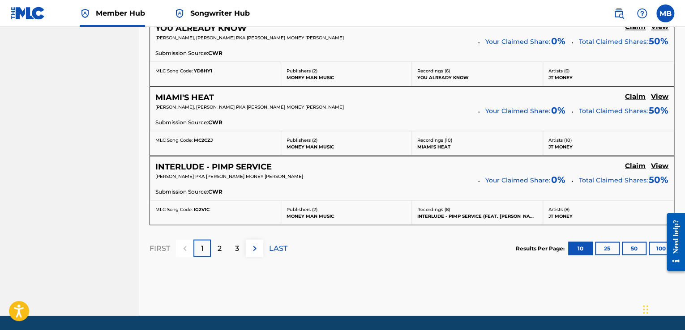
scroll to position [826, 0]
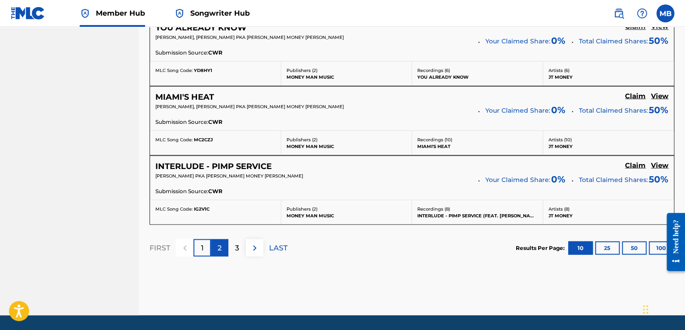
click at [222, 243] on div "2" at bounding box center [219, 247] width 17 height 17
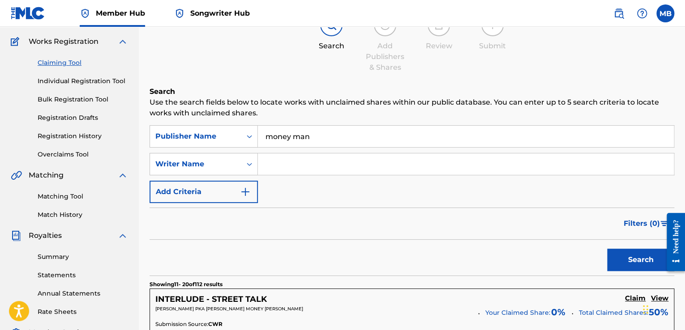
scroll to position [21, 0]
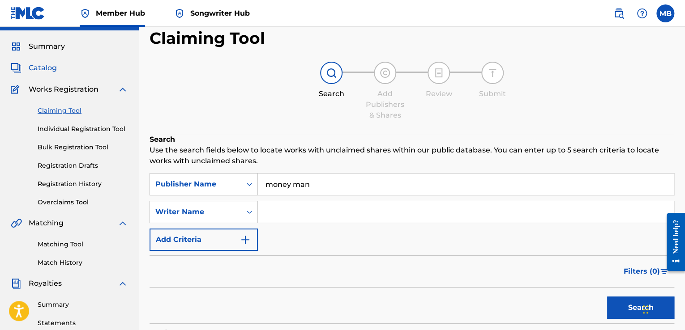
click at [39, 65] on span "Catalog" at bounding box center [43, 68] width 28 height 11
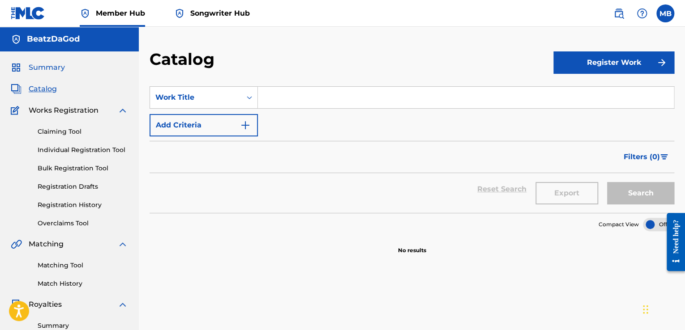
click at [57, 68] on span "Summary" at bounding box center [47, 67] width 36 height 11
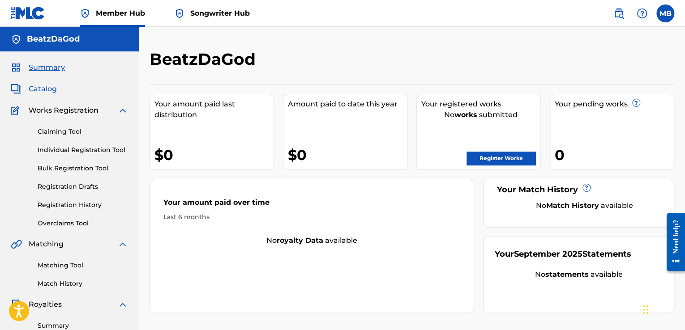
click at [53, 93] on span "Catalog" at bounding box center [43, 89] width 28 height 11
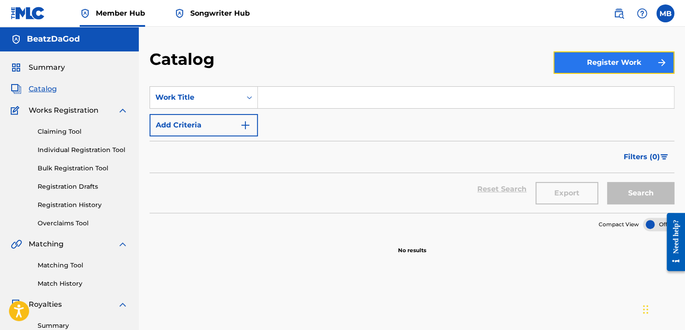
click at [575, 61] on button "Register Work" at bounding box center [613, 62] width 121 height 22
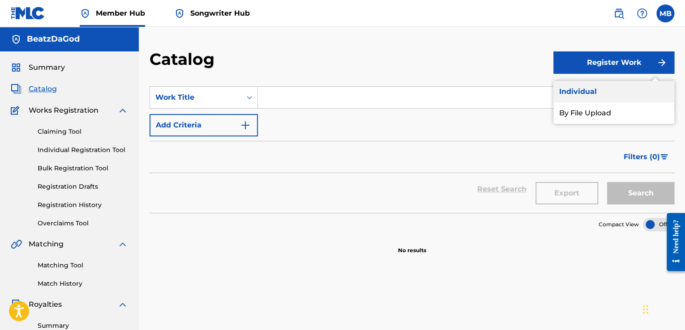
click at [589, 92] on link "Individual" at bounding box center [613, 91] width 121 height 21
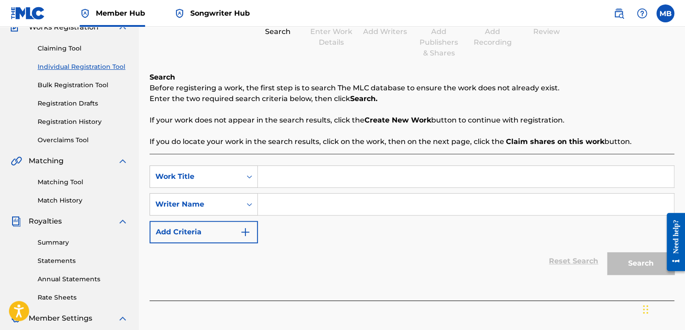
scroll to position [46, 0]
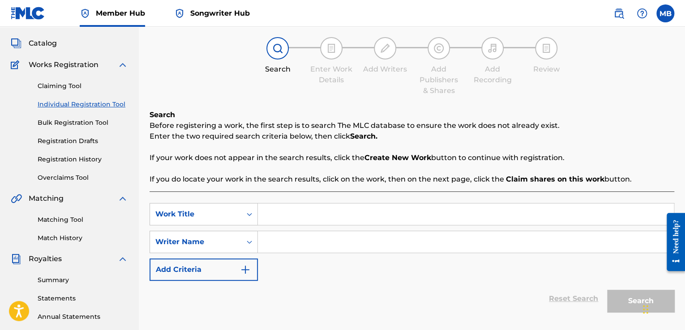
click at [494, 44] on img at bounding box center [492, 48] width 11 height 11
click at [63, 87] on link "Claiming Tool" at bounding box center [83, 85] width 90 height 9
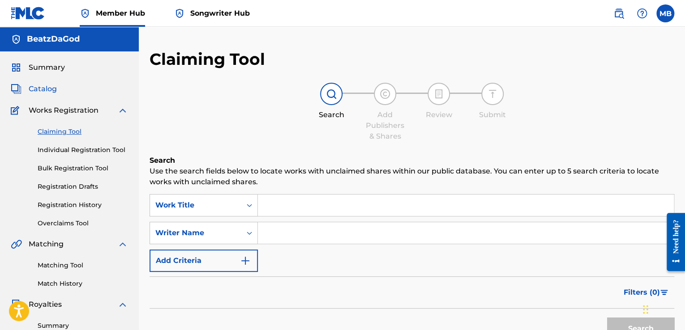
click at [43, 91] on span "Catalog" at bounding box center [43, 89] width 28 height 11
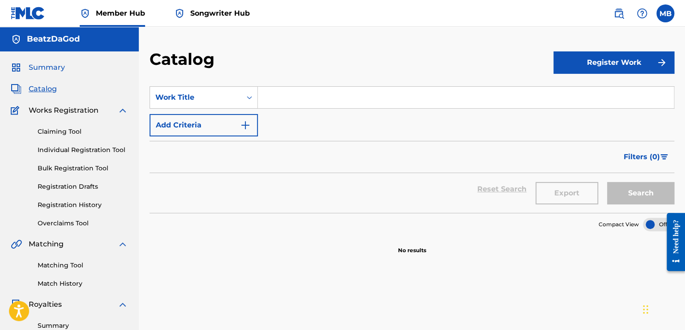
click at [55, 69] on span "Summary" at bounding box center [47, 67] width 36 height 11
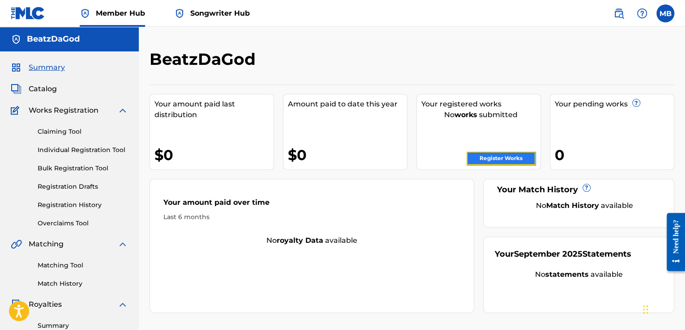
click at [511, 157] on link "Register Works" at bounding box center [500, 158] width 69 height 13
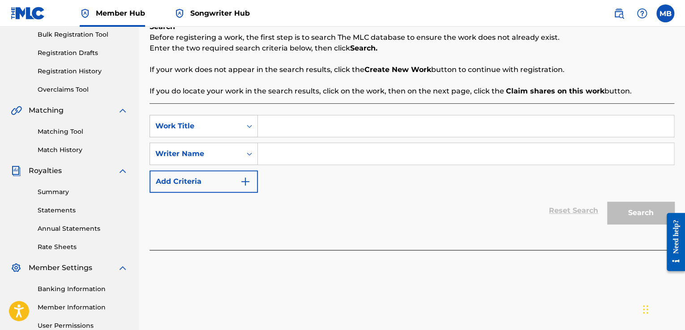
scroll to position [134, 0]
click at [309, 126] on input "Search Form" at bounding box center [466, 125] width 416 height 21
type input "rich bitch party"
click at [417, 145] on input "Search Form" at bounding box center [466, 153] width 416 height 21
click at [643, 212] on div "Search" at bounding box center [638, 210] width 72 height 36
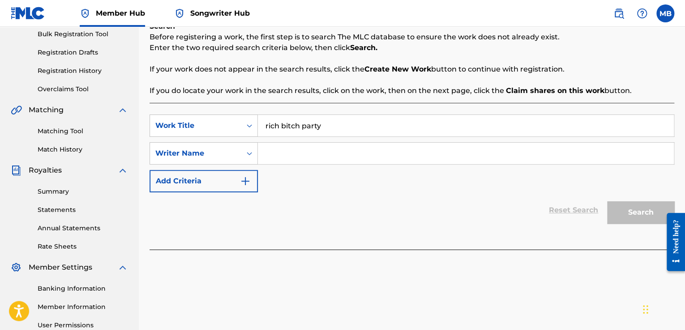
click at [438, 120] on input "rich bitch party" at bounding box center [466, 125] width 416 height 21
click at [336, 138] on div "SearchWithCriteriabc246cdb-0652-496e-9b93-e9625b239eb8 Work Title rich bitch pa…" at bounding box center [411, 154] width 524 height 78
click at [322, 147] on input "Search Form" at bounding box center [466, 153] width 416 height 21
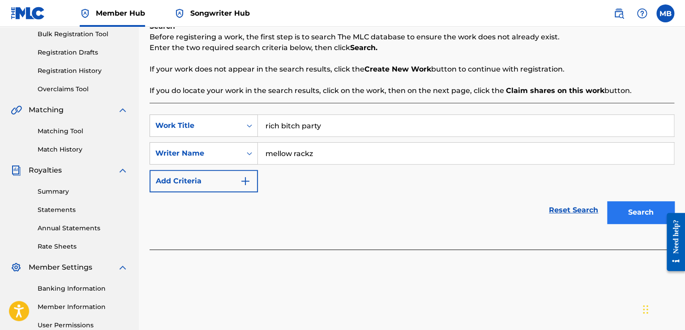
type input "mellow rackz"
click at [648, 213] on button "Search" at bounding box center [640, 212] width 67 height 22
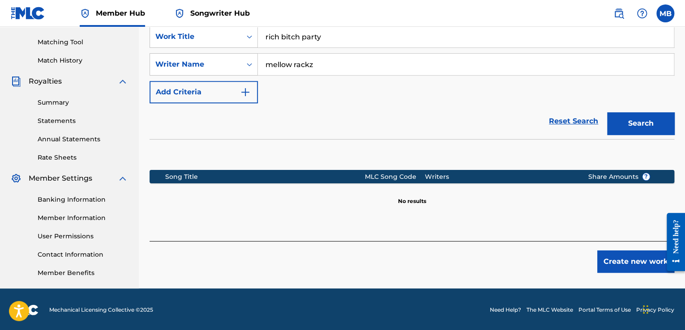
scroll to position [224, 0]
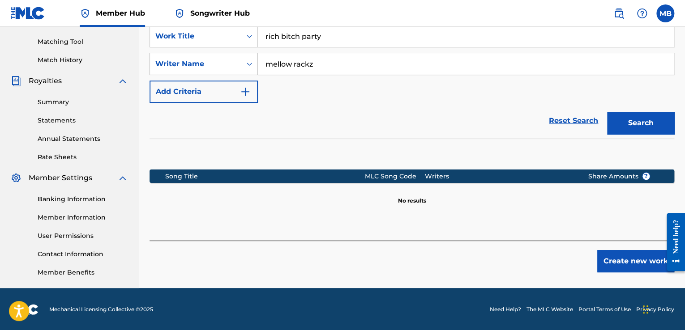
drag, startPoint x: 336, startPoint y: 65, endPoint x: 253, endPoint y: 64, distance: 82.8
click at [249, 66] on div "SearchWithCriteria72f99e9e-6d8c-47b2-92c6-c2f7e43daa3a Writer Name [PERSON_NAME]" at bounding box center [411, 64] width 524 height 22
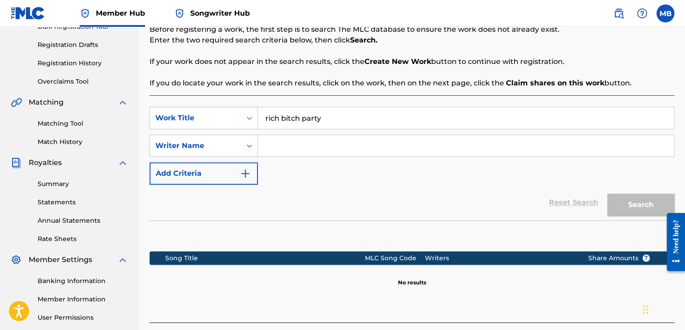
scroll to position [134, 0]
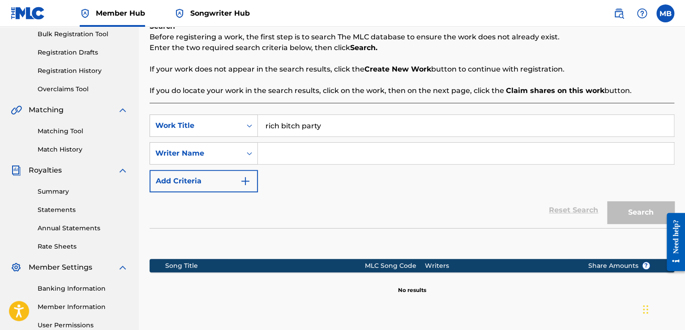
click at [287, 157] on input "Search Form" at bounding box center [466, 153] width 416 height 21
paste input "Melody Faith"
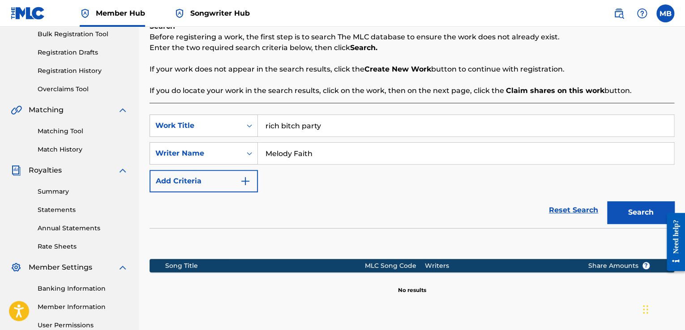
type input "Melody Faith"
click at [668, 221] on div "Need help?" at bounding box center [675, 242] width 18 height 58
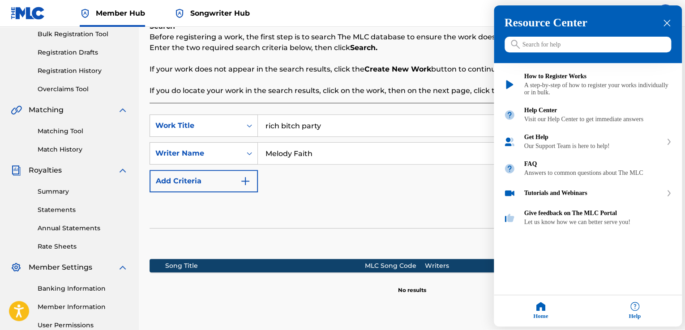
drag, startPoint x: 439, startPoint y: 177, endPoint x: 476, endPoint y: 176, distance: 37.1
click at [439, 177] on div at bounding box center [342, 165] width 685 height 330
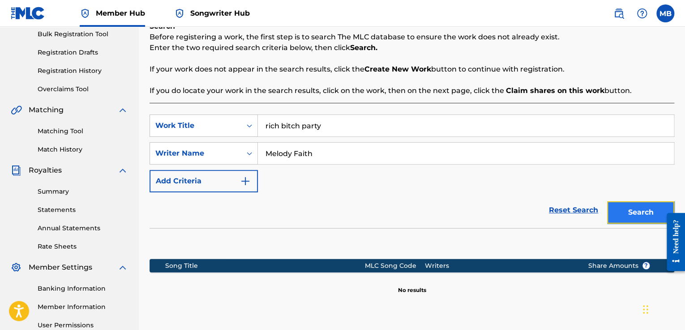
click at [633, 211] on button "Search" at bounding box center [640, 212] width 67 height 22
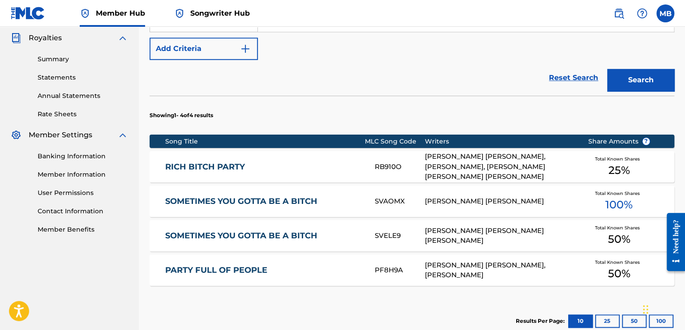
scroll to position [268, 0]
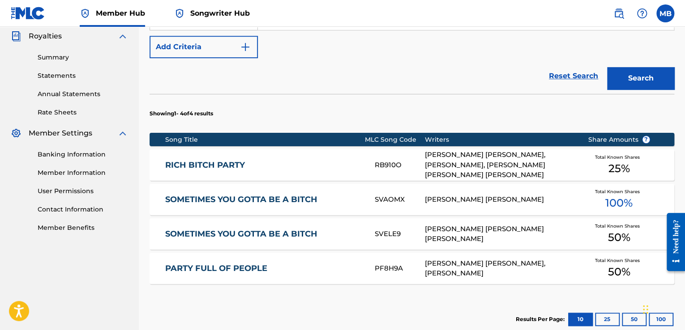
click at [619, 167] on span "25 %" at bounding box center [618, 169] width 21 height 16
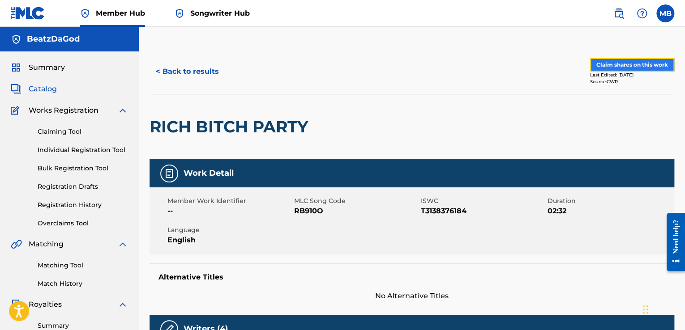
click at [610, 65] on button "Claim shares on this work" at bounding box center [632, 64] width 84 height 13
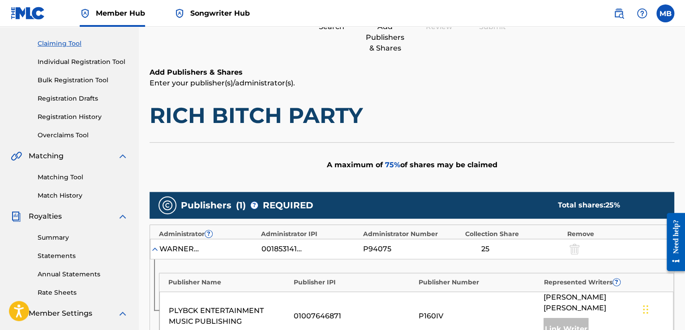
scroll to position [89, 0]
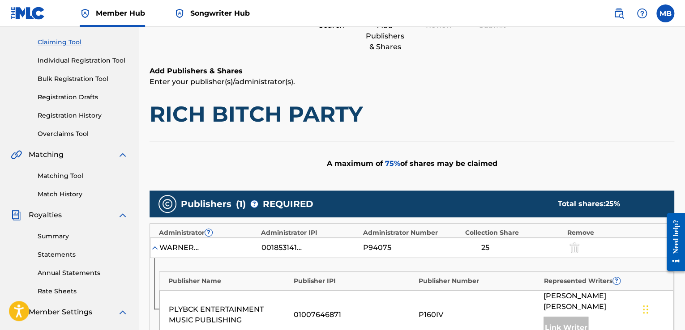
click at [70, 39] on link "Claiming Tool" at bounding box center [83, 42] width 90 height 9
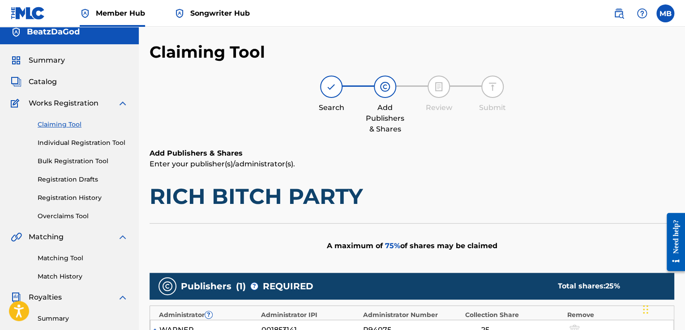
scroll to position [0, 0]
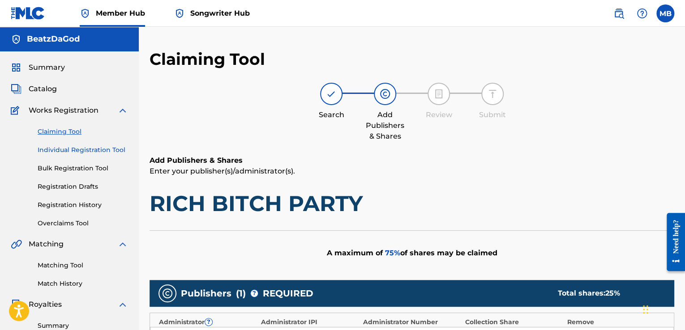
click at [71, 149] on link "Individual Registration Tool" at bounding box center [83, 149] width 90 height 9
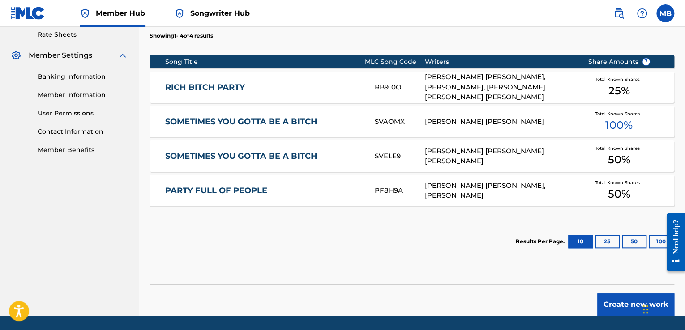
scroll to position [375, 0]
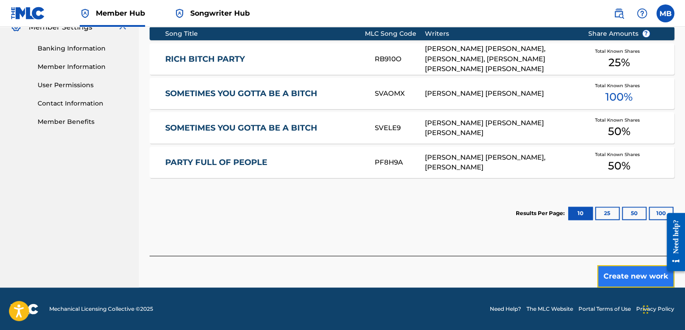
click at [635, 272] on button "Create new work" at bounding box center [635, 276] width 77 height 22
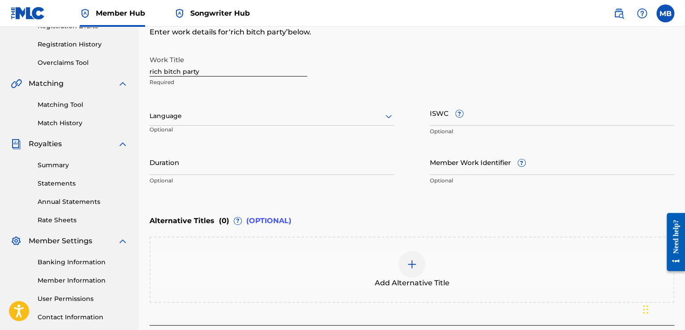
scroll to position [95, 0]
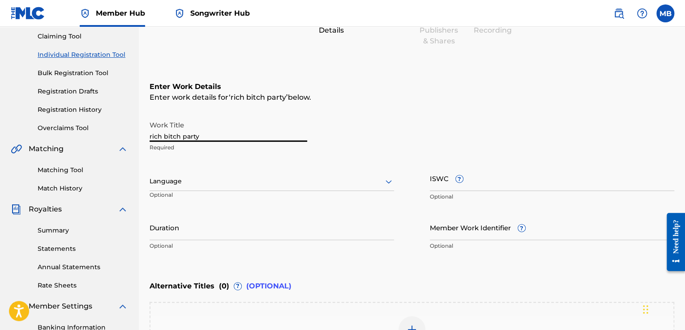
drag, startPoint x: 240, startPoint y: 136, endPoint x: 83, endPoint y: 136, distance: 157.1
click at [83, 136] on main "BeatzDaGod Summary Catalog Works Registration Claiming Tool Individual Registra…" at bounding box center [342, 177] width 685 height 491
type input "f"
click at [392, 117] on div "Work Title Flower Required" at bounding box center [411, 136] width 524 height 40
click at [231, 133] on input "Flower" at bounding box center [228, 129] width 158 height 26
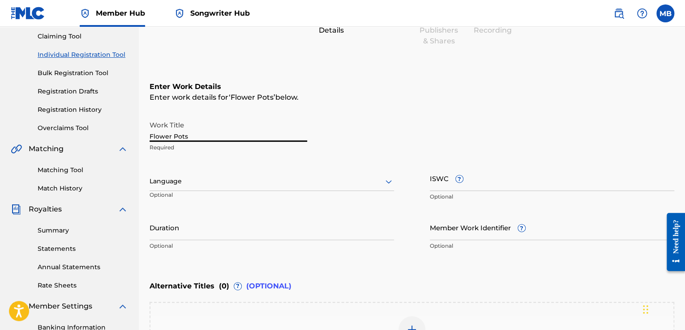
type input "Flower Pots"
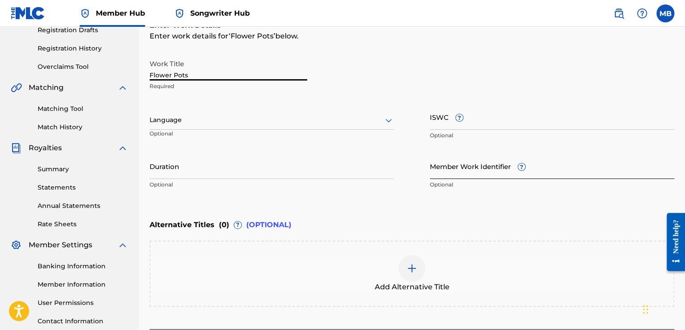
scroll to position [185, 0]
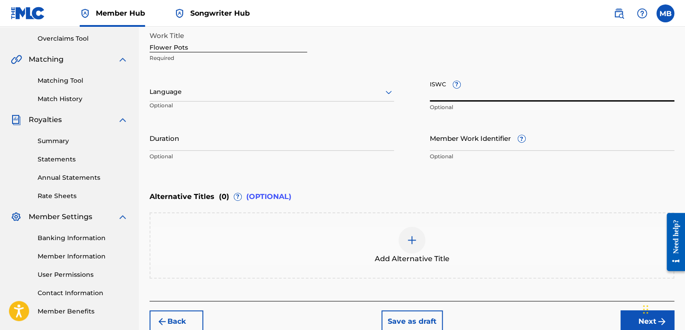
drag, startPoint x: 447, startPoint y: 87, endPoint x: 432, endPoint y: 89, distance: 15.4
click at [432, 89] on input "ISWC ?" at bounding box center [552, 89] width 244 height 26
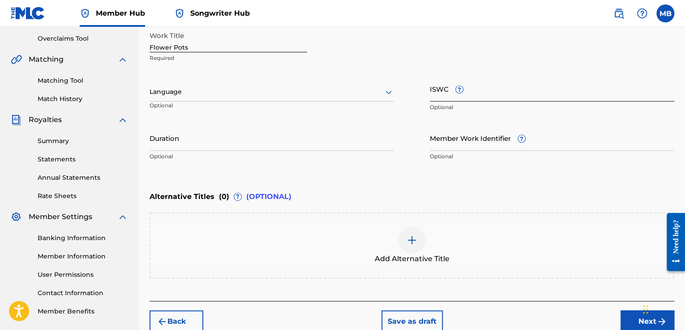
drag, startPoint x: 428, startPoint y: 83, endPoint x: 440, endPoint y: 84, distance: 12.6
click at [443, 83] on div "Work Title Flower Pots Required Language Optional ISWC ? Optional Duration Opti…" at bounding box center [411, 96] width 524 height 139
drag, startPoint x: 428, startPoint y: 88, endPoint x: 492, endPoint y: 53, distance: 72.9
click at [446, 88] on div "Work Title Flower Pots Required Language Optional ISWC ? Optional Duration Opti…" at bounding box center [411, 96] width 524 height 139
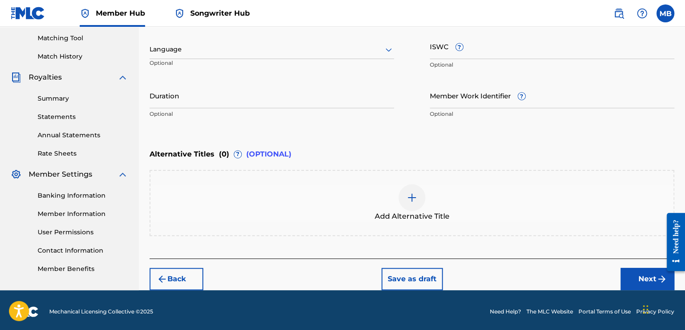
scroll to position [230, 0]
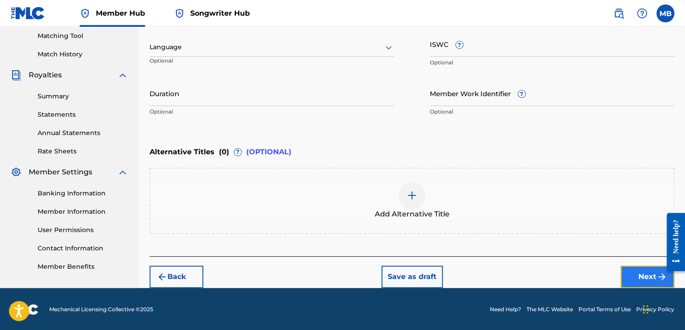
click at [628, 272] on button "Next" at bounding box center [647, 277] width 54 height 22
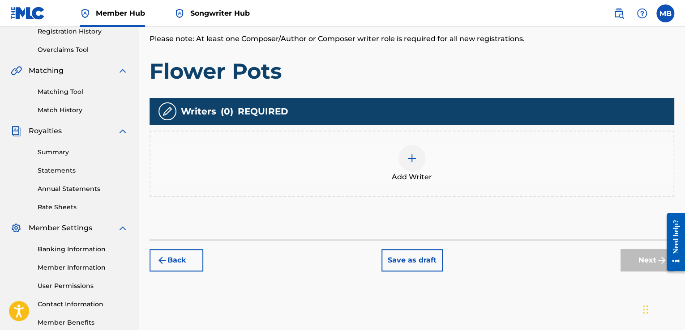
scroll to position [175, 0]
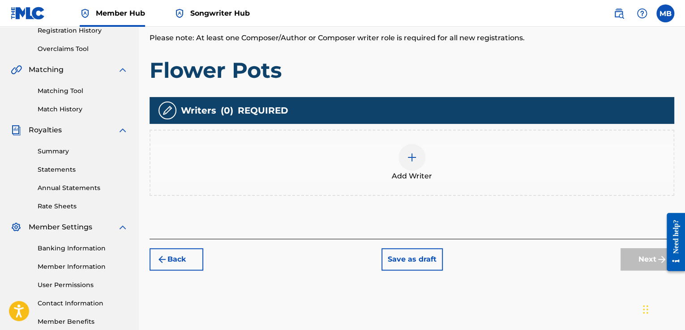
click at [412, 168] on div at bounding box center [411, 157] width 27 height 27
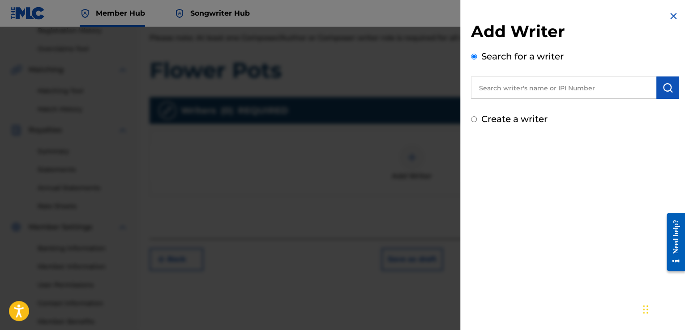
click at [635, 89] on input "text" at bounding box center [563, 88] width 185 height 22
paste input "00618335351"
type input "00618335351"
click at [663, 88] on img "submit" at bounding box center [667, 87] width 11 height 11
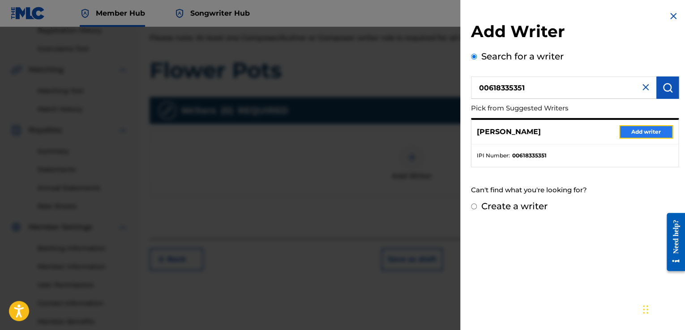
click at [644, 133] on button "Add writer" at bounding box center [646, 131] width 54 height 13
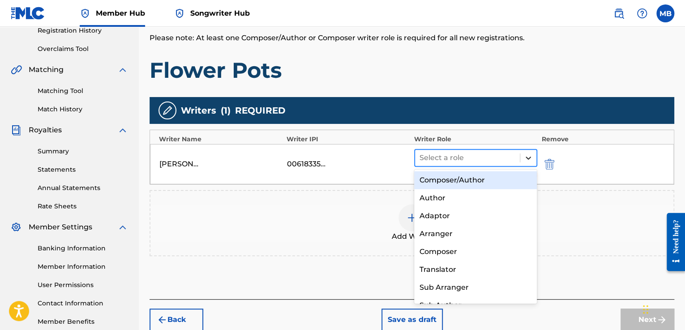
click at [524, 157] on icon at bounding box center [528, 157] width 9 height 9
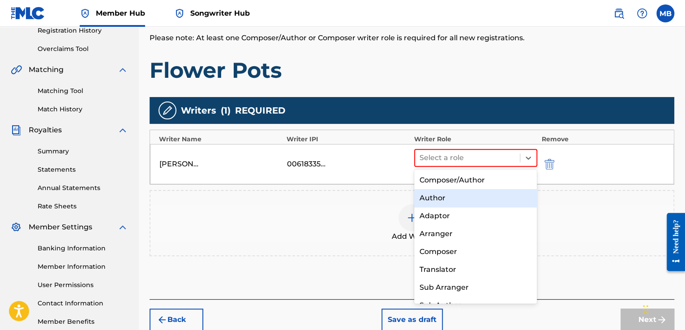
click at [479, 199] on div "Author" at bounding box center [475, 198] width 123 height 18
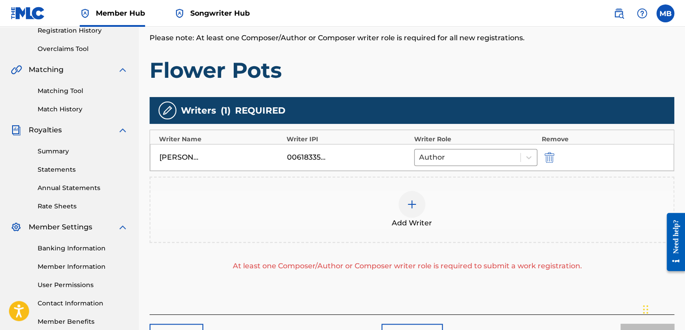
click at [410, 210] on div at bounding box center [411, 204] width 27 height 27
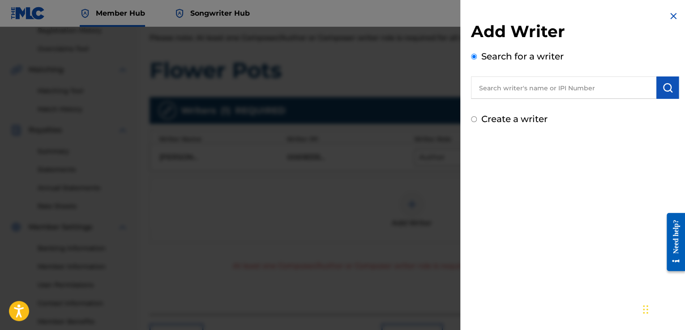
click at [512, 91] on input "text" at bounding box center [563, 88] width 185 height 22
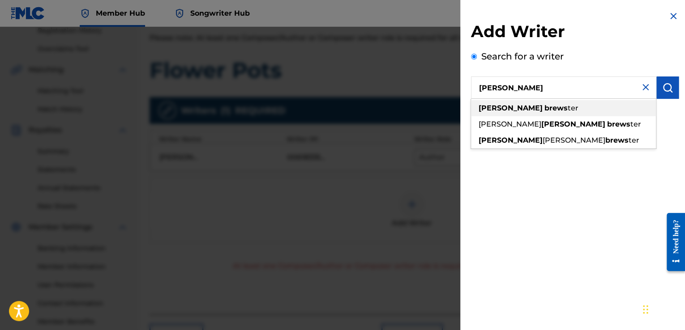
click at [509, 106] on strong "[PERSON_NAME]" at bounding box center [510, 108] width 64 height 9
type input "[PERSON_NAME]"
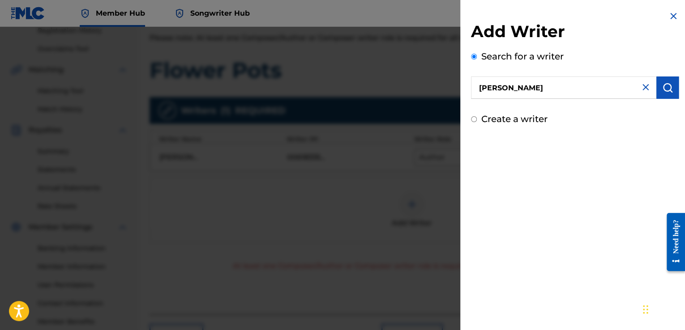
click at [607, 89] on input "[PERSON_NAME]" at bounding box center [563, 88] width 185 height 22
click at [669, 88] on img "submit" at bounding box center [667, 87] width 11 height 11
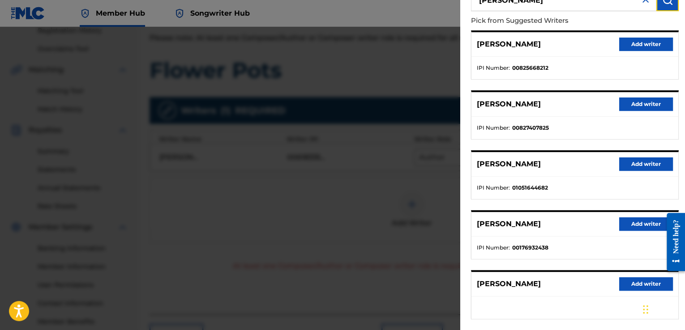
scroll to position [89, 0]
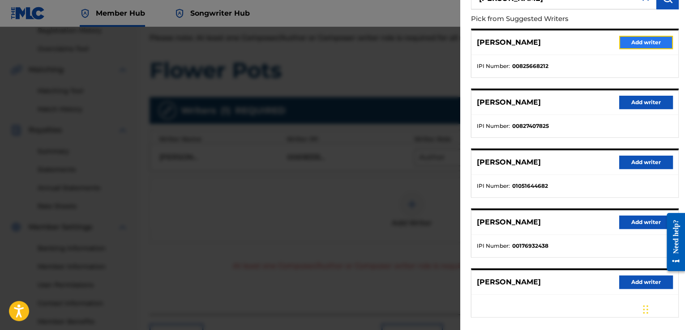
click at [647, 42] on button "Add writer" at bounding box center [646, 42] width 54 height 13
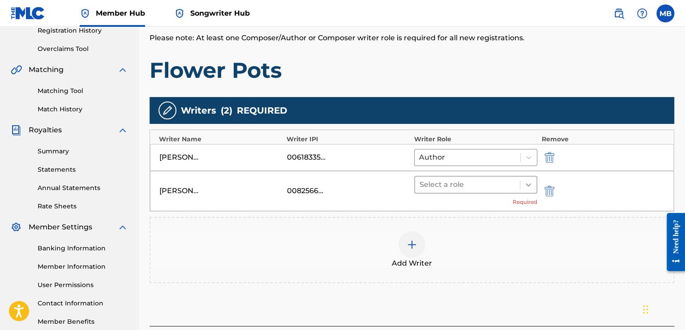
click at [524, 189] on div at bounding box center [528, 185] width 16 height 16
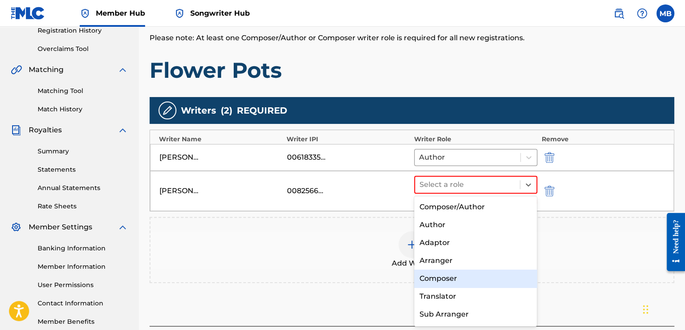
click at [463, 284] on div "Composer" at bounding box center [475, 279] width 123 height 18
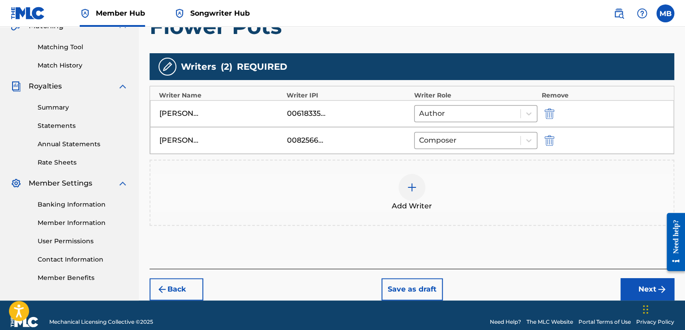
scroll to position [219, 0]
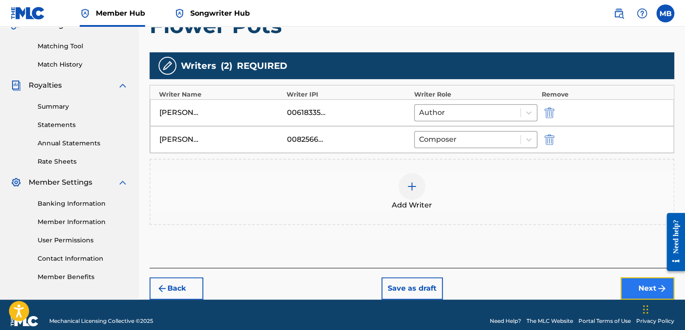
click at [636, 281] on button "Next" at bounding box center [647, 288] width 54 height 22
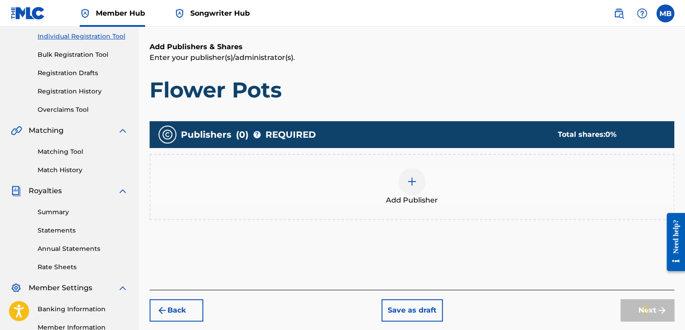
scroll to position [130, 0]
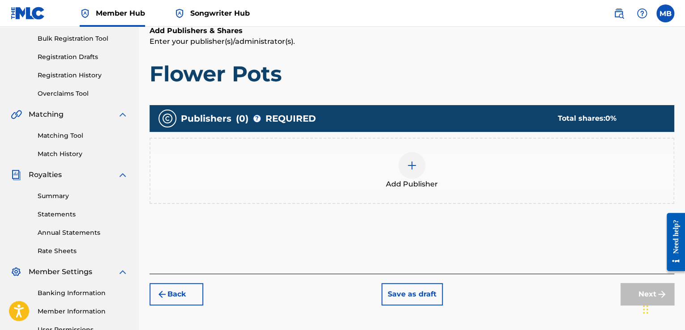
click at [415, 162] on img at bounding box center [411, 165] width 11 height 11
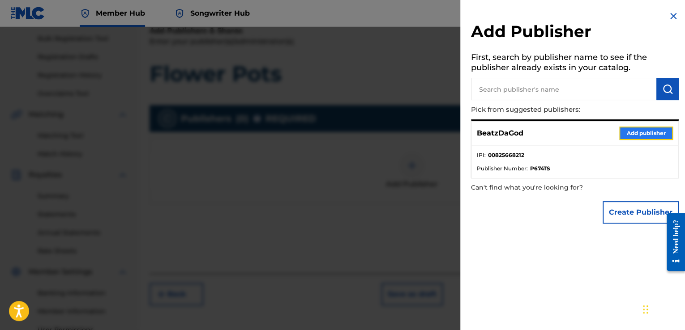
click at [643, 135] on button "Add publisher" at bounding box center [646, 133] width 54 height 13
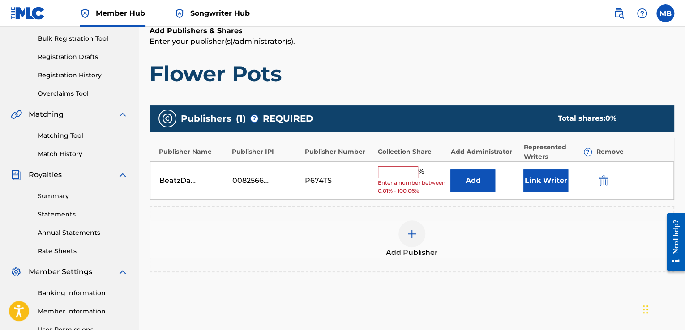
click at [409, 174] on input "text" at bounding box center [398, 172] width 40 height 12
type input "50"
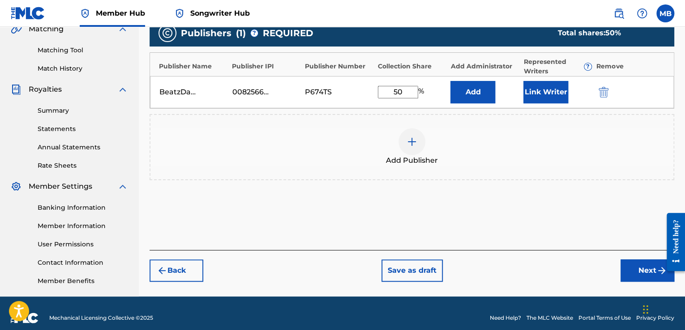
scroll to position [219, 0]
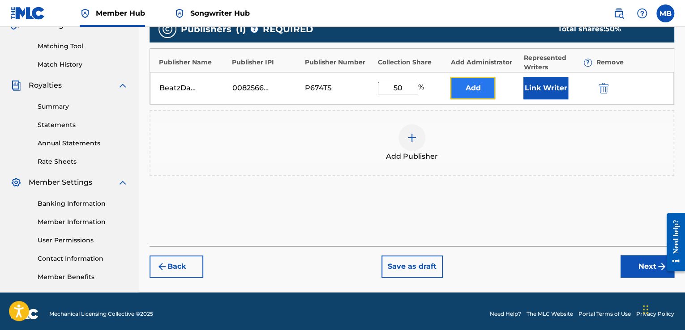
click at [489, 89] on button "Add" at bounding box center [472, 88] width 45 height 22
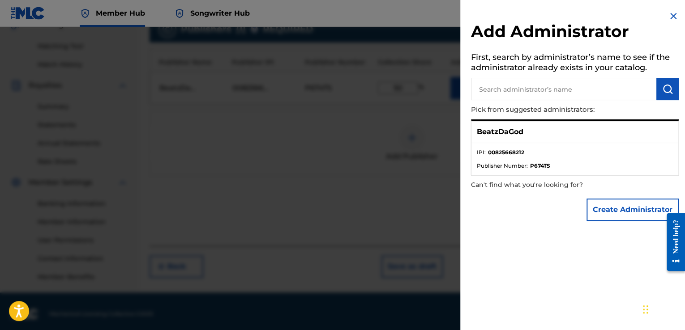
click at [525, 144] on ul "IPI : 00825668212 Publisher Number : P674TS" at bounding box center [574, 159] width 207 height 32
click at [518, 152] on strong "00825668212" at bounding box center [506, 153] width 36 height 8
click at [617, 88] on input "text" at bounding box center [563, 89] width 185 height 22
drag, startPoint x: 544, startPoint y: 128, endPoint x: 468, endPoint y: 128, distance: 75.6
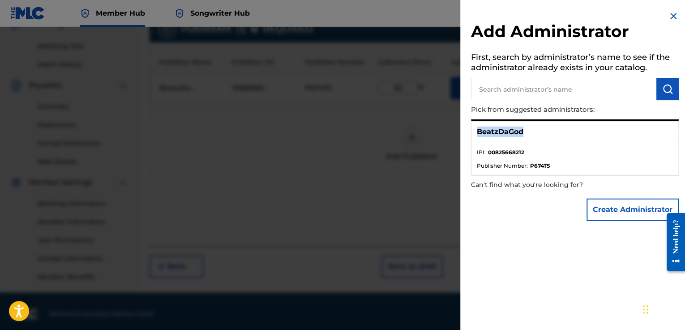
click at [468, 128] on div "Add Administrator First, search by administrator’s name to see if the administr…" at bounding box center [574, 118] width 229 height 236
copy p "BeatzDaGod"
click at [544, 89] on input "text" at bounding box center [563, 89] width 185 height 22
paste input "BeatzDaGod"
type input "BeatzDaGod"
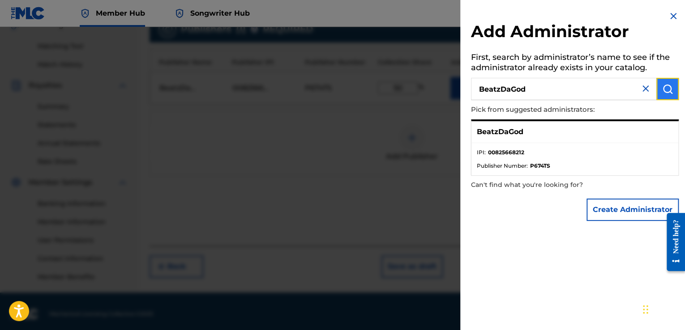
click at [662, 84] on img "submit" at bounding box center [667, 89] width 11 height 11
click at [526, 132] on div "BeatzDaGod" at bounding box center [574, 132] width 207 height 22
click at [508, 136] on p "BeatzDaGod" at bounding box center [500, 132] width 47 height 11
click at [505, 156] on strong "00825668212" at bounding box center [506, 153] width 36 height 8
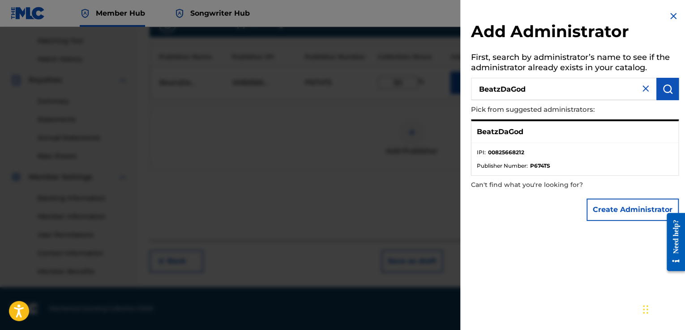
click at [671, 17] on img at bounding box center [673, 16] width 11 height 11
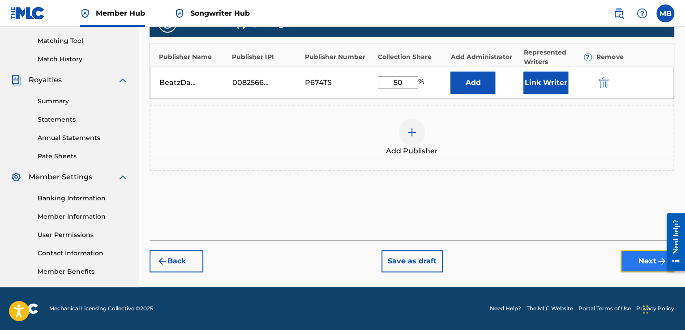
click at [650, 259] on button "Next" at bounding box center [647, 261] width 54 height 22
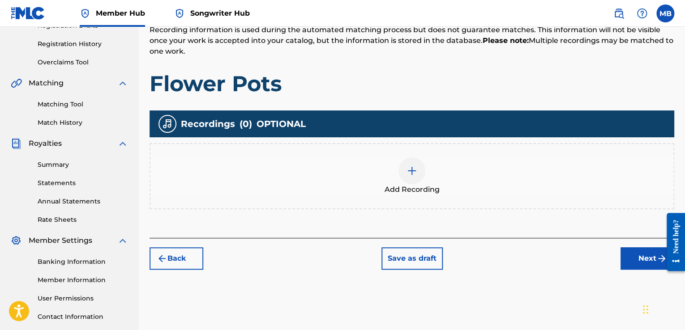
scroll to position [130, 0]
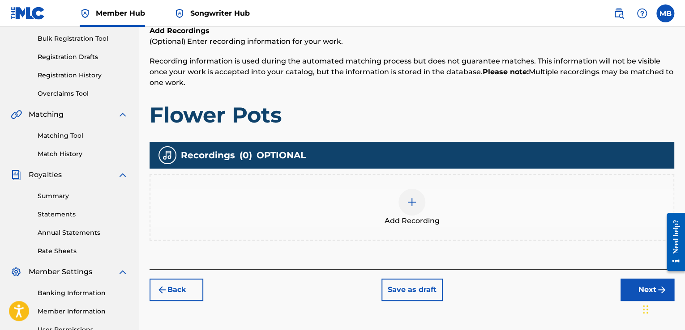
click at [417, 194] on div at bounding box center [411, 202] width 27 height 27
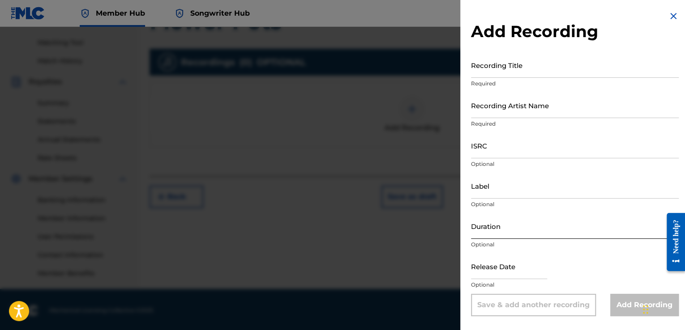
scroll to position [225, 0]
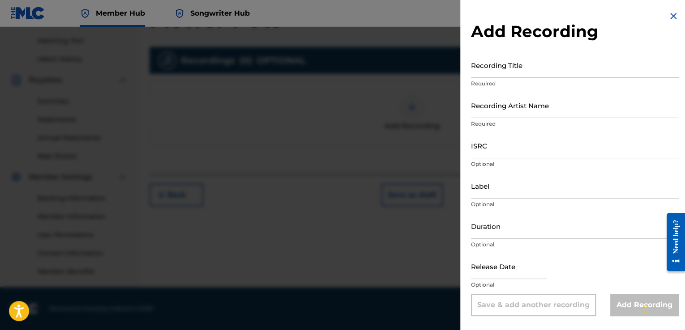
click at [672, 11] on img at bounding box center [673, 16] width 11 height 11
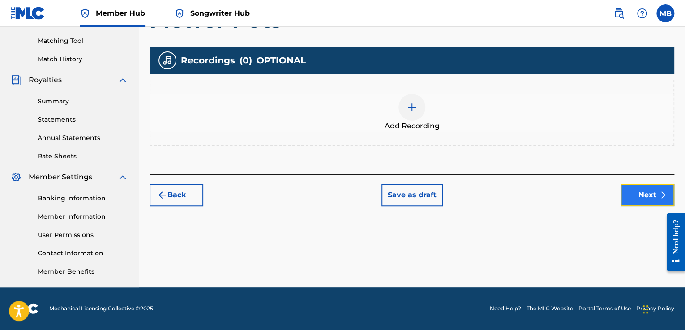
click at [655, 196] on button "Next" at bounding box center [647, 195] width 54 height 22
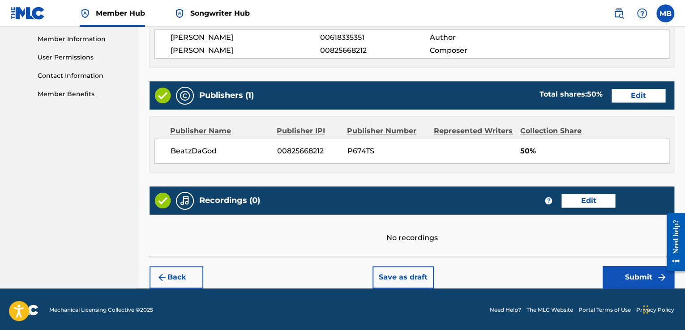
scroll to position [403, 0]
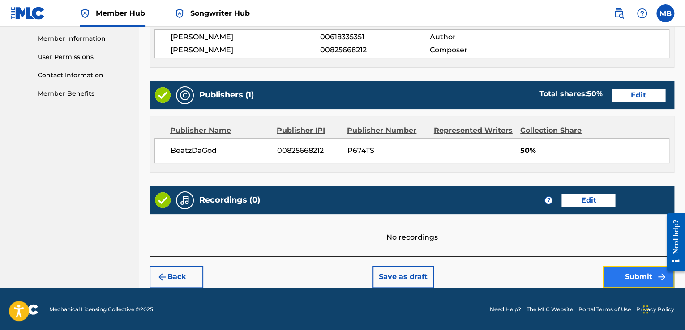
click at [624, 268] on button "Submit" at bounding box center [638, 277] width 72 height 22
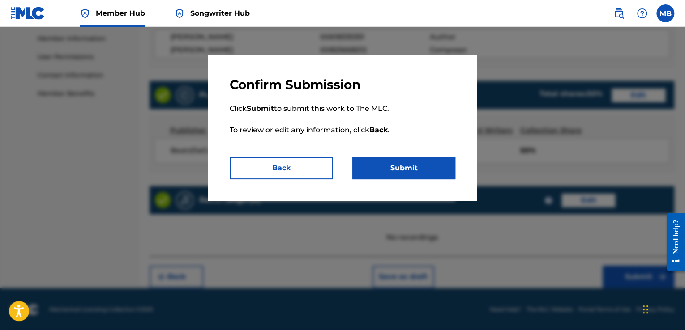
click at [405, 179] on div "Confirm Submission Click Submit to submit this work to The MLC. To review or ed…" at bounding box center [342, 127] width 268 height 145
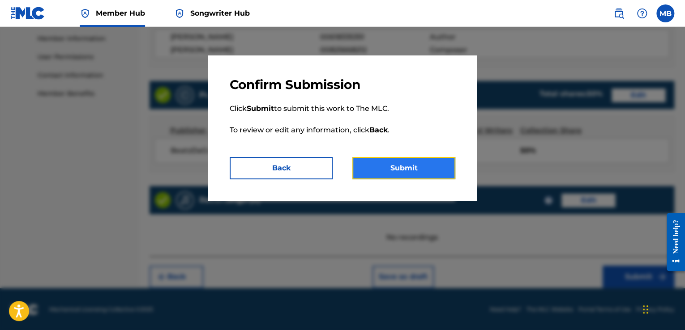
click at [411, 170] on button "Submit" at bounding box center [403, 168] width 103 height 22
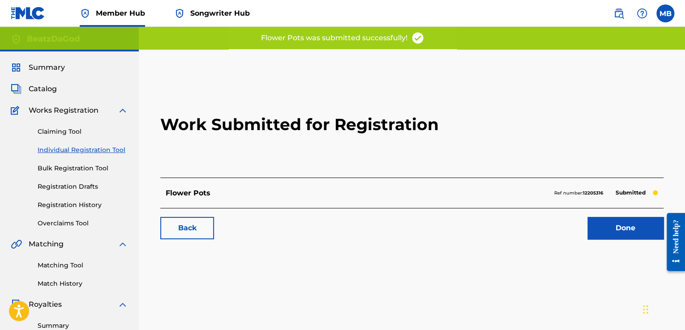
click at [97, 155] on div "Claiming Tool Individual Registration Tool Bulk Registration Tool Registration …" at bounding box center [69, 172] width 117 height 112
click at [99, 149] on link "Individual Registration Tool" at bounding box center [83, 149] width 90 height 9
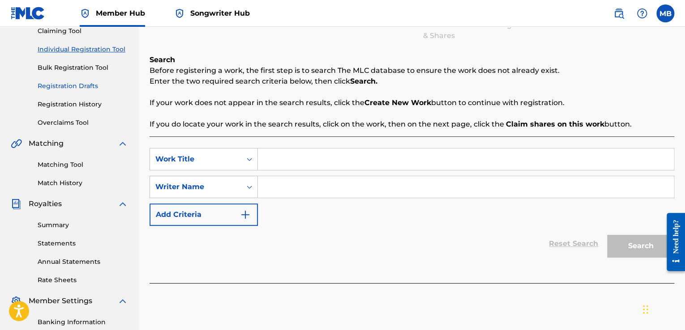
scroll to position [89, 0]
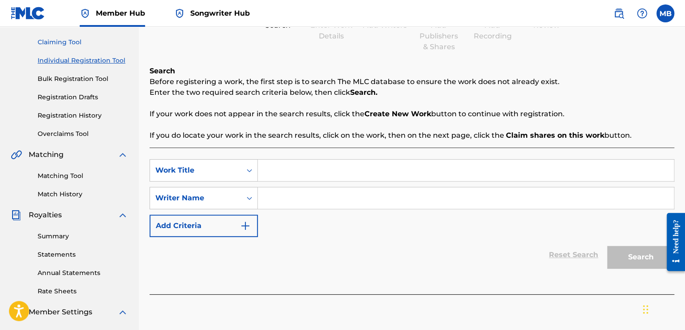
click at [76, 42] on link "Claiming Tool" at bounding box center [83, 42] width 90 height 9
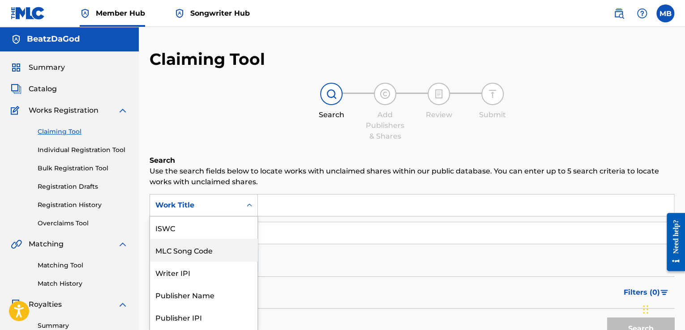
scroll to position [21, 0]
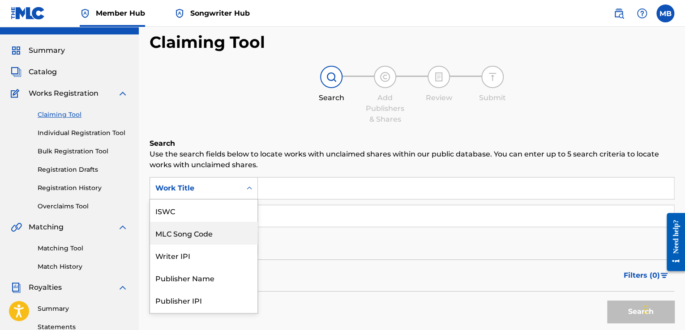
click at [249, 200] on div "7 results available. Use Up and Down to choose options, press Enter to select t…" at bounding box center [203, 188] width 108 height 22
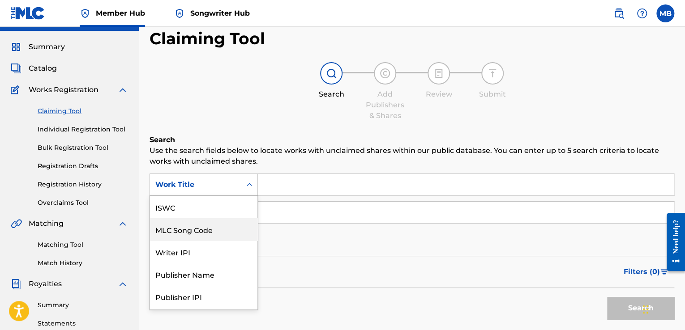
scroll to position [22, 0]
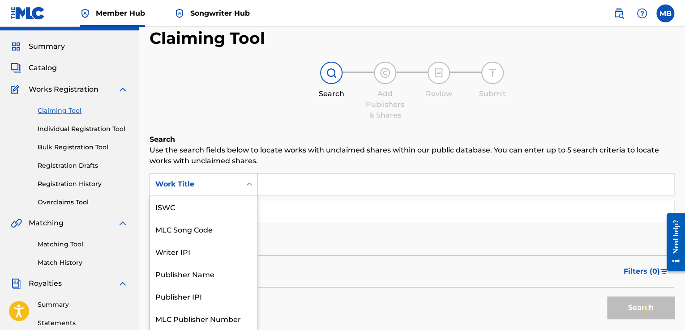
click at [242, 188] on div "Search Form" at bounding box center [249, 184] width 16 height 16
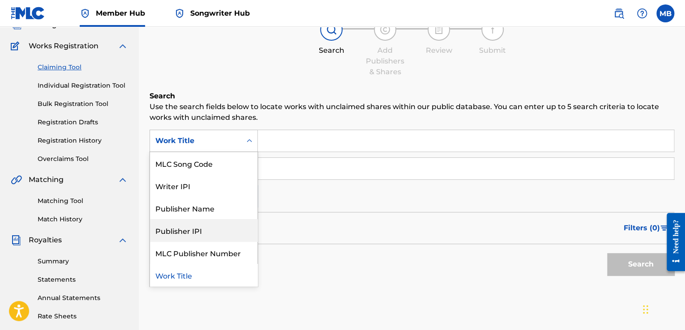
scroll to position [66, 0]
click at [311, 275] on div "Search" at bounding box center [411, 261] width 524 height 36
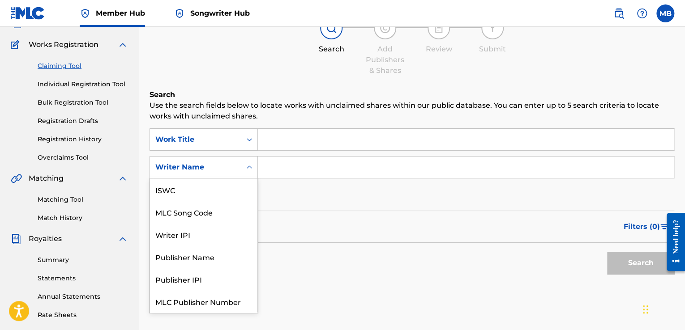
click at [245, 166] on icon "Search Form" at bounding box center [249, 167] width 9 height 9
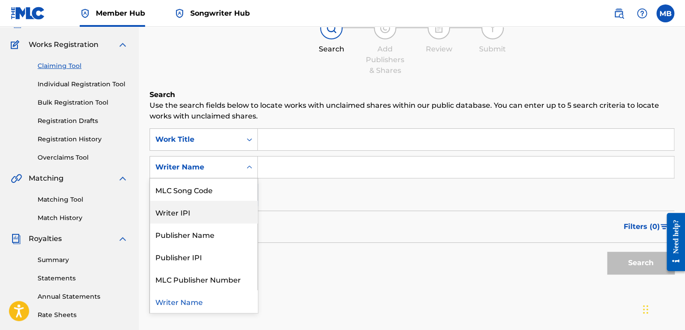
scroll to position [0, 0]
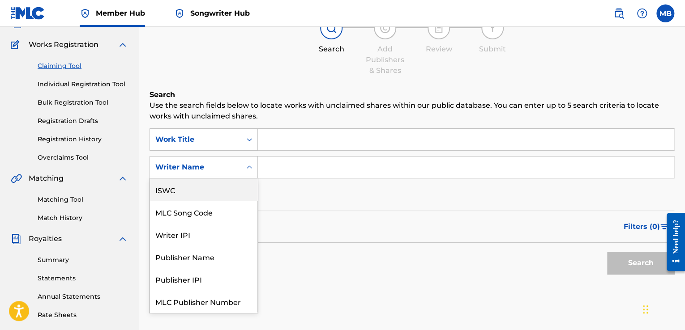
click at [213, 189] on div "ISWC" at bounding box center [203, 190] width 107 height 22
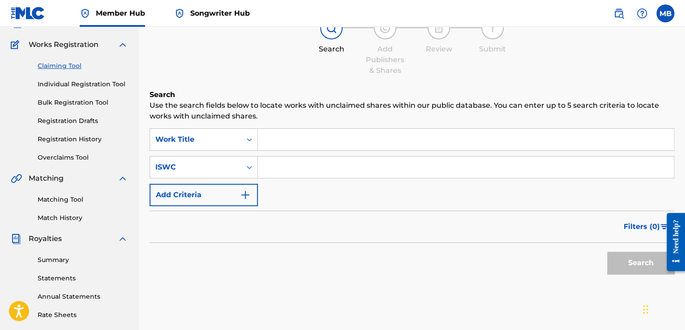
click at [290, 171] on input "Search Form" at bounding box center [466, 167] width 416 height 21
paste input "T3230855246"
type input "T3230855246"
click at [632, 265] on button "Search" at bounding box center [640, 263] width 67 height 22
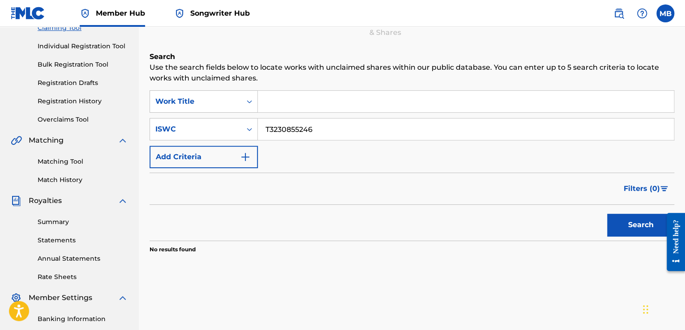
scroll to position [66, 0]
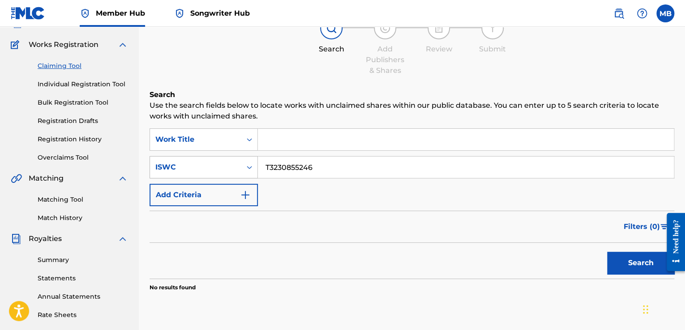
drag, startPoint x: 320, startPoint y: 164, endPoint x: 231, endPoint y: 164, distance: 89.5
click at [231, 164] on div "SearchWithCriteria7d4ba53e-758a-458c-8e17-4b5b7cb29ac0 ISWC T3230855246" at bounding box center [411, 167] width 524 height 22
click at [278, 168] on input "Search Form" at bounding box center [466, 167] width 416 height 21
paste input "T9233273422"
type input "T9233273422"
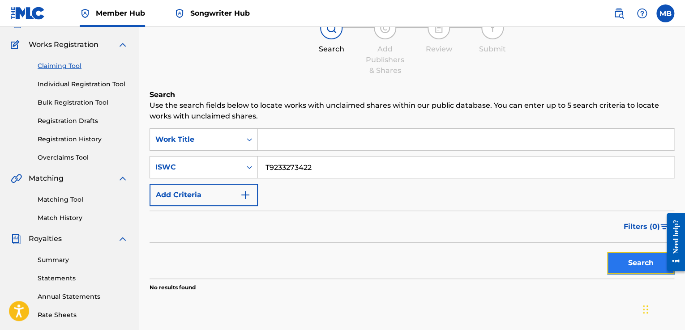
click at [622, 260] on button "Search" at bounding box center [640, 263] width 67 height 22
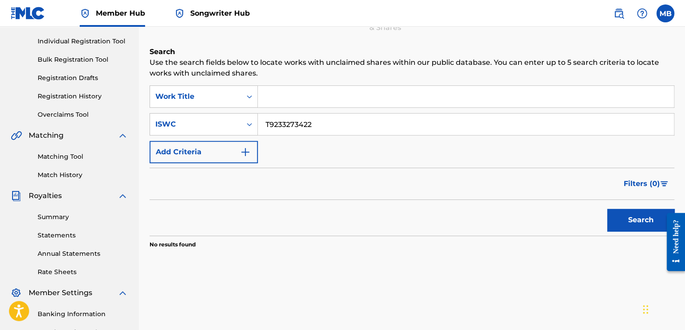
scroll to position [111, 0]
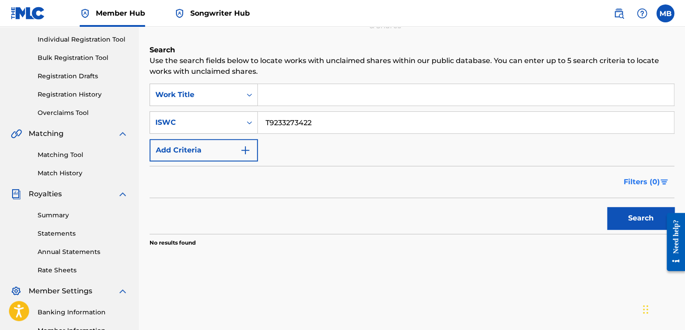
click at [637, 183] on span "Filters ( 0 )" at bounding box center [641, 182] width 36 height 11
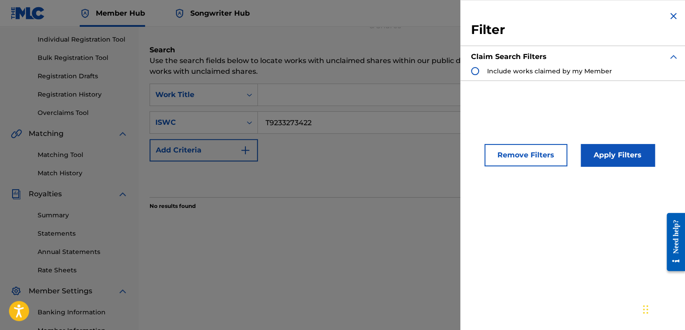
click at [343, 223] on div "Search Use the search fields below to locate works with unclaimed shares within…" at bounding box center [411, 150] width 524 height 210
click at [672, 58] on img "Search Form" at bounding box center [673, 56] width 11 height 11
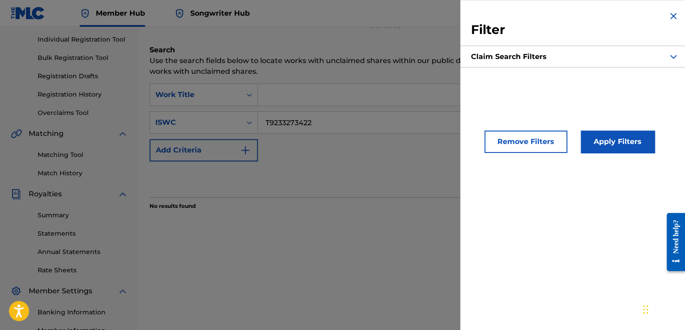
click at [359, 200] on section "No results found" at bounding box center [411, 203] width 524 height 13
click at [526, 146] on button "Remove Filters" at bounding box center [525, 142] width 83 height 22
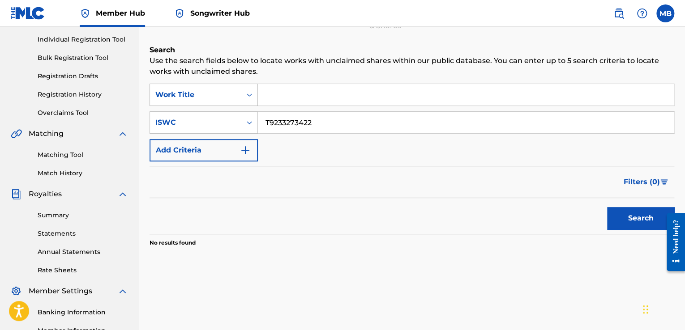
click at [226, 98] on div "Work Title" at bounding box center [195, 94] width 81 height 11
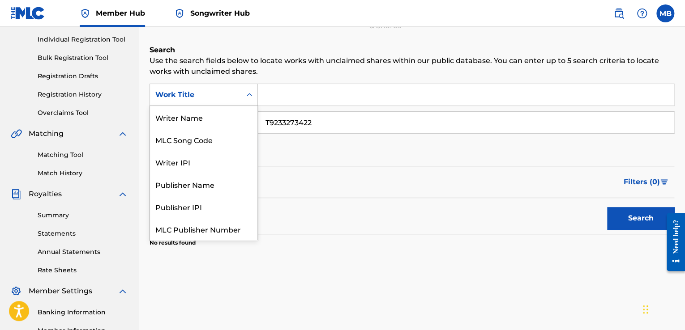
scroll to position [22, 0]
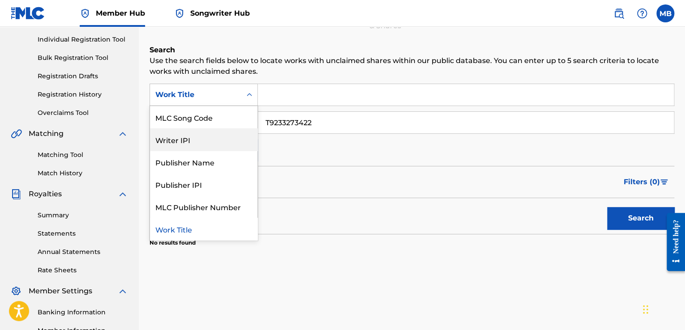
click at [224, 136] on div "Writer IPI" at bounding box center [203, 139] width 107 height 22
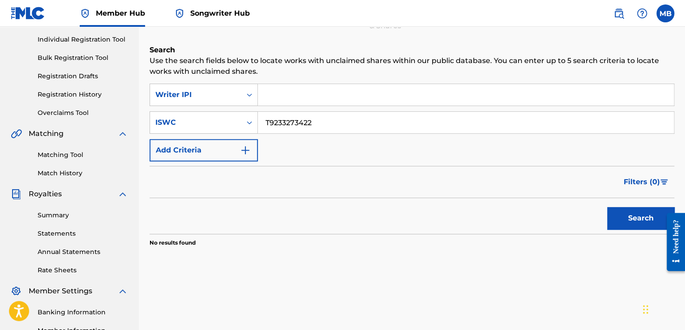
drag, startPoint x: 312, startPoint y: 126, endPoint x: 146, endPoint y: 102, distance: 167.7
click at [146, 102] on div "Claiming Tool Search Add Publishers & Shares Review Submit Search Use the searc…" at bounding box center [412, 170] width 546 height 463
click at [283, 98] on input "Search Form" at bounding box center [466, 94] width 416 height 21
paste input "00594177119"
click at [281, 95] on input "00594177119" at bounding box center [466, 94] width 416 height 21
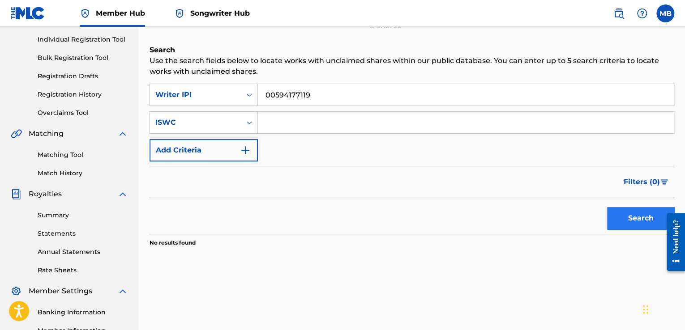
type input "00594177119"
click at [644, 221] on button "Search" at bounding box center [640, 218] width 67 height 22
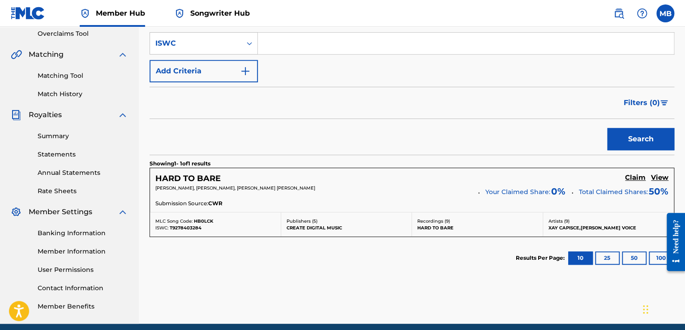
scroll to position [200, 0]
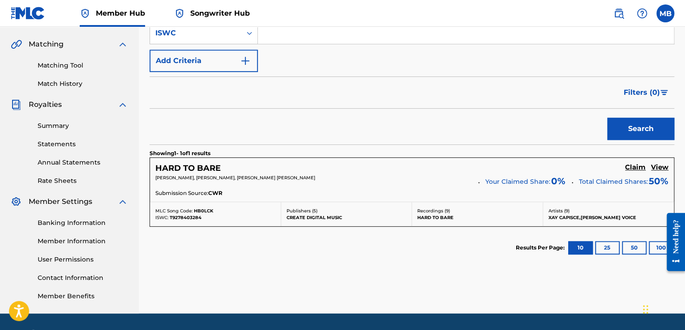
click at [592, 216] on p "XAY CAPISCE,[PERSON_NAME] VOICE" at bounding box center [608, 217] width 120 height 7
click at [501, 214] on p "HARD TO BARE" at bounding box center [477, 217] width 120 height 7
click at [457, 192] on div "Submission Source: CWR" at bounding box center [411, 194] width 513 height 10
click at [659, 169] on h5 "View" at bounding box center [659, 167] width 17 height 9
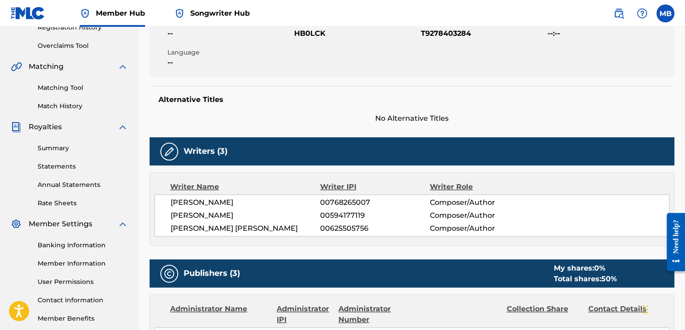
scroll to position [179, 0]
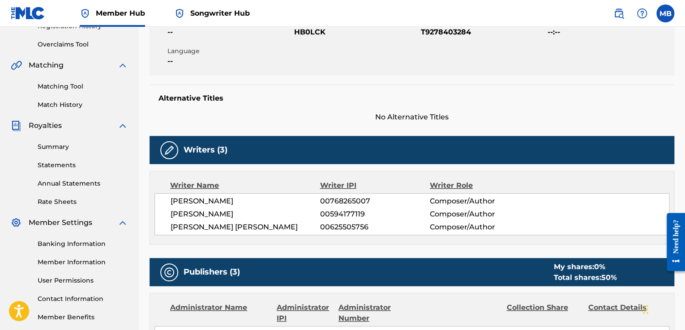
scroll to position [200, 0]
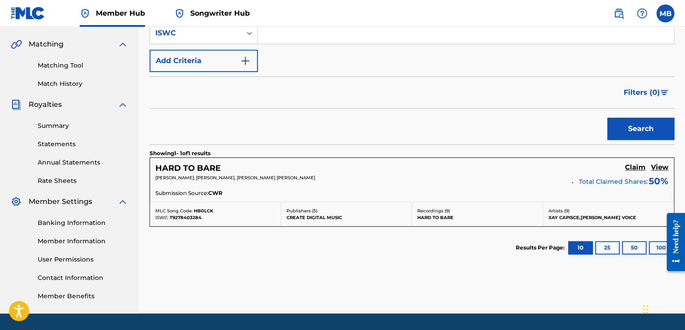
scroll to position [89, 0]
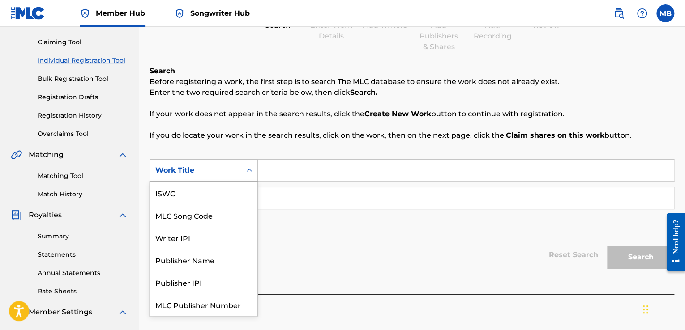
click at [247, 166] on icon "Search Form" at bounding box center [249, 170] width 9 height 9
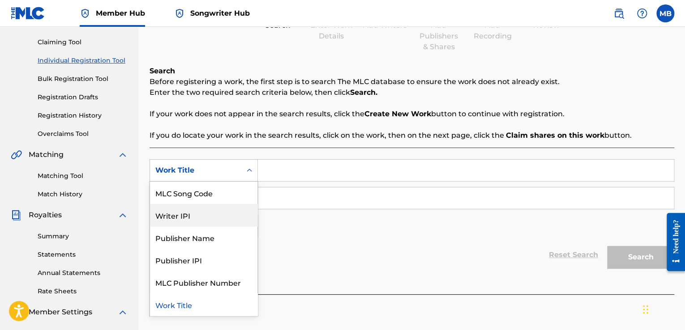
scroll to position [0, 0]
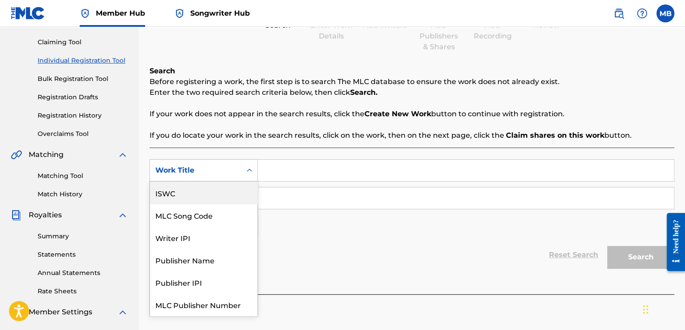
click at [216, 194] on div "ISWC" at bounding box center [203, 193] width 107 height 22
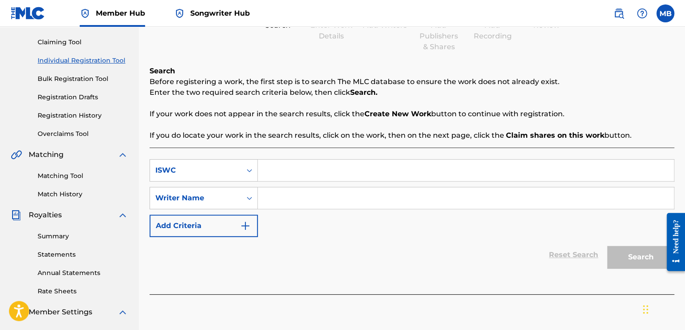
click at [311, 174] on input "Search Form" at bounding box center [466, 170] width 416 height 21
paste input "T9323689583"
click at [375, 175] on input "T9323689583" at bounding box center [466, 170] width 416 height 21
type input "T"
paste input "T9323689583"
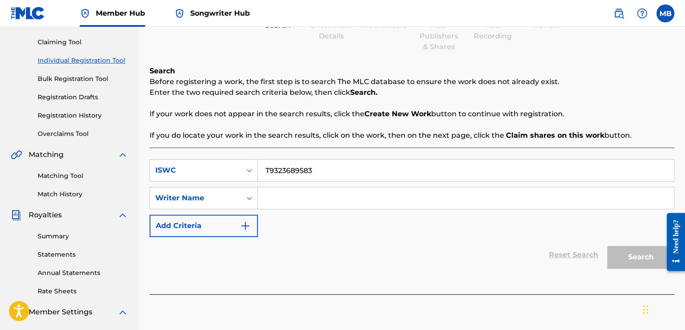
click at [329, 174] on input "T9323689583" at bounding box center [466, 170] width 416 height 21
type input "T9323689583"
click at [628, 255] on div "Search" at bounding box center [638, 255] width 72 height 36
click at [283, 184] on div "SearchWithCriteriadf956ad4-7751-448b-8d94-20eb55c77c48 ISWC T9323689583 SearchW…" at bounding box center [411, 198] width 524 height 78
click at [286, 196] on input "Search Form" at bounding box center [466, 197] width 416 height 21
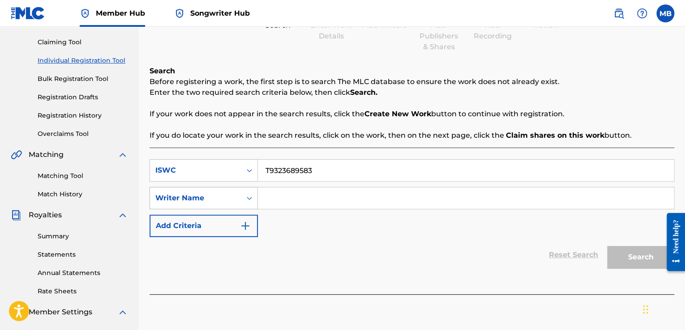
click at [251, 196] on icon "Search Form" at bounding box center [249, 198] width 9 height 9
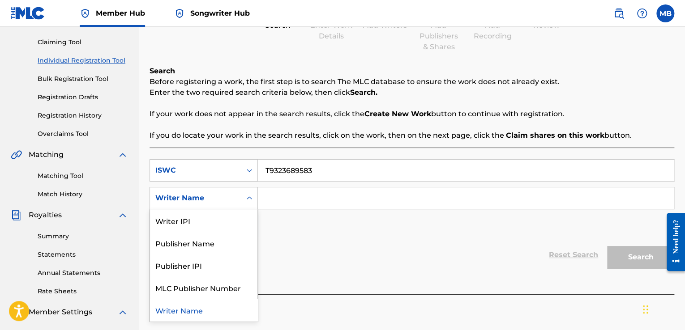
click at [251, 196] on icon "Search Form" at bounding box center [249, 198] width 9 height 9
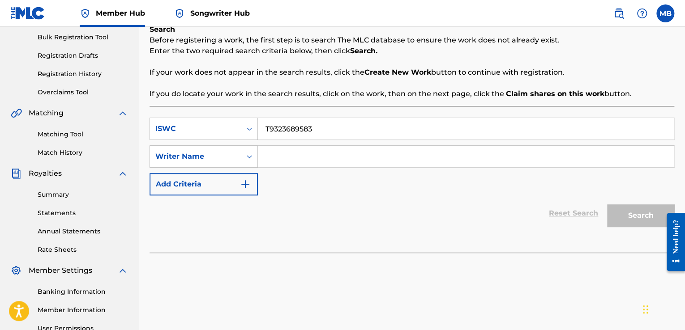
scroll to position [90, 0]
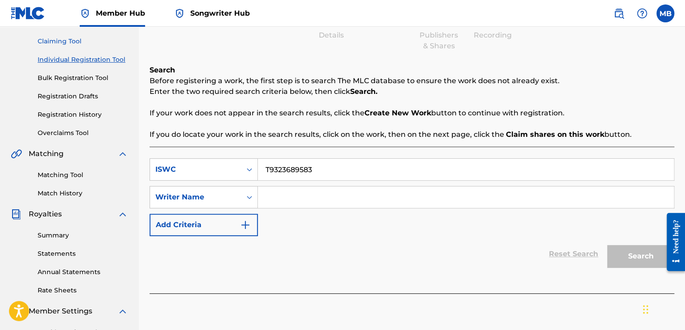
click at [76, 40] on link "Claiming Tool" at bounding box center [83, 41] width 90 height 9
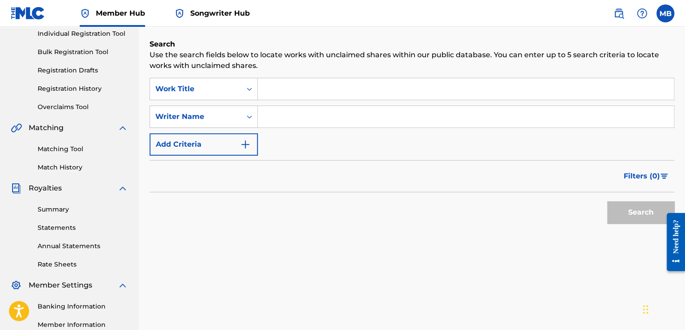
scroll to position [89, 0]
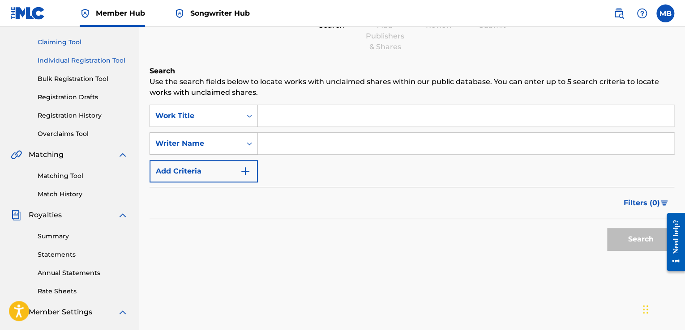
click at [79, 63] on link "Individual Registration Tool" at bounding box center [83, 60] width 90 height 9
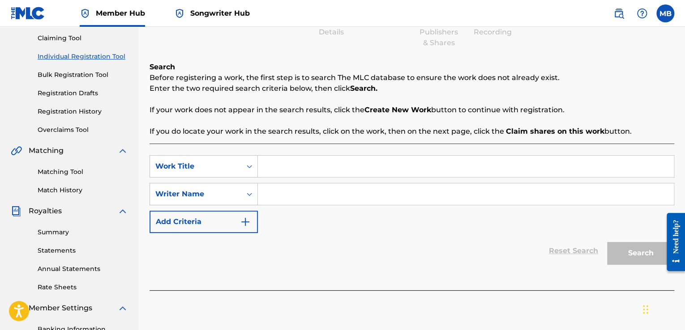
scroll to position [90, 0]
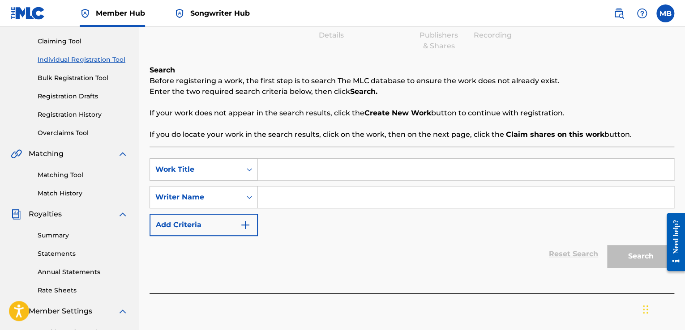
click at [299, 170] on input "Search Form" at bounding box center [466, 169] width 416 height 21
paste input "T9323689583"
type input "T9323689583"
click at [241, 170] on div "Work Title" at bounding box center [195, 169] width 91 height 17
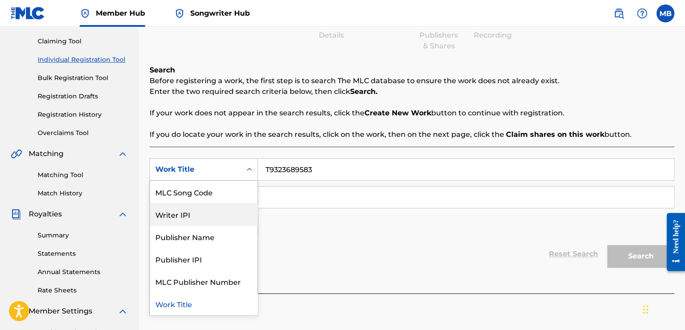
scroll to position [0, 0]
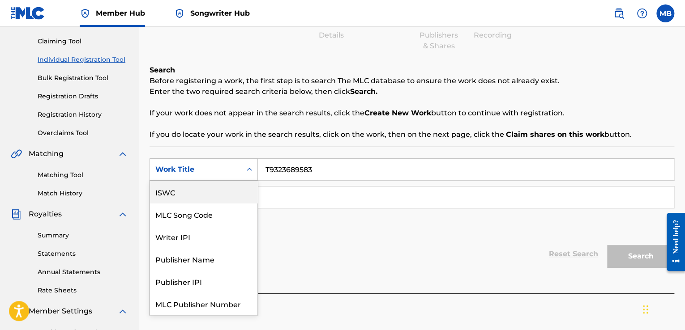
click at [211, 194] on div "ISWC" at bounding box center [203, 192] width 107 height 22
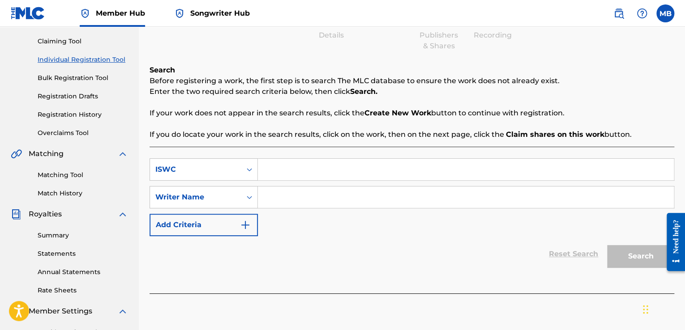
click at [362, 172] on input "Search Form" at bounding box center [466, 169] width 416 height 21
paste input "T9323689583"
type input "T9323689583"
click at [616, 254] on div "Search" at bounding box center [638, 254] width 72 height 36
click at [341, 194] on input "Search Form" at bounding box center [466, 197] width 416 height 21
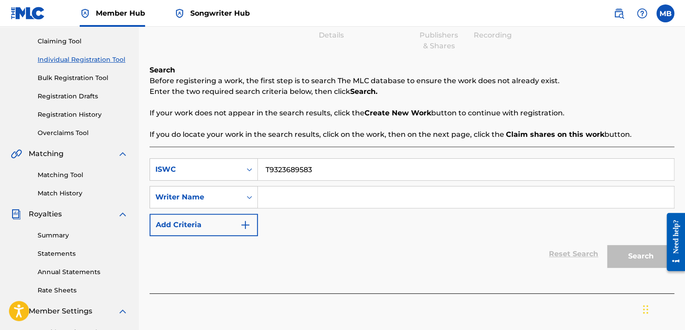
paste input "T9323689583"
type input "T9323689583"
click at [649, 259] on button "Search" at bounding box center [640, 256] width 67 height 22
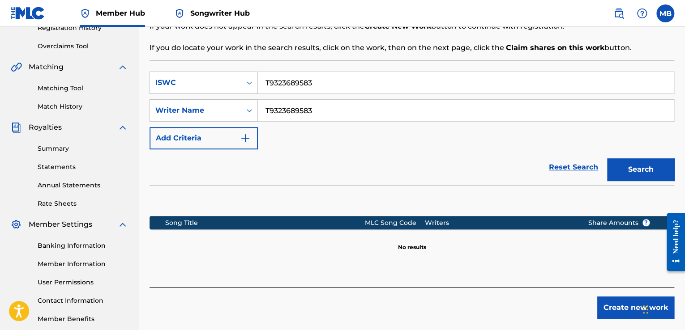
scroll to position [180, 0]
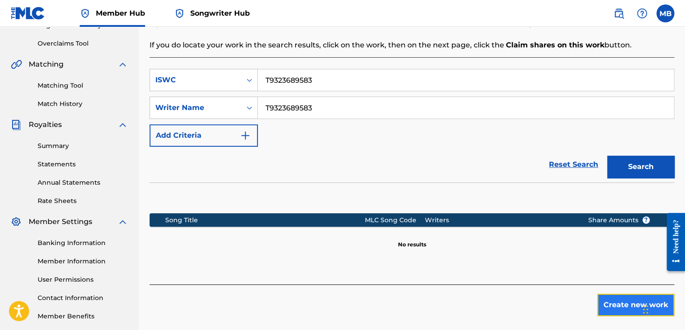
click at [609, 301] on button "Create new work" at bounding box center [635, 305] width 77 height 22
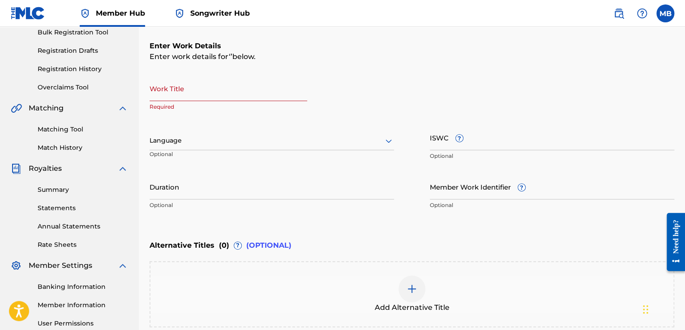
scroll to position [135, 0]
click at [456, 138] on span "?" at bounding box center [459, 139] width 7 height 7
click at [455, 138] on input "ISWC ?" at bounding box center [552, 139] width 244 height 26
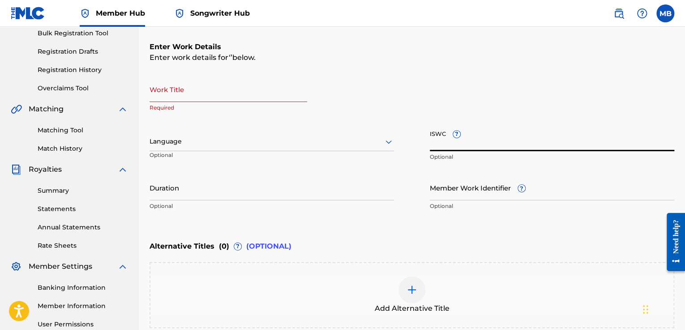
click at [519, 129] on input "ISWC ?" at bounding box center [552, 139] width 244 height 26
paste input "T9323689583"
type input "T9323689583"
click at [237, 92] on input "Work Title" at bounding box center [228, 90] width 158 height 26
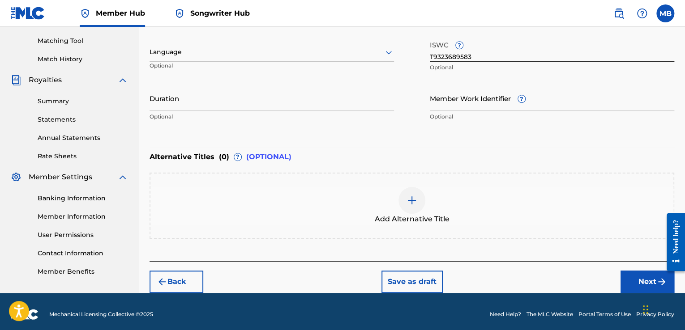
scroll to position [230, 0]
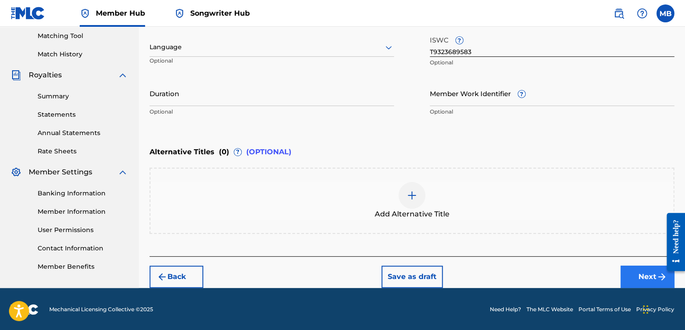
type input "Flower Pots"
click at [630, 272] on button "Next" at bounding box center [647, 277] width 54 height 22
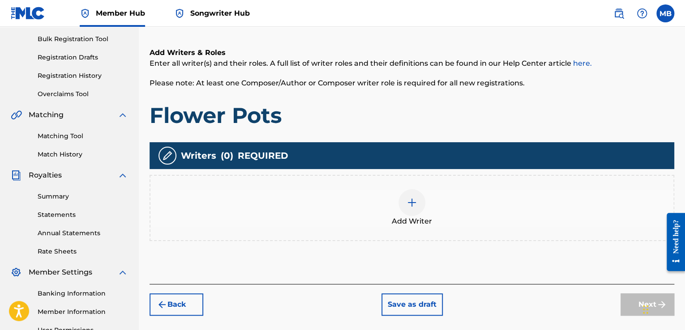
scroll to position [130, 0]
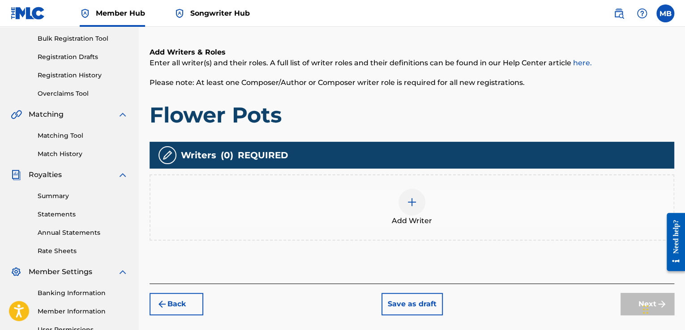
click at [415, 207] on img at bounding box center [411, 202] width 11 height 11
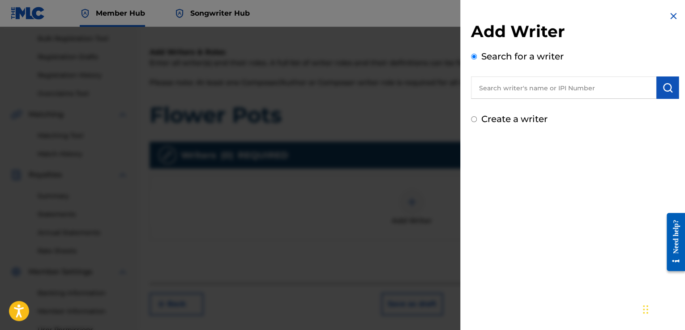
click at [517, 85] on input "text" at bounding box center [563, 88] width 185 height 22
click at [519, 86] on input "text" at bounding box center [563, 88] width 185 height 22
paste input "00618335351"
type input "00618335351"
click at [667, 89] on img "submit" at bounding box center [667, 87] width 11 height 11
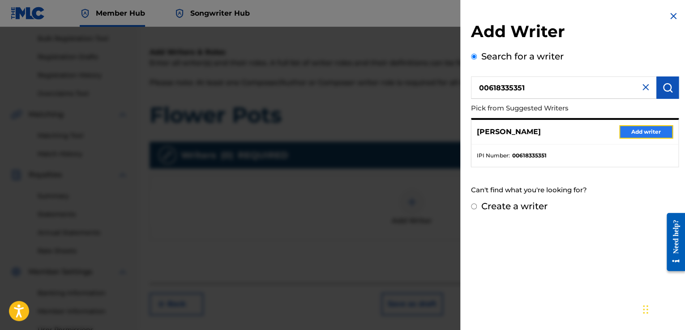
click at [628, 135] on button "Add writer" at bounding box center [646, 131] width 54 height 13
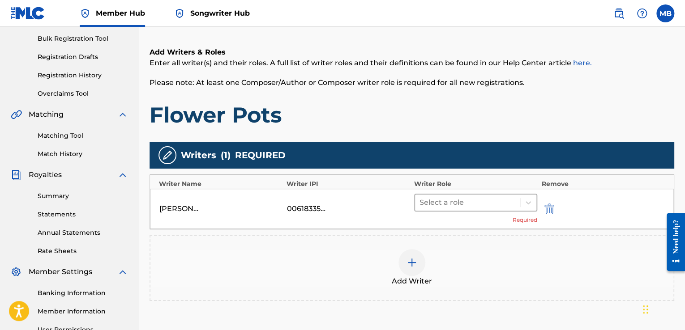
click at [507, 204] on div at bounding box center [467, 202] width 96 height 13
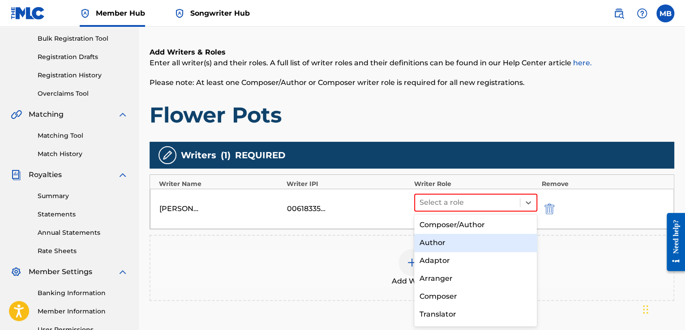
click at [474, 241] on div "Author" at bounding box center [475, 243] width 123 height 18
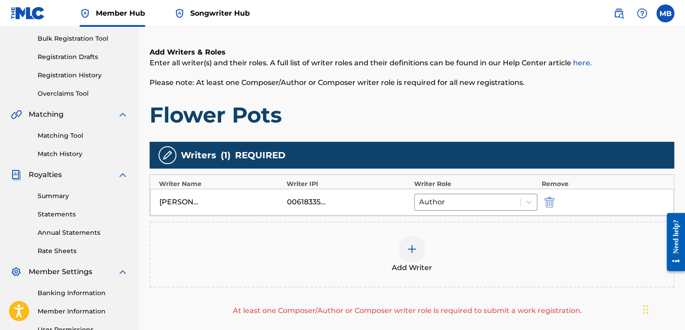
click at [415, 254] on div at bounding box center [411, 249] width 27 height 27
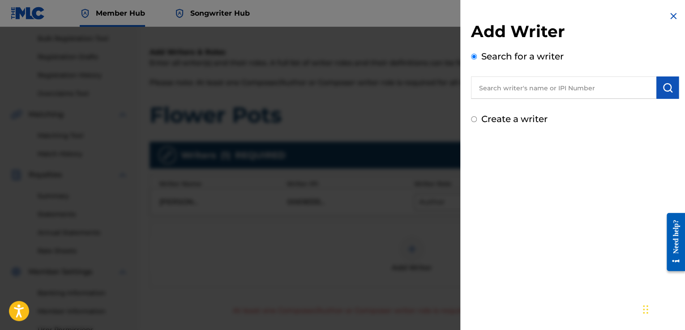
click at [512, 91] on input "text" at bounding box center [563, 88] width 185 height 22
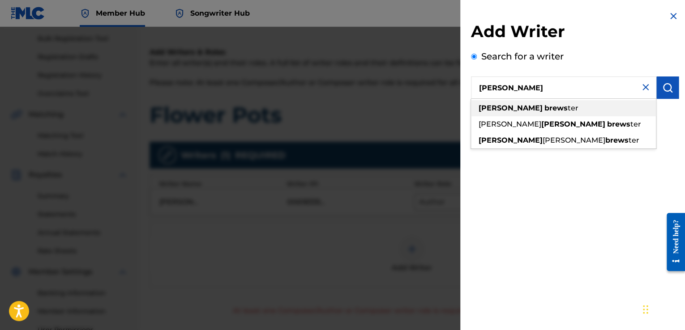
click at [544, 108] on strong "brews" at bounding box center [555, 108] width 23 height 9
type input "[PERSON_NAME]"
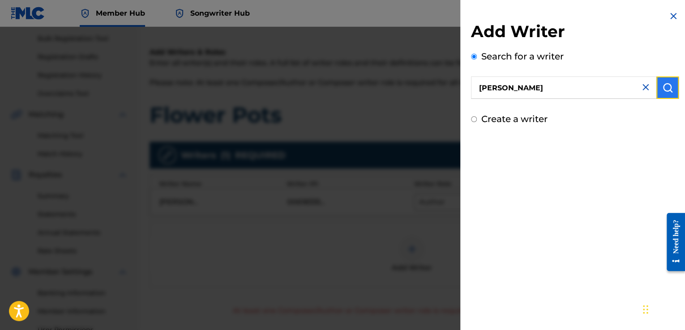
click at [674, 94] on button "submit" at bounding box center [667, 88] width 22 height 22
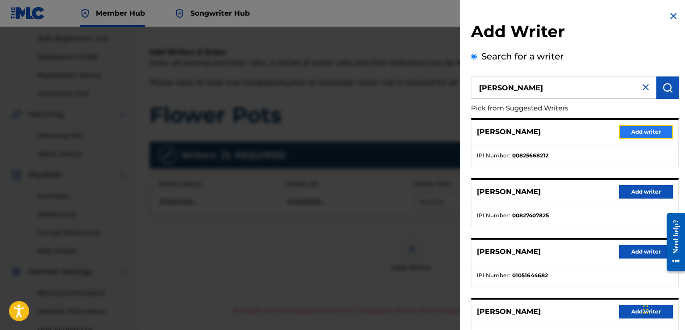
click at [648, 128] on button "Add writer" at bounding box center [646, 131] width 54 height 13
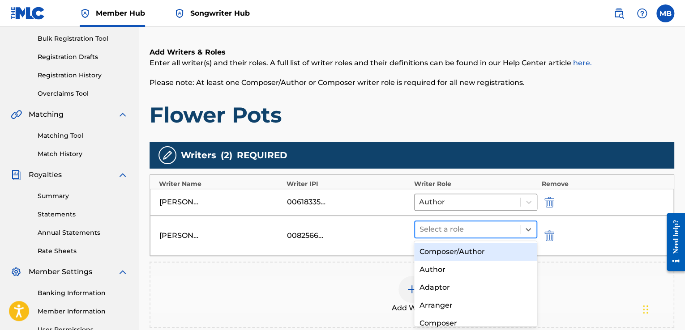
click at [482, 230] on div at bounding box center [467, 229] width 96 height 13
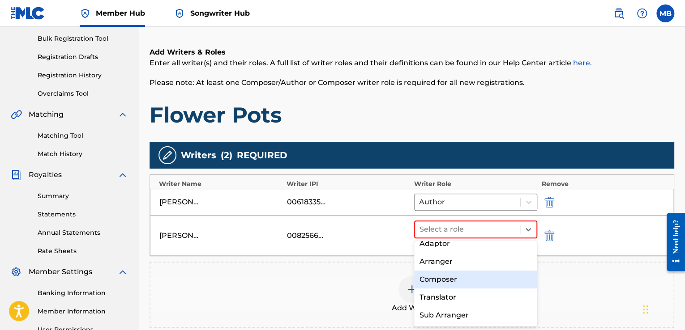
scroll to position [45, 0]
click at [477, 284] on div "Composer" at bounding box center [475, 279] width 123 height 18
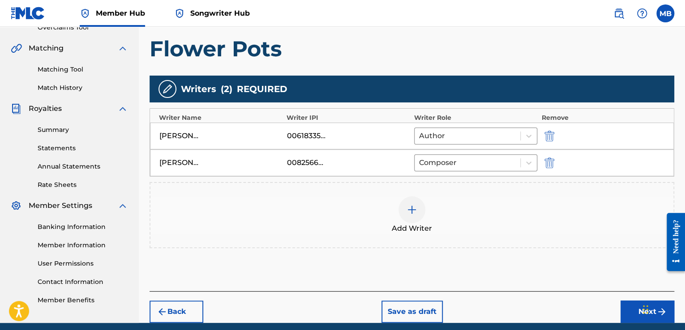
scroll to position [219, 0]
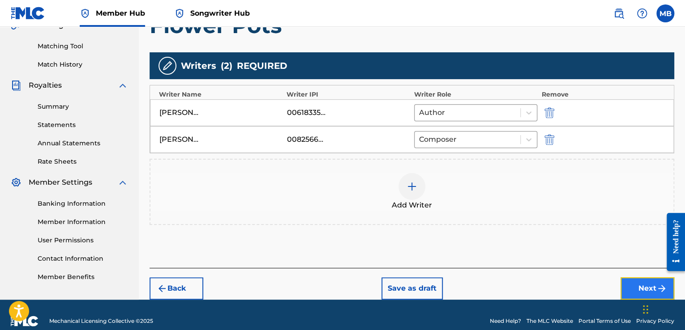
click at [632, 287] on button "Next" at bounding box center [647, 288] width 54 height 22
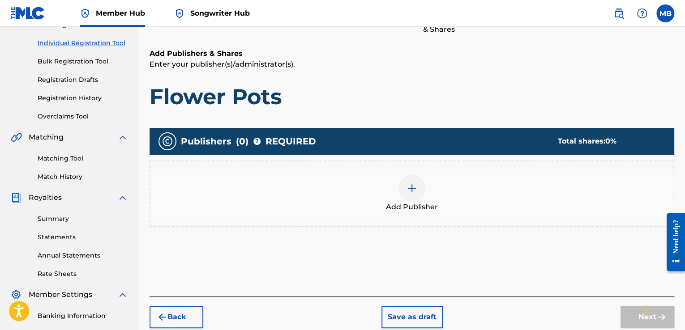
scroll to position [130, 0]
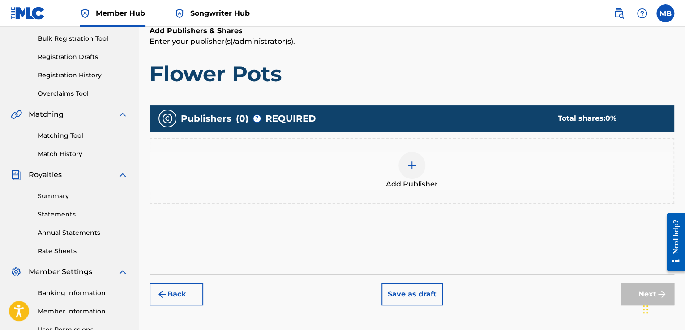
click at [416, 170] on div at bounding box center [411, 165] width 27 height 27
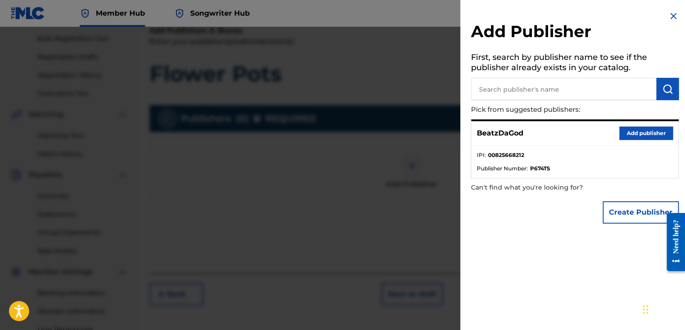
drag, startPoint x: 541, startPoint y: 130, endPoint x: 506, endPoint y: 130, distance: 34.9
click at [537, 130] on div "BeatzDaGod Add publisher" at bounding box center [574, 133] width 207 height 25
click at [506, 130] on p "BeatzDaGod" at bounding box center [500, 133] width 47 height 11
click at [359, 192] on div at bounding box center [342, 192] width 685 height 330
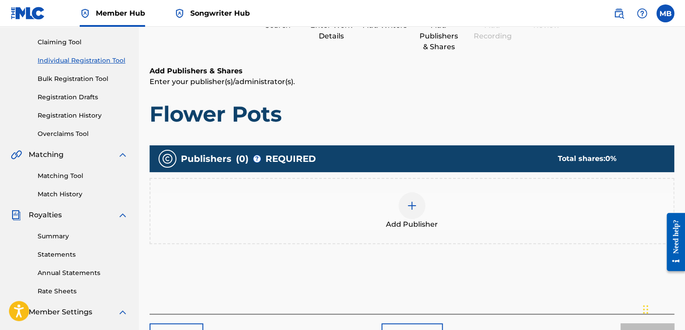
scroll to position [90, 0]
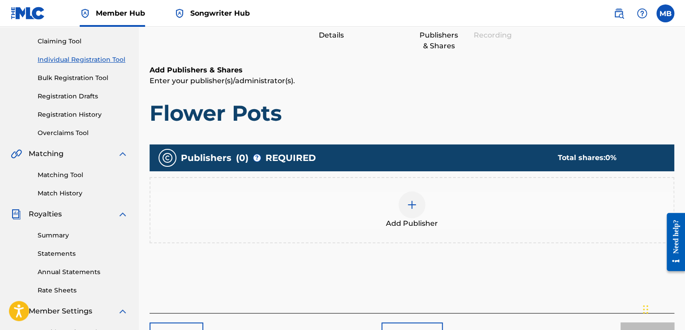
click at [425, 211] on div "Add Publisher" at bounding box center [411, 211] width 523 height 38
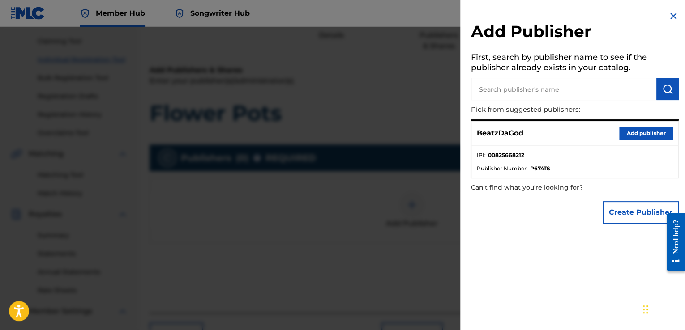
click at [564, 92] on input "text" at bounding box center [563, 89] width 185 height 22
click at [629, 134] on button "Add publisher" at bounding box center [646, 133] width 54 height 13
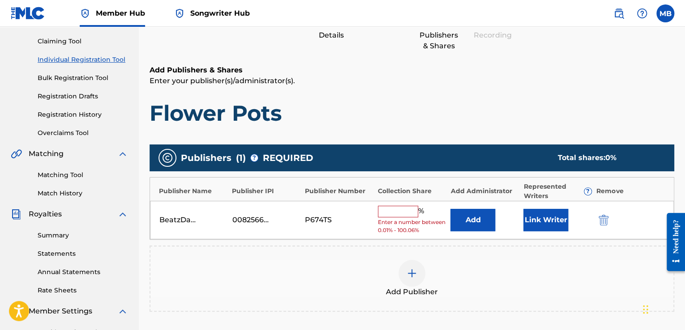
click at [405, 212] on input "text" at bounding box center [398, 212] width 40 height 12
type input "50"
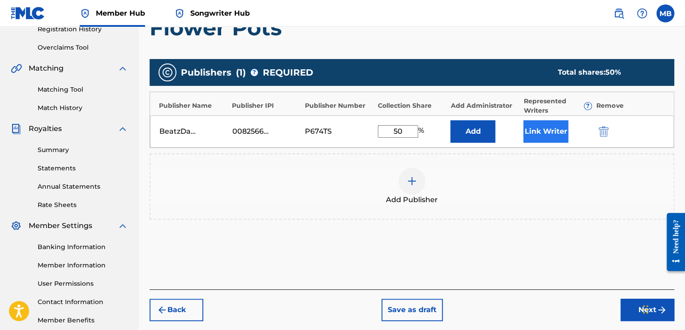
scroll to position [180, 0]
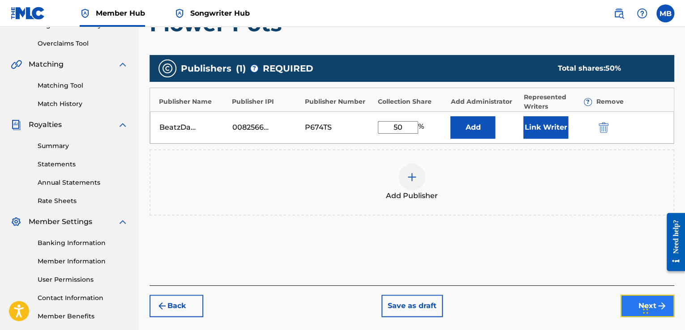
click at [630, 298] on button "Next" at bounding box center [647, 306] width 54 height 22
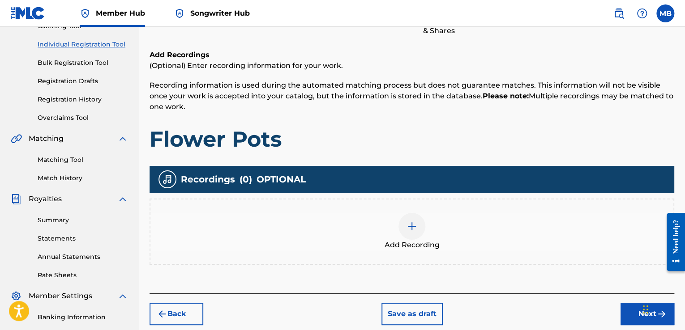
scroll to position [175, 0]
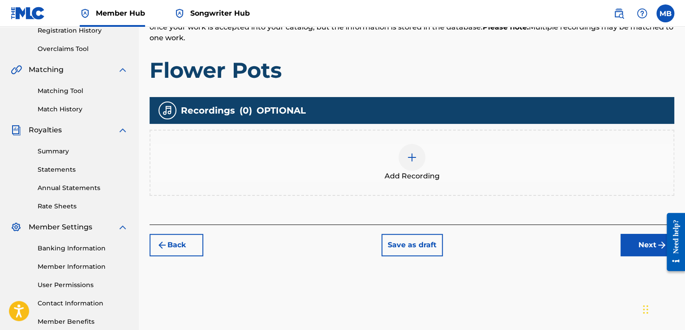
click at [404, 163] on div at bounding box center [411, 157] width 27 height 27
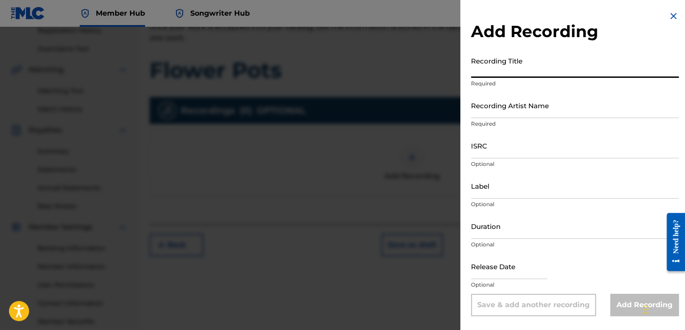
click at [516, 76] on input "Recording Title" at bounding box center [575, 65] width 208 height 26
type input "Flower Pots"
click at [494, 112] on input "Recording Artist Name" at bounding box center [575, 106] width 208 height 26
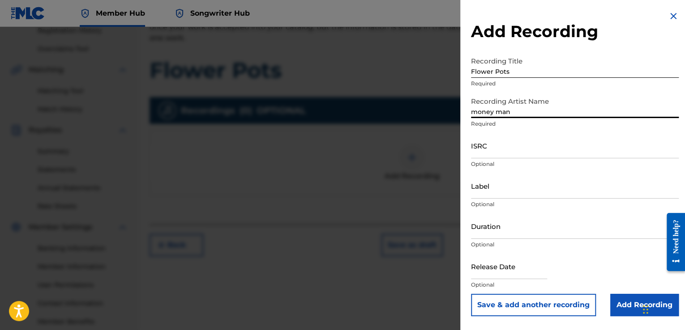
click at [476, 109] on input "money man" at bounding box center [575, 106] width 208 height 26
click at [499, 113] on input "Money man" at bounding box center [575, 106] width 208 height 26
type input "Money Man"
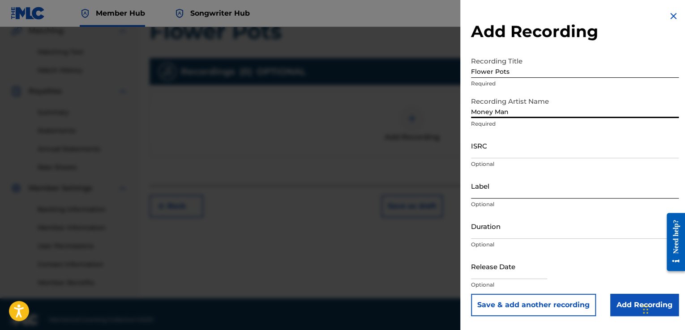
scroll to position [225, 0]
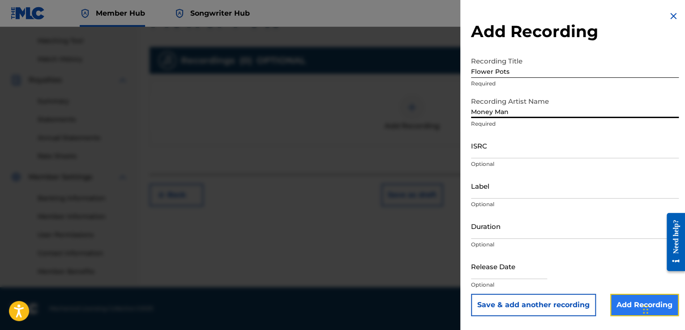
click at [621, 308] on input "Add Recording" at bounding box center [644, 305] width 68 height 22
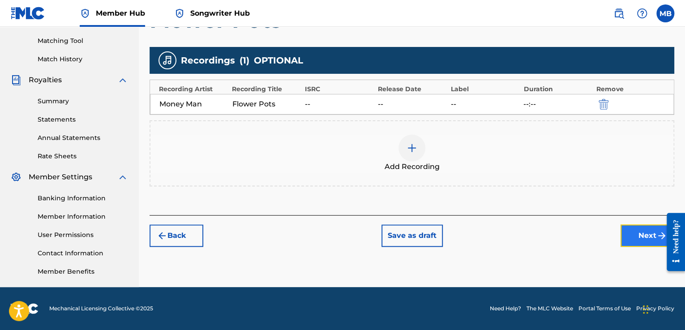
click at [650, 237] on button "Next" at bounding box center [647, 236] width 54 height 22
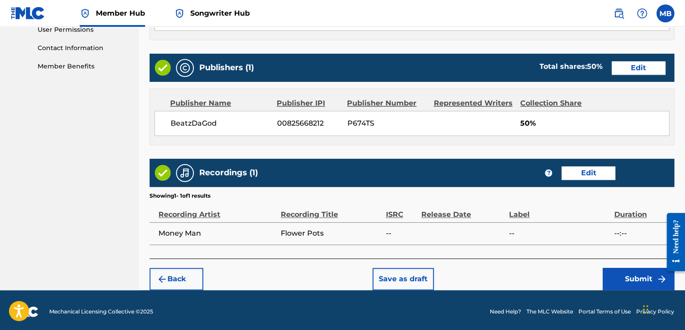
scroll to position [432, 0]
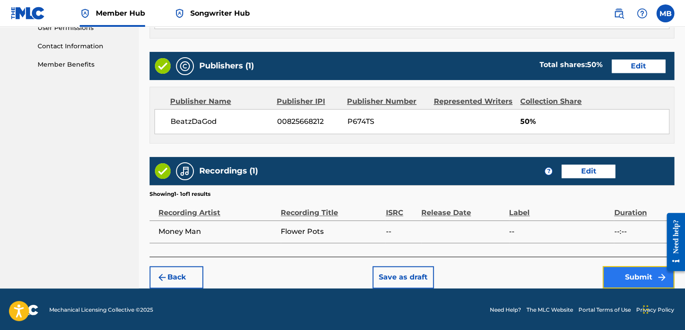
click at [632, 275] on button "Submit" at bounding box center [638, 277] width 72 height 22
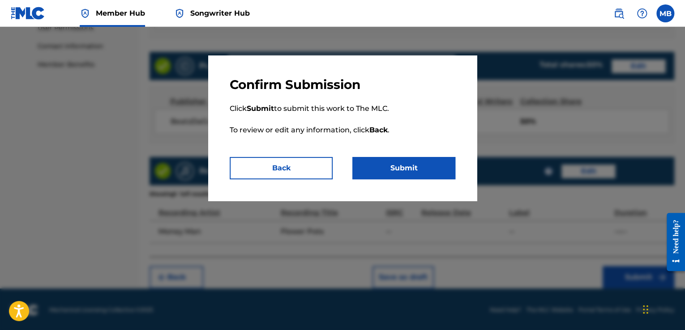
click at [435, 181] on div "Confirm Submission Click Submit to submit this work to The MLC. To review or ed…" at bounding box center [342, 127] width 268 height 145
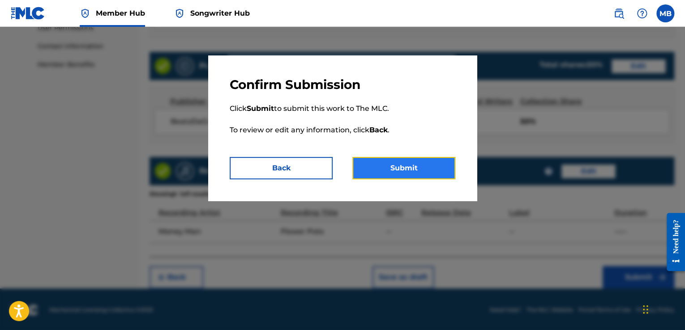
click at [424, 170] on button "Submit" at bounding box center [403, 168] width 103 height 22
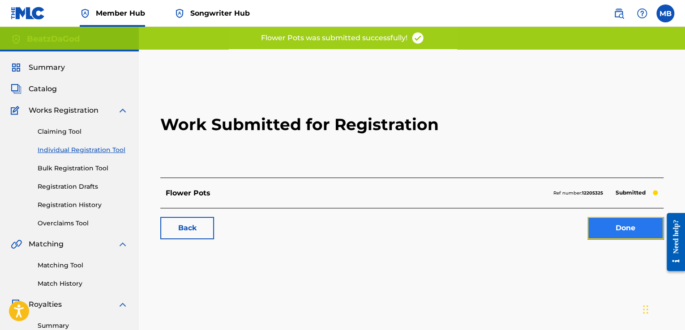
click at [631, 226] on link "Done" at bounding box center [625, 228] width 76 height 22
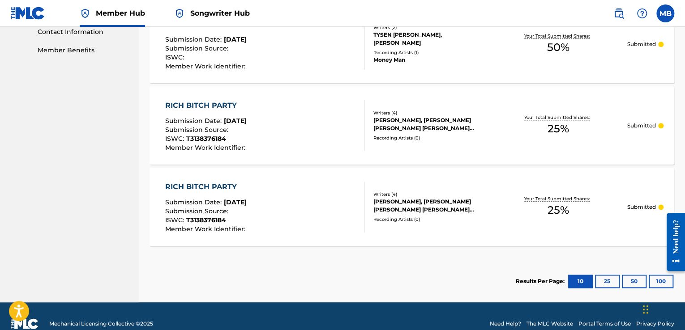
scroll to position [447, 0]
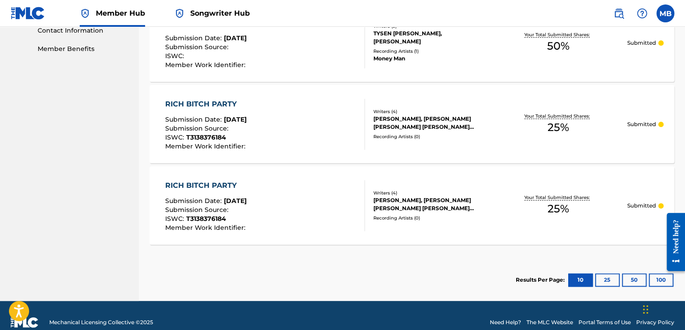
click at [645, 204] on p "Submitted" at bounding box center [640, 206] width 29 height 8
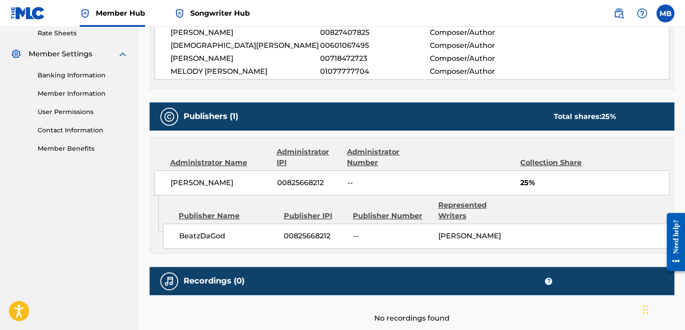
scroll to position [419, 0]
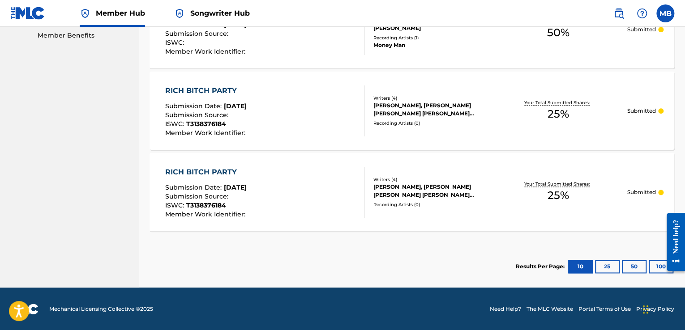
scroll to position [461, 0]
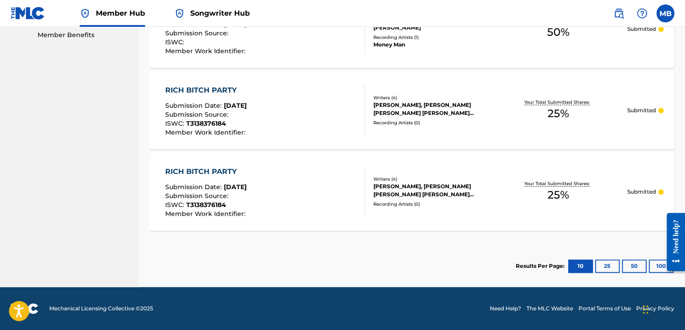
click at [664, 110] on div "Submitted" at bounding box center [645, 110] width 39 height 8
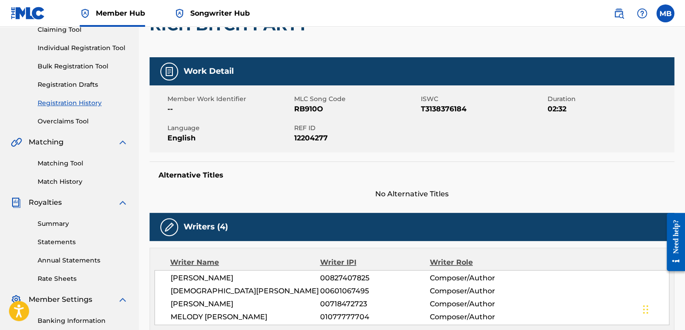
scroll to position [89, 0]
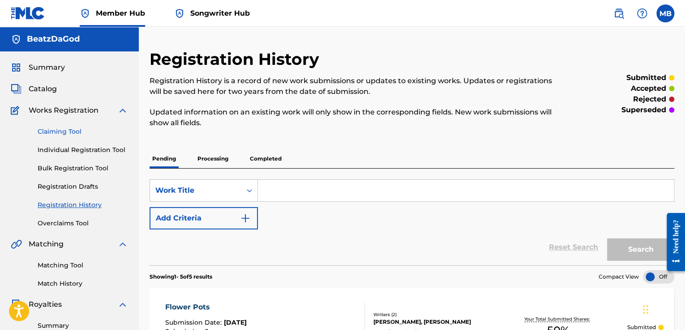
click at [72, 131] on link "Claiming Tool" at bounding box center [83, 131] width 90 height 9
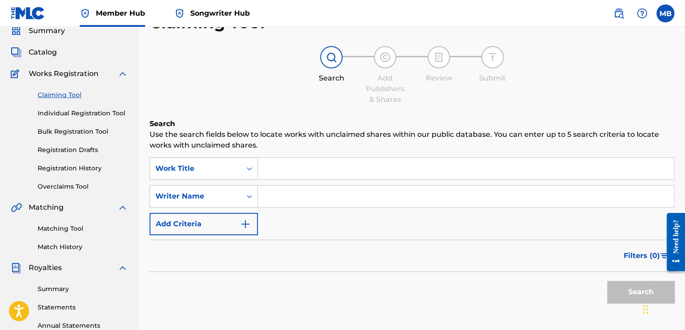
scroll to position [89, 0]
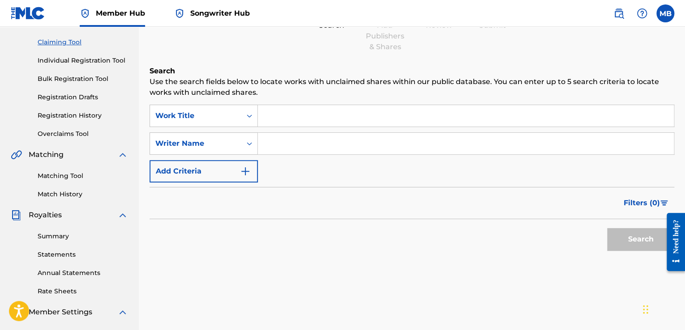
click at [315, 114] on input "Search Form" at bounding box center [466, 115] width 416 height 21
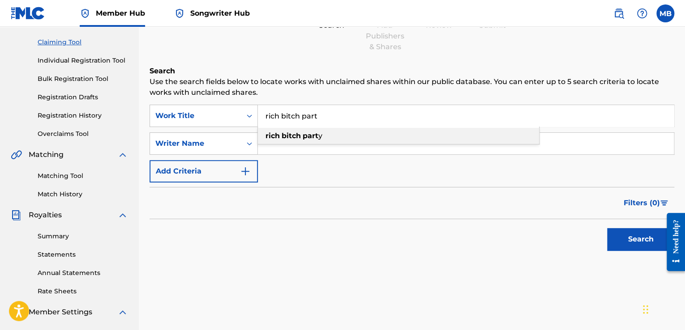
click at [311, 132] on strong "part" at bounding box center [310, 136] width 16 height 9
type input "rich bitch party"
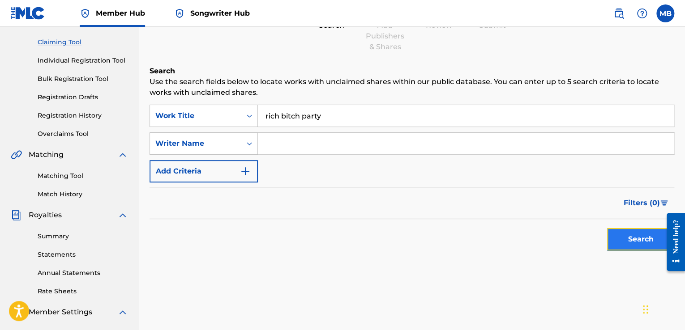
click at [624, 235] on button "Search" at bounding box center [640, 239] width 67 height 22
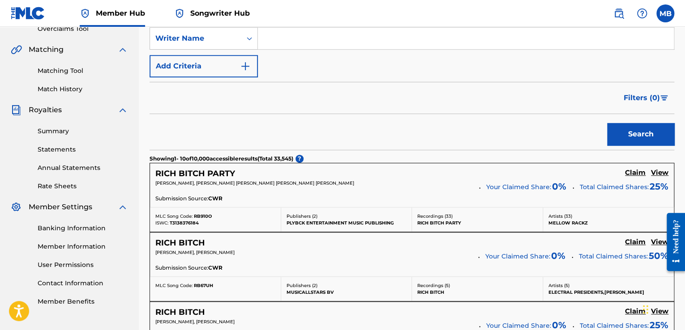
scroll to position [224, 0]
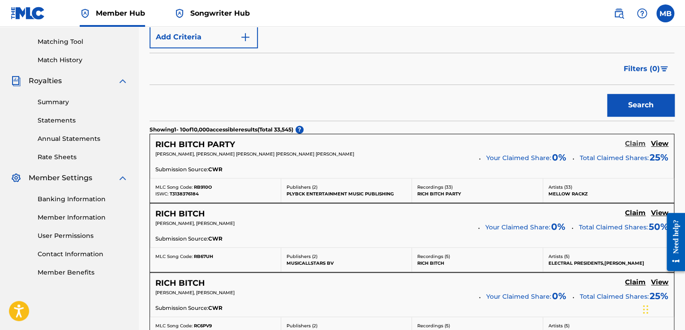
click at [633, 143] on h5 "Claim" at bounding box center [635, 144] width 21 height 9
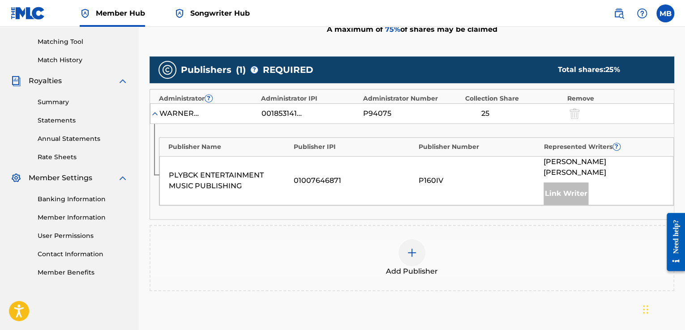
click at [406, 247] on img at bounding box center [411, 252] width 11 height 11
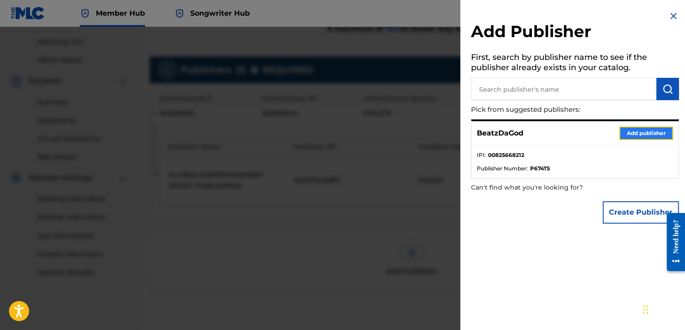
click at [630, 132] on button "Add publisher" at bounding box center [646, 133] width 54 height 13
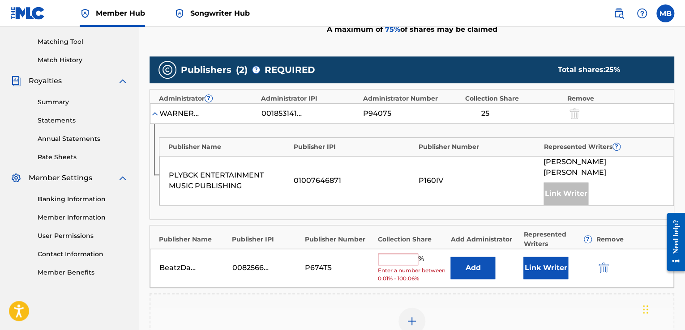
click at [386, 254] on input "text" at bounding box center [398, 260] width 40 height 12
type input "25"
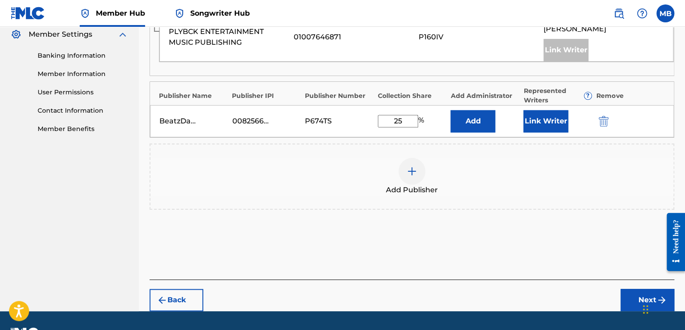
scroll to position [379, 0]
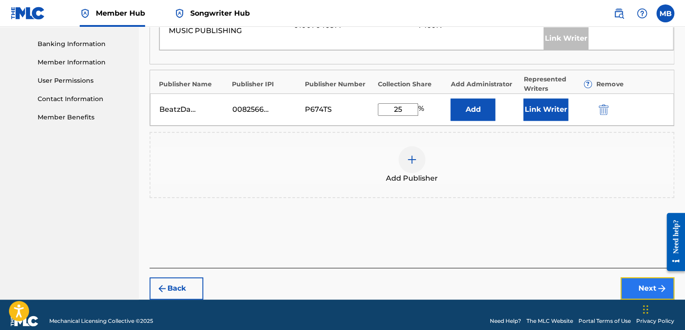
click at [632, 277] on button "Next" at bounding box center [647, 288] width 54 height 22
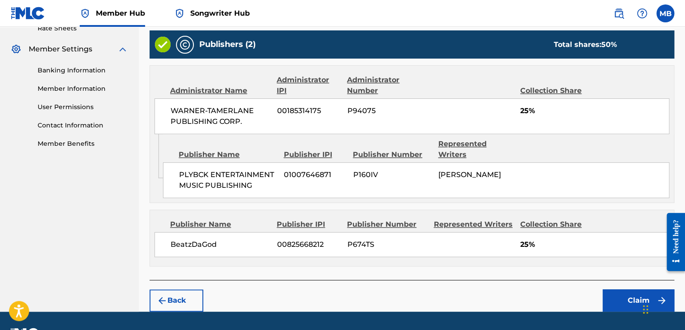
scroll to position [353, 0]
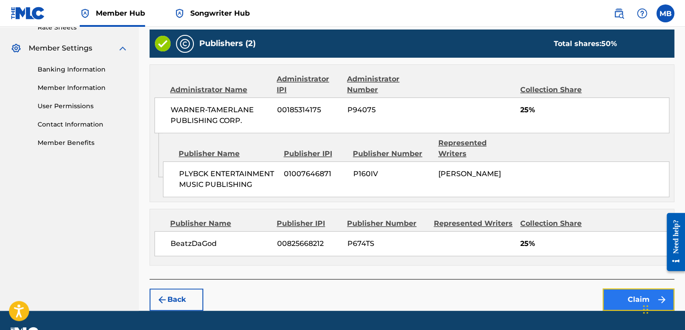
click at [619, 289] on button "Claim" at bounding box center [638, 300] width 72 height 22
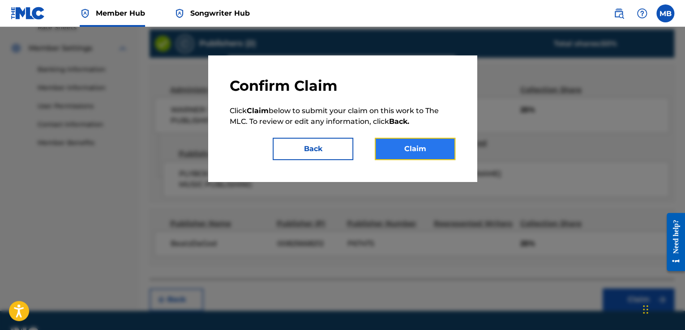
click at [417, 156] on button "Claim" at bounding box center [415, 149] width 81 height 22
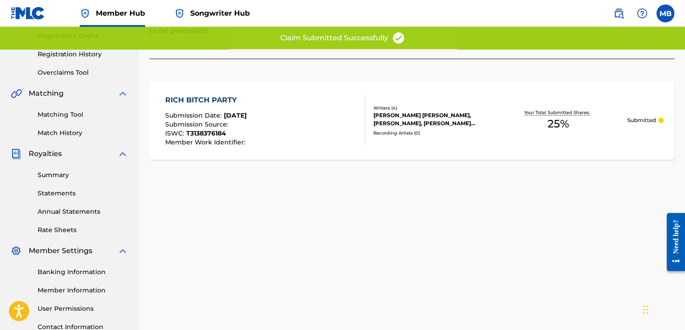
scroll to position [179, 0]
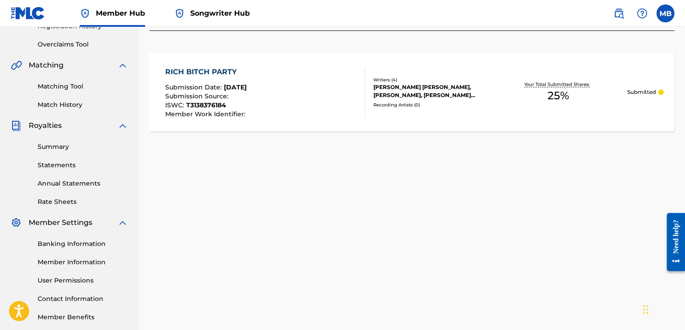
click at [622, 118] on div "RICH BITCH PARTY Submission Date : [DATE] Submission Source : ISWC : T313837618…" at bounding box center [411, 92] width 524 height 78
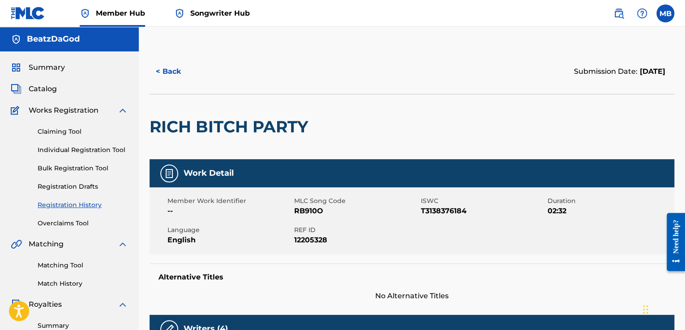
click at [85, 206] on link "Registration History" at bounding box center [83, 204] width 90 height 9
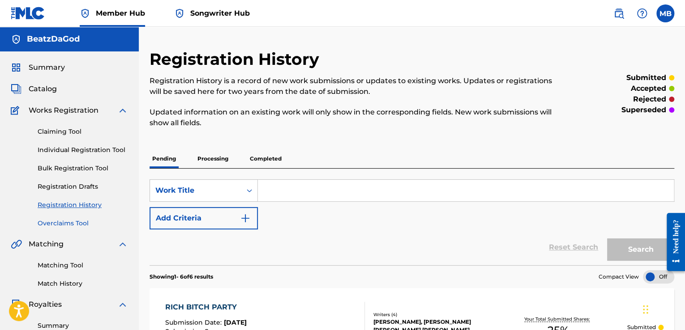
click at [90, 225] on link "Overclaims Tool" at bounding box center [83, 223] width 90 height 9
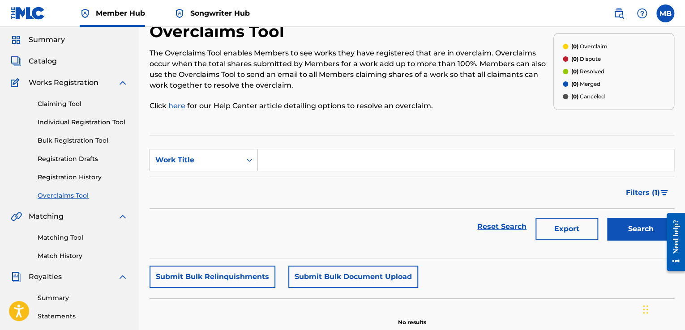
scroll to position [1, 0]
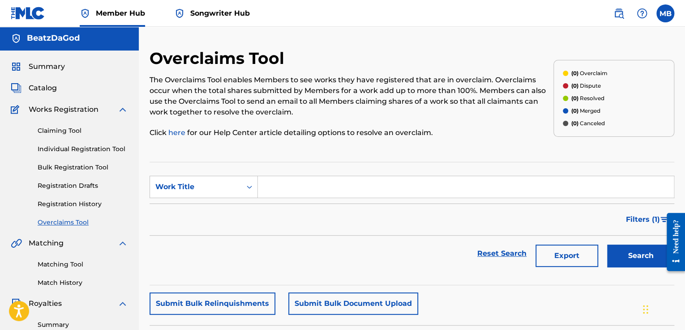
click at [55, 104] on span "Works Registration" at bounding box center [64, 109] width 70 height 11
click at [57, 110] on span "Works Registration" at bounding box center [64, 109] width 70 height 11
click at [45, 88] on span "Catalog" at bounding box center [43, 88] width 28 height 11
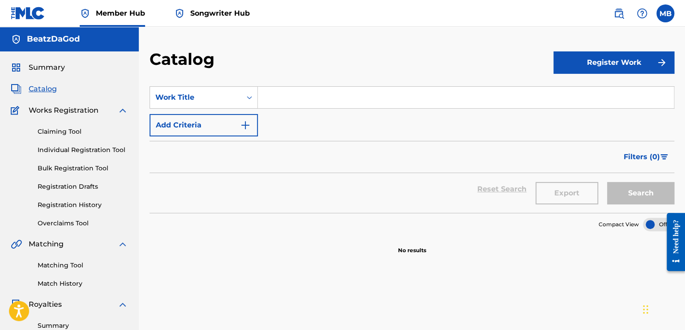
click at [79, 113] on span "Works Registration" at bounding box center [64, 110] width 70 height 11
click at [67, 134] on link "Claiming Tool" at bounding box center [83, 131] width 90 height 9
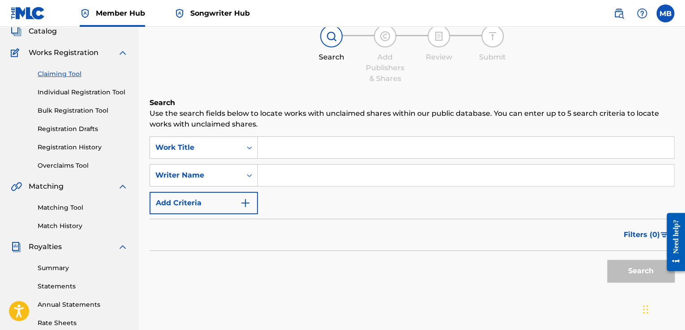
scroll to position [89, 0]
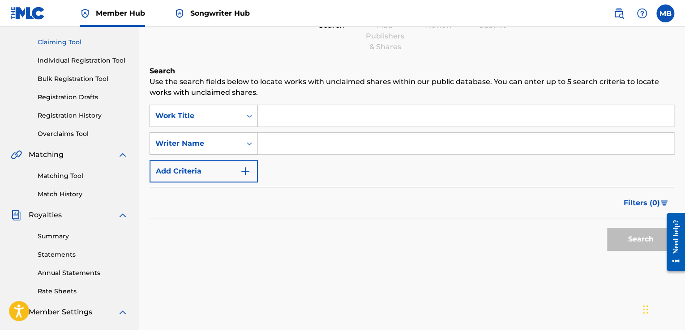
click at [249, 117] on icon "Search Form" at bounding box center [249, 115] width 9 height 9
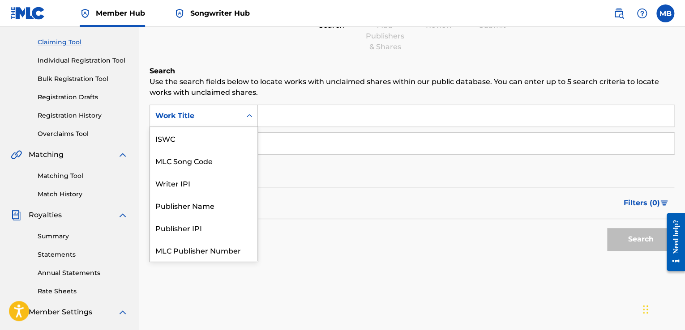
scroll to position [22, 0]
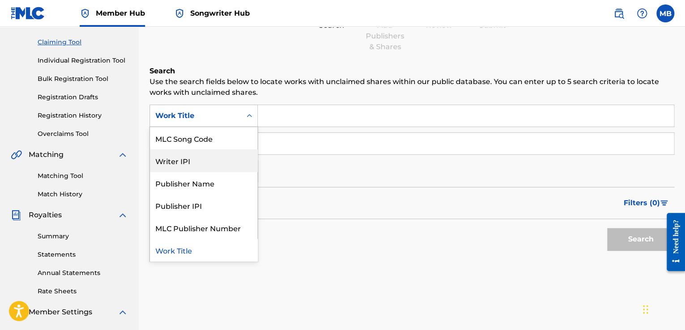
click at [206, 162] on div "Writer IPI" at bounding box center [203, 160] width 107 height 22
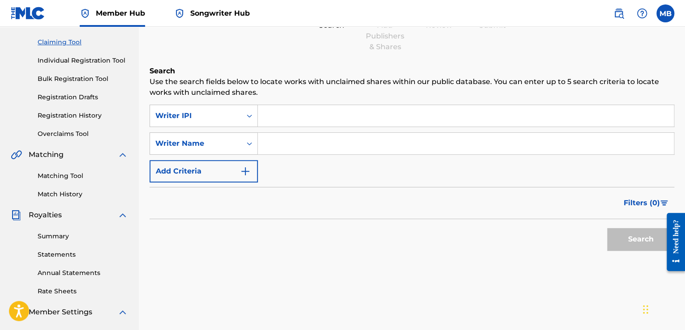
click at [272, 119] on input "Search Form" at bounding box center [466, 115] width 416 height 21
paste input "00594177119"
type input "00594177119"
click at [650, 244] on button "Search" at bounding box center [640, 239] width 67 height 22
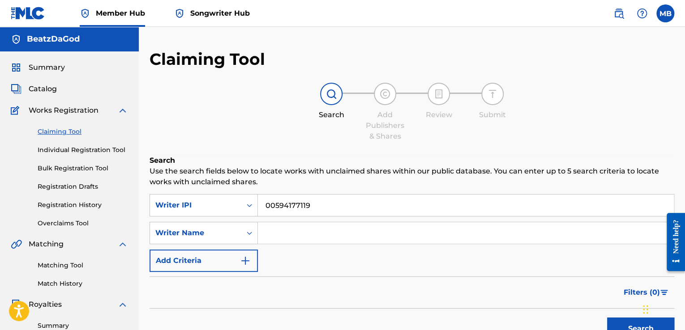
scroll to position [0, 0]
